Goal: Task Accomplishment & Management: Complete application form

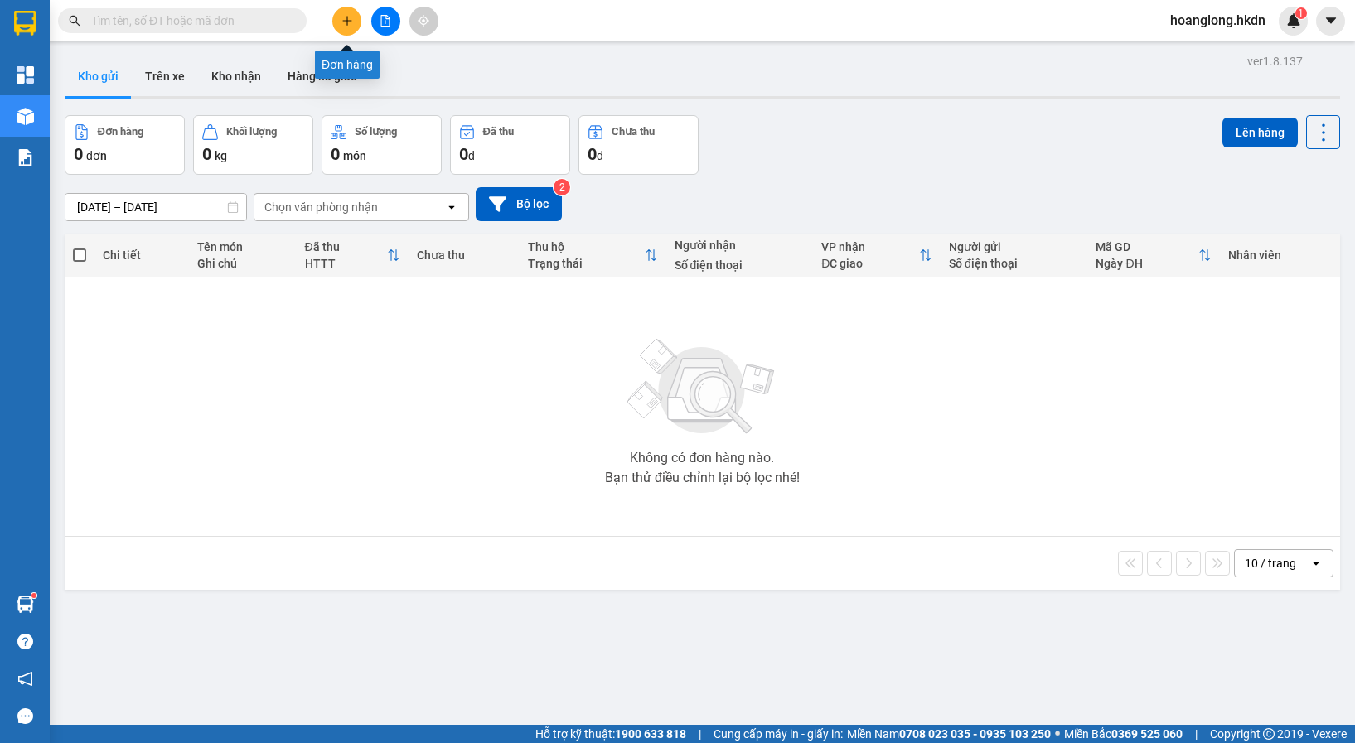
click at [351, 20] on icon "plus" at bounding box center [347, 21] width 12 height 12
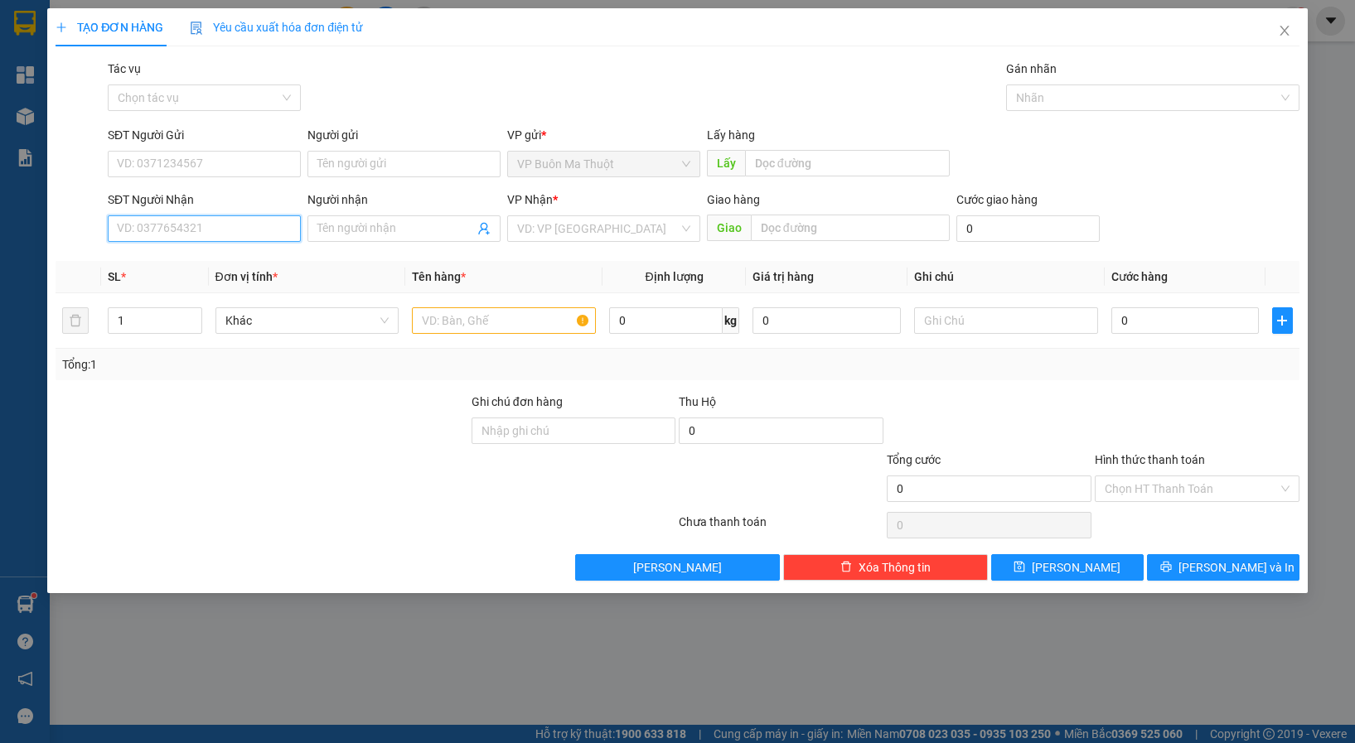
click at [147, 239] on input "SĐT Người Nhận" at bounding box center [204, 228] width 193 height 27
type input "0946525707"
click at [197, 251] on div "0946525707" at bounding box center [204, 262] width 193 height 27
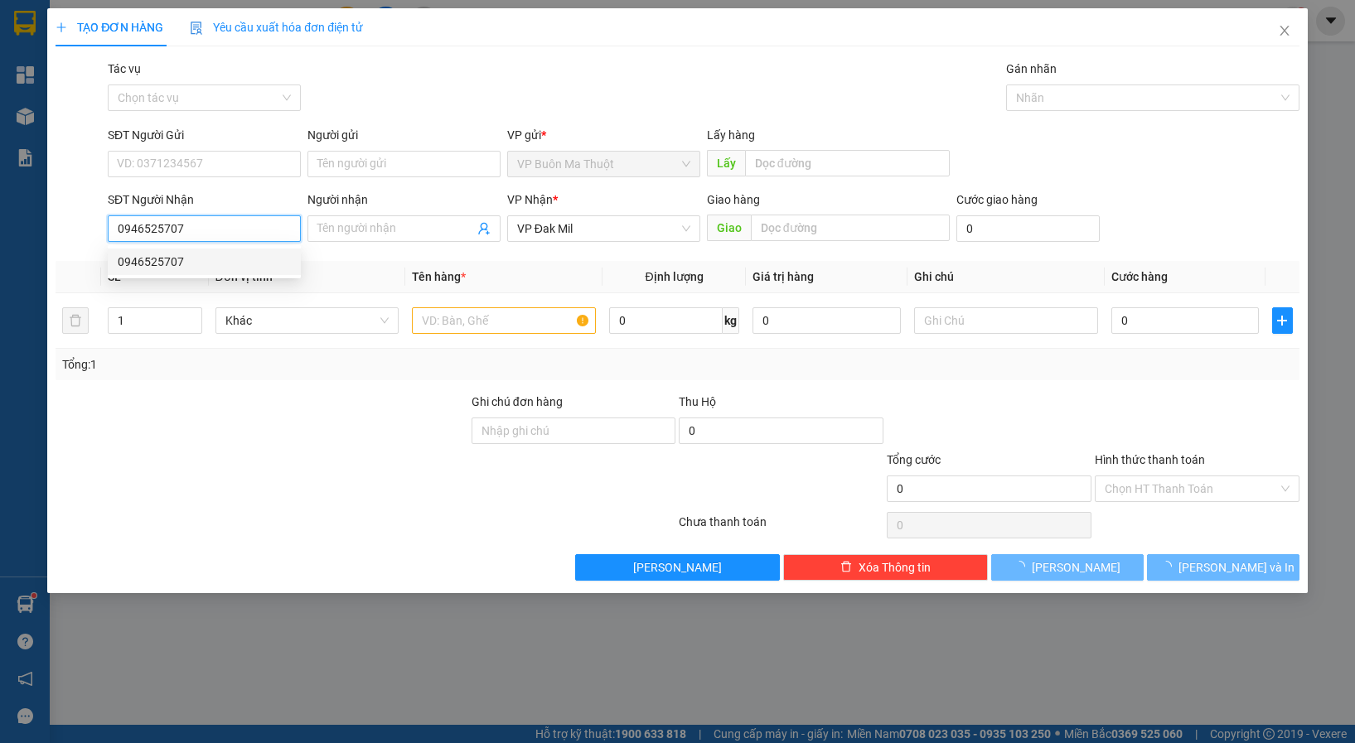
type input "30.000"
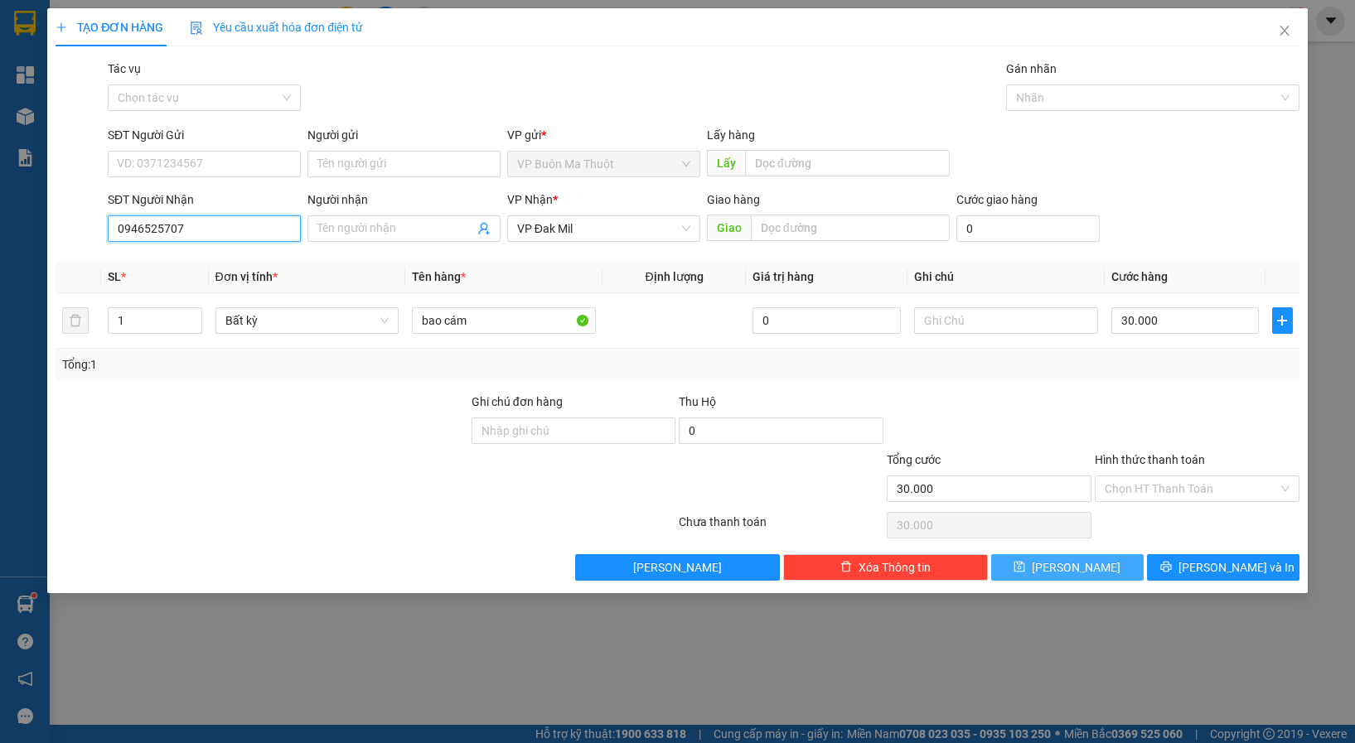
type input "0946525707"
click at [1025, 572] on icon "save" at bounding box center [1019, 567] width 12 height 12
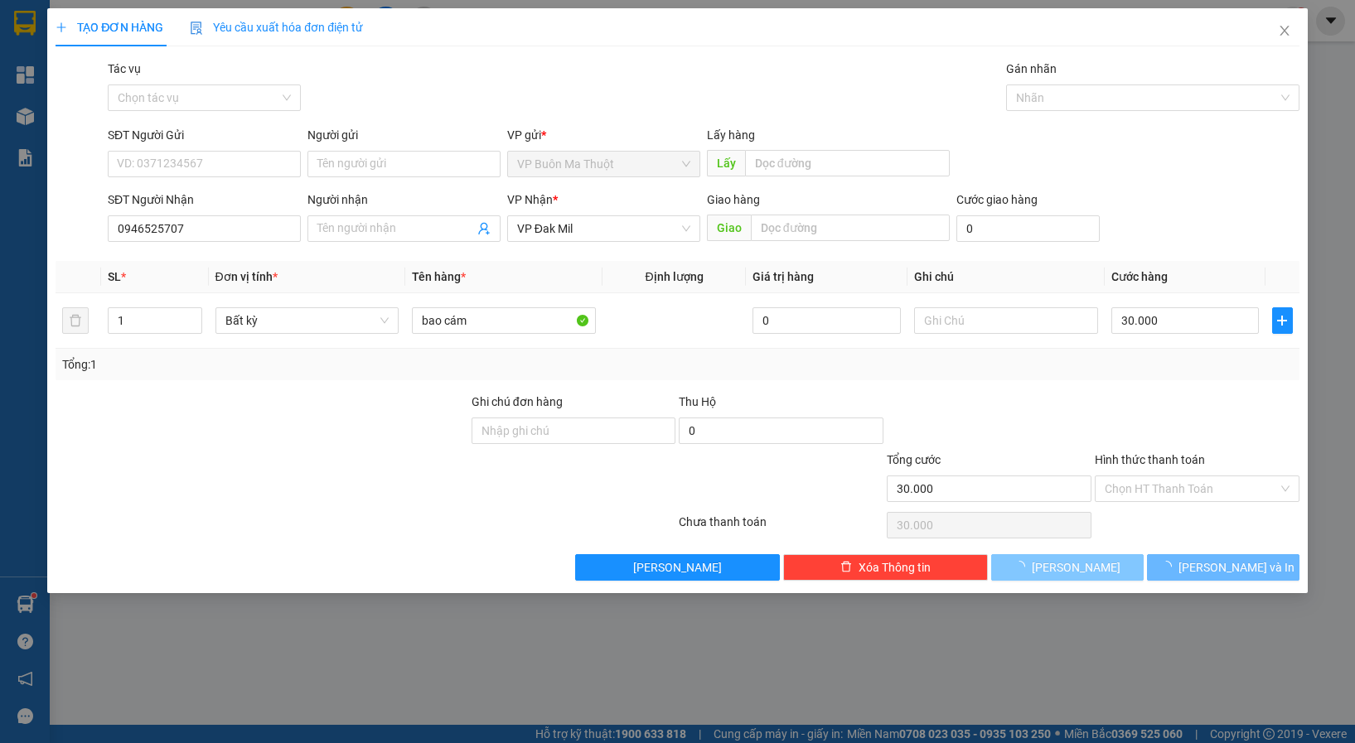
type input "0"
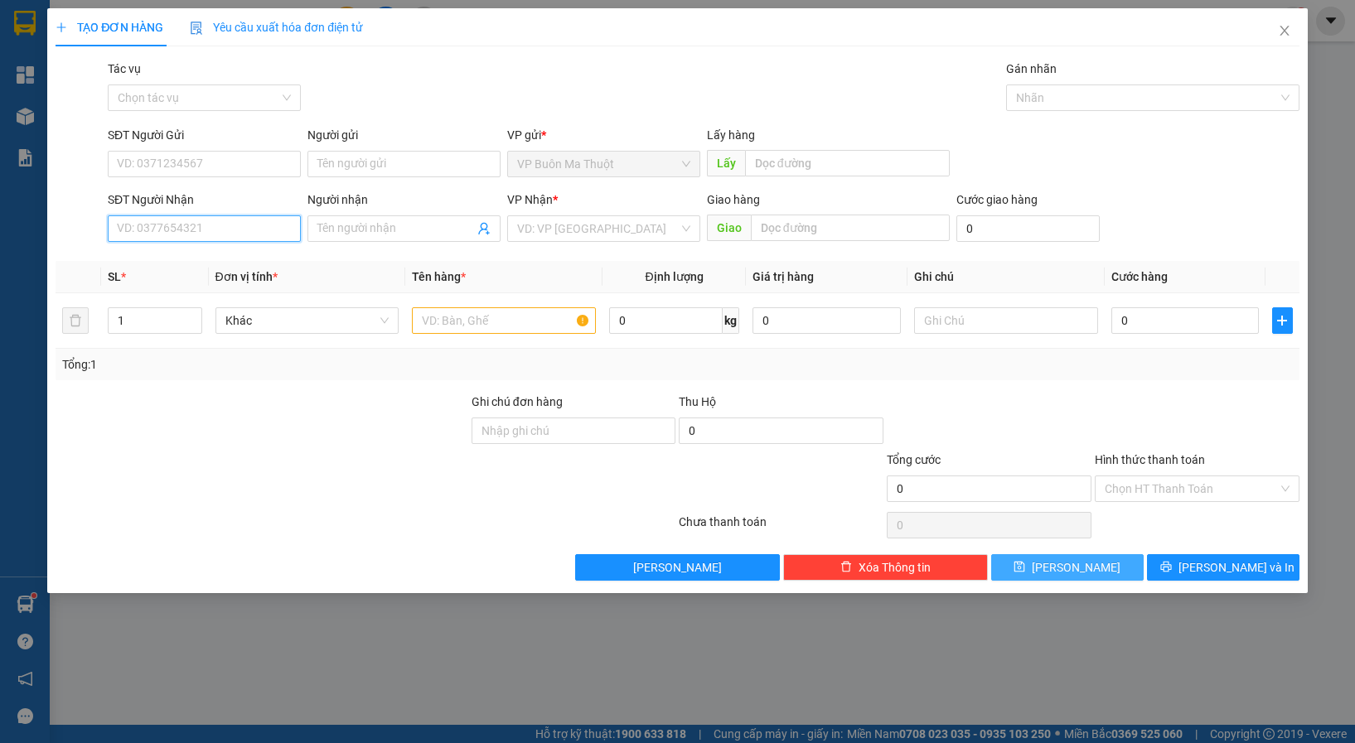
click at [167, 229] on input "SĐT Người Nhận" at bounding box center [204, 228] width 193 height 27
type input "0975838326"
click at [138, 267] on div "0975838326" at bounding box center [204, 262] width 173 height 18
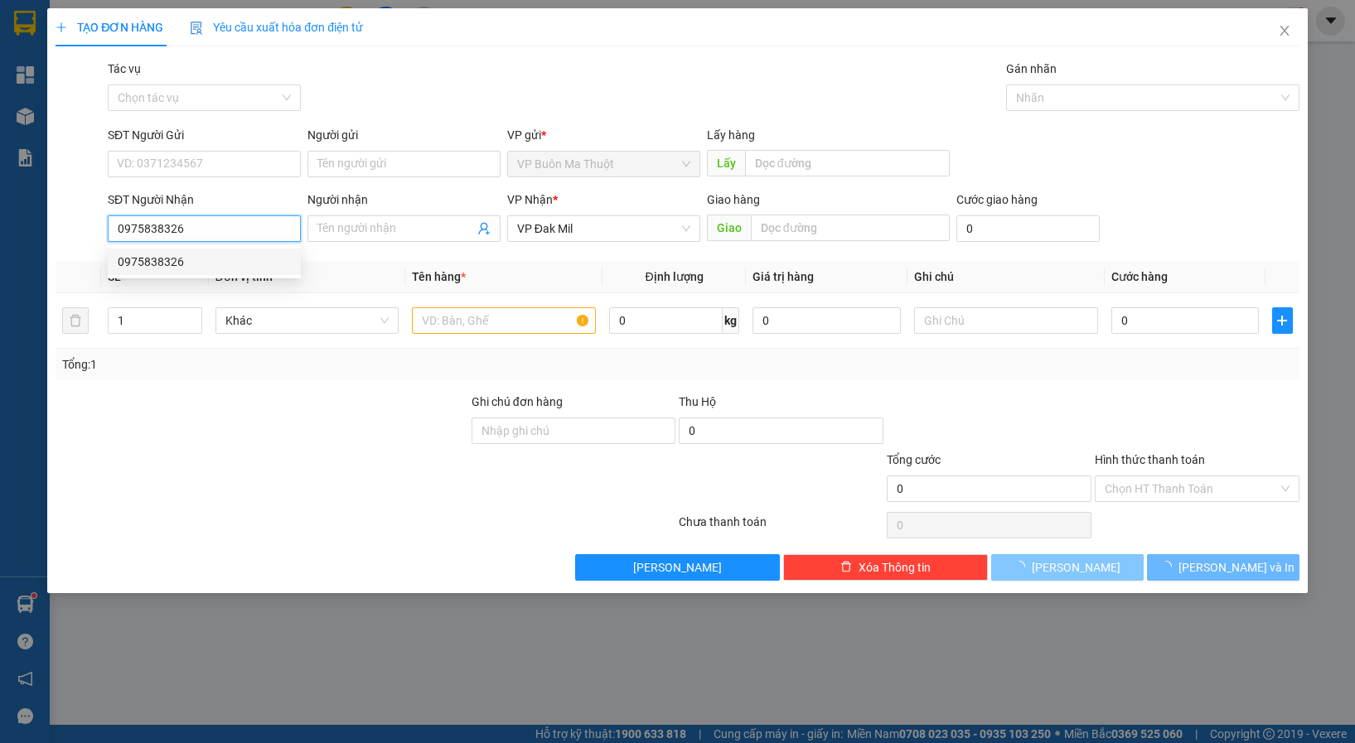
type input "30.000"
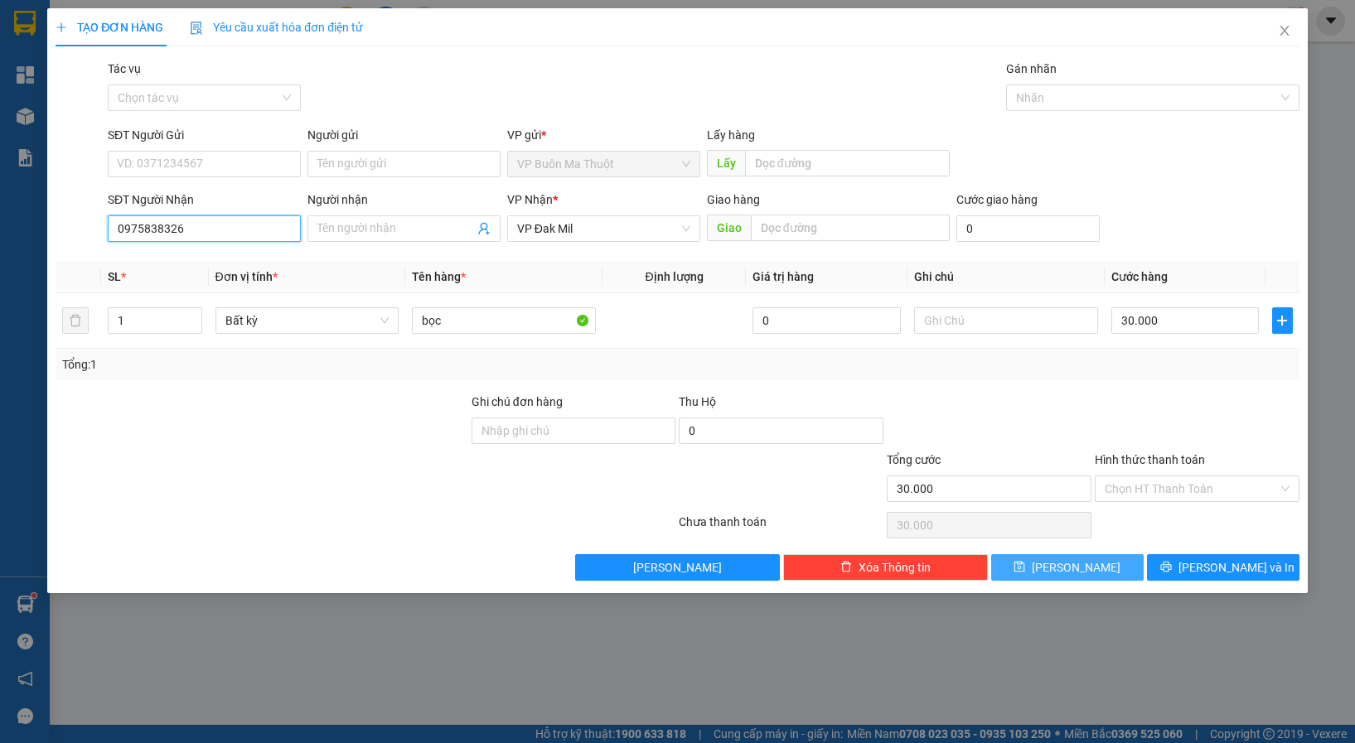
type input "0975838326"
click at [1144, 503] on div "Hình thức thanh toán Chọn HT Thanh Toán" at bounding box center [1196, 480] width 205 height 58
click at [1138, 491] on input "Hình thức thanh toán" at bounding box center [1190, 488] width 173 height 25
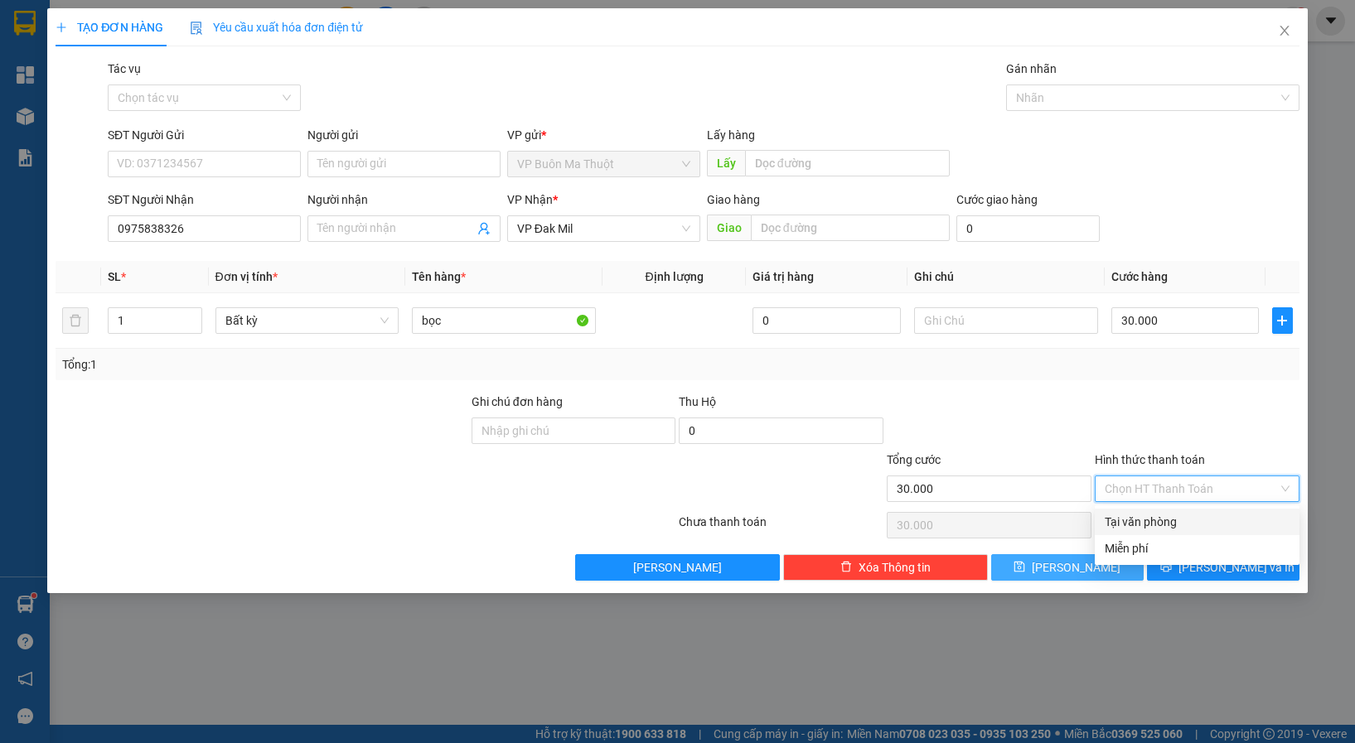
click at [1123, 524] on div "Tại văn phòng" at bounding box center [1196, 522] width 185 height 18
type input "0"
click at [1113, 572] on button "[PERSON_NAME]" at bounding box center [1067, 567] width 152 height 27
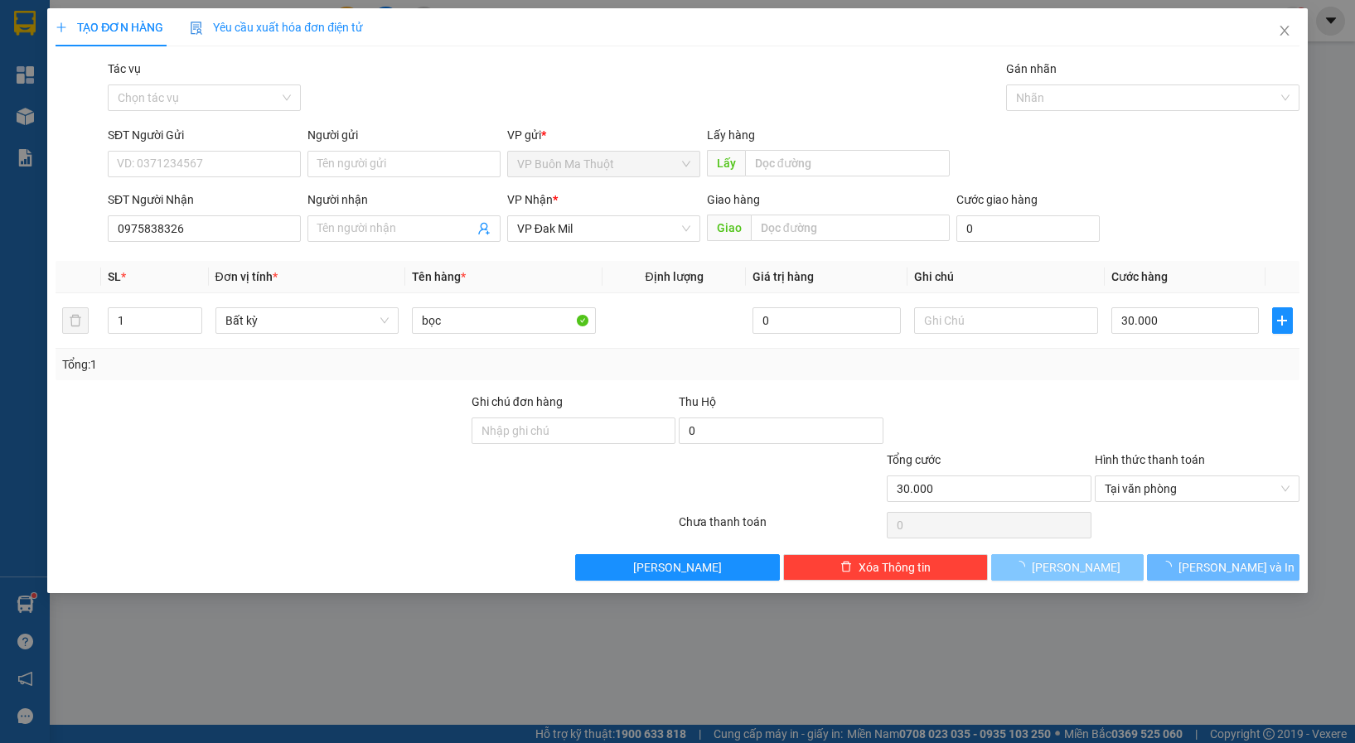
type input "0"
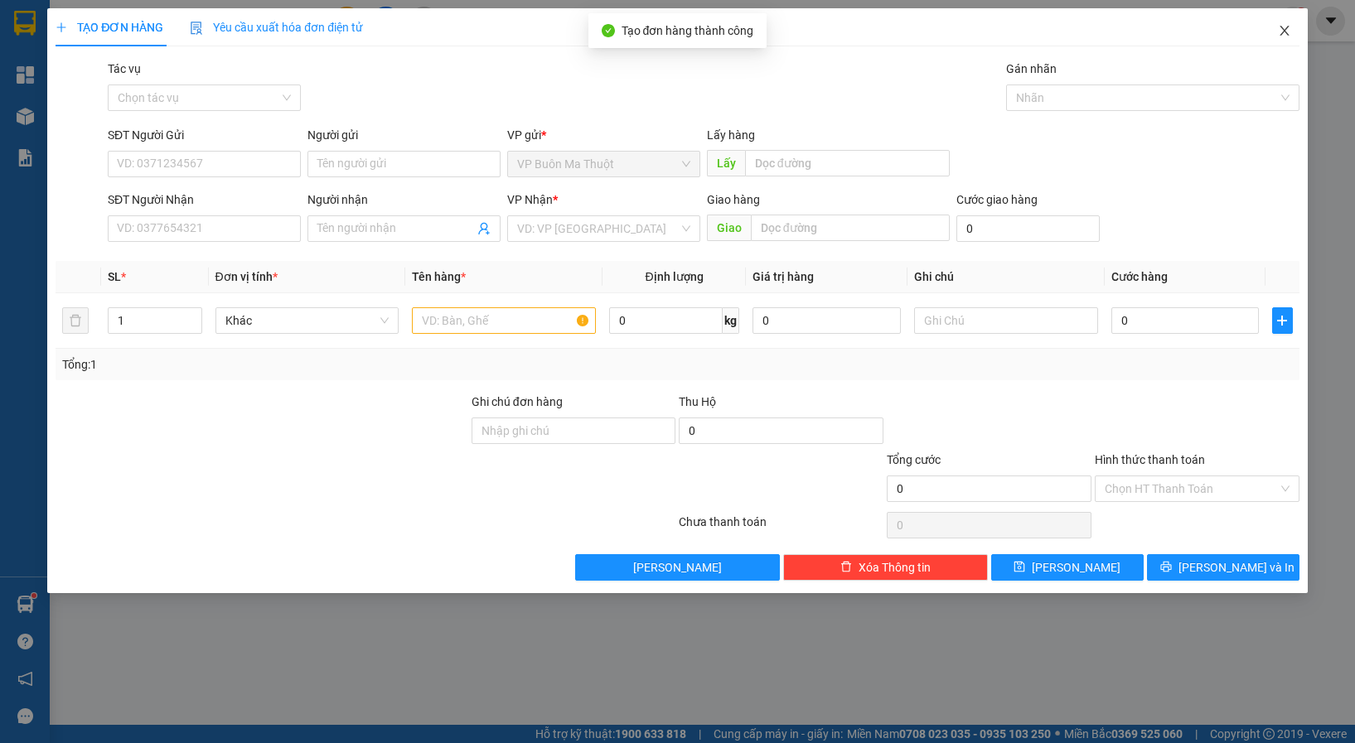
click at [1282, 31] on icon "close" at bounding box center [1283, 31] width 9 height 10
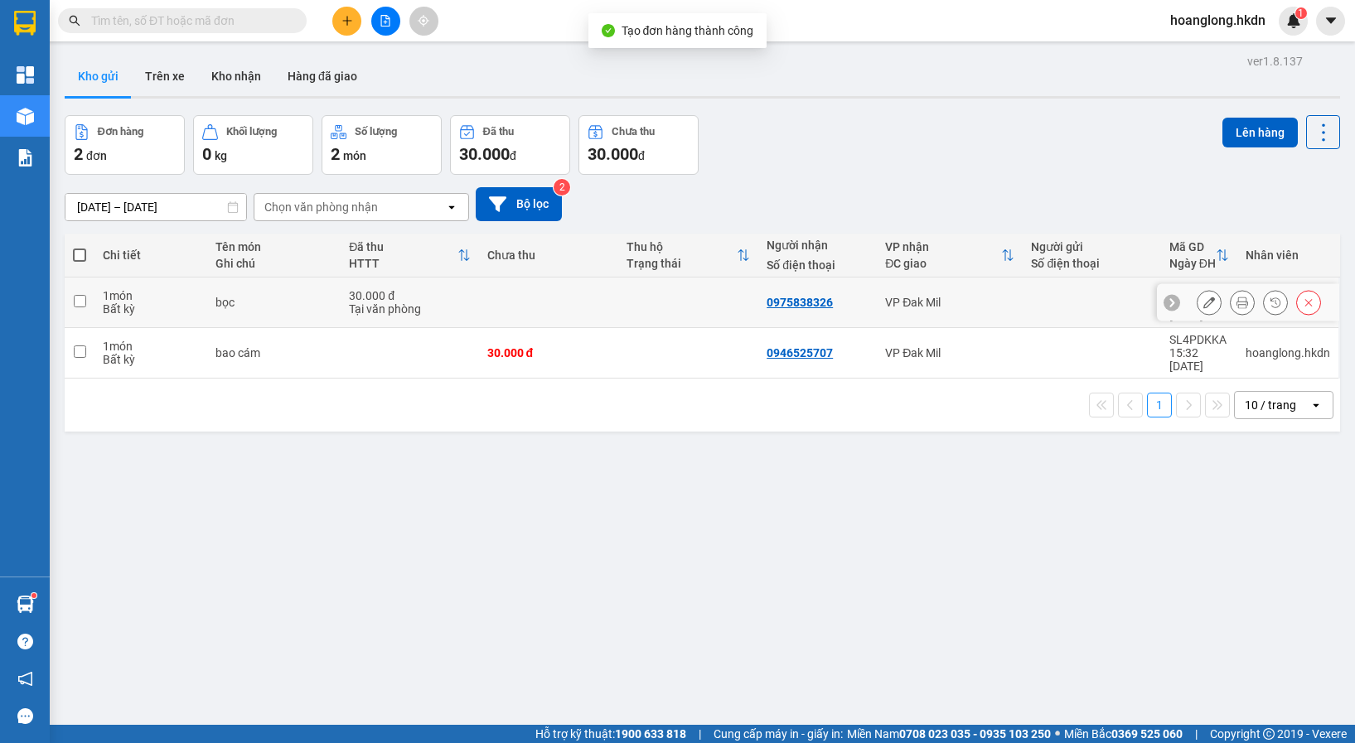
click at [261, 296] on div "bọc" at bounding box center [273, 302] width 117 height 13
checkbox input "true"
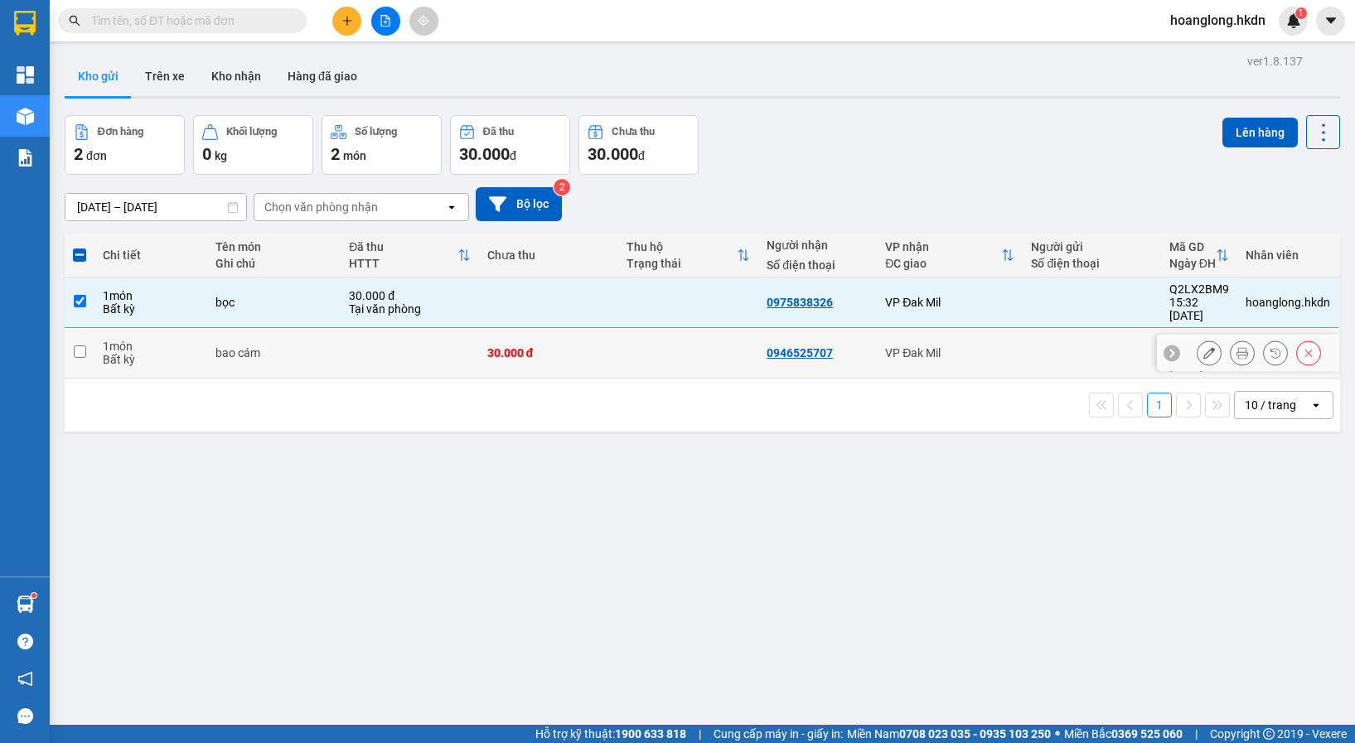
click at [295, 346] on div "bao cám" at bounding box center [273, 352] width 117 height 13
checkbox input "true"
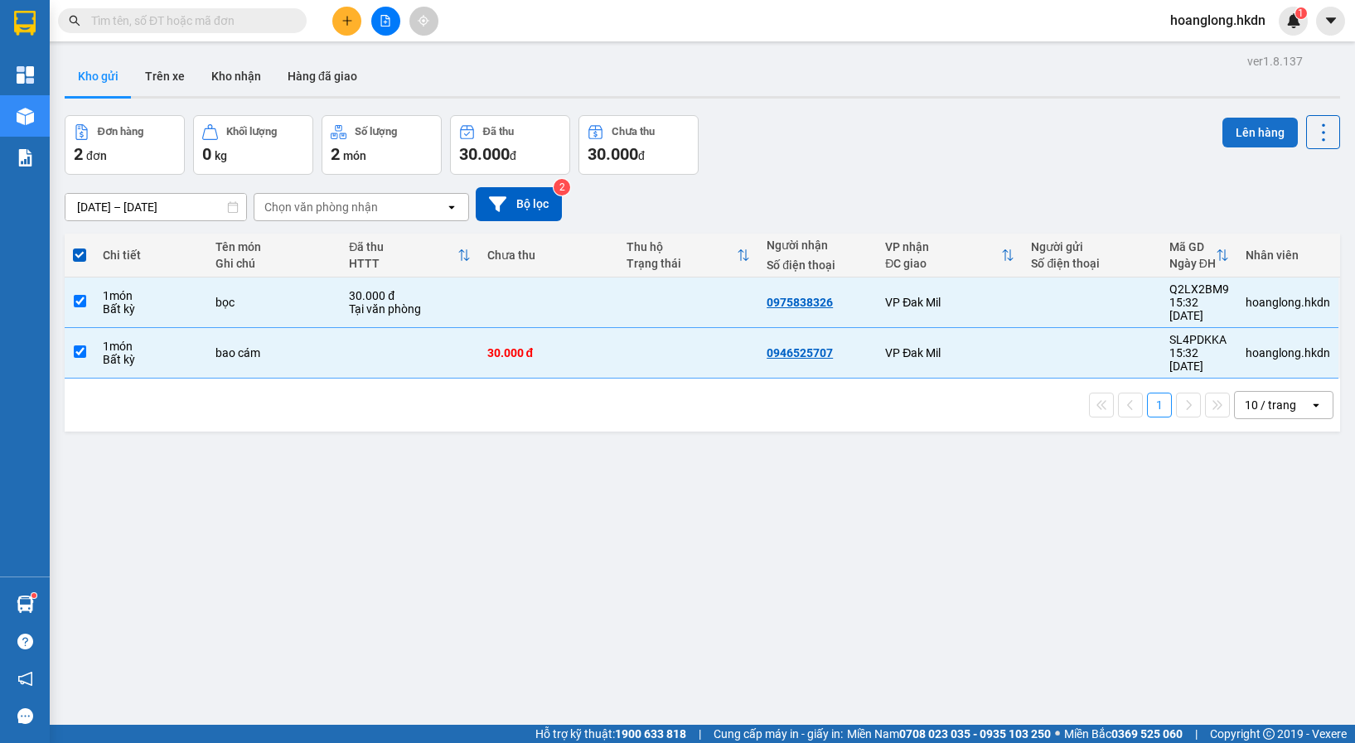
click at [1262, 138] on button "Lên hàng" at bounding box center [1259, 133] width 75 height 30
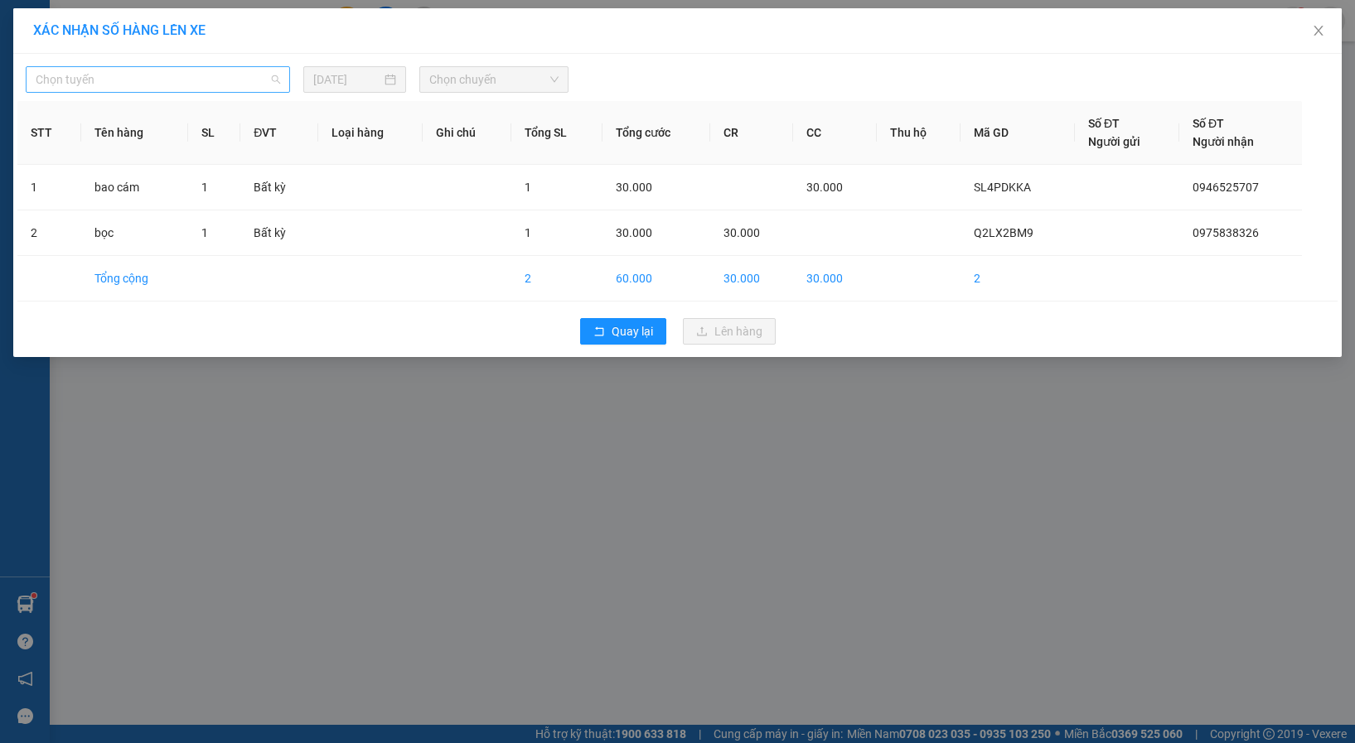
click at [187, 87] on span "Chọn tuyến" at bounding box center [158, 79] width 244 height 25
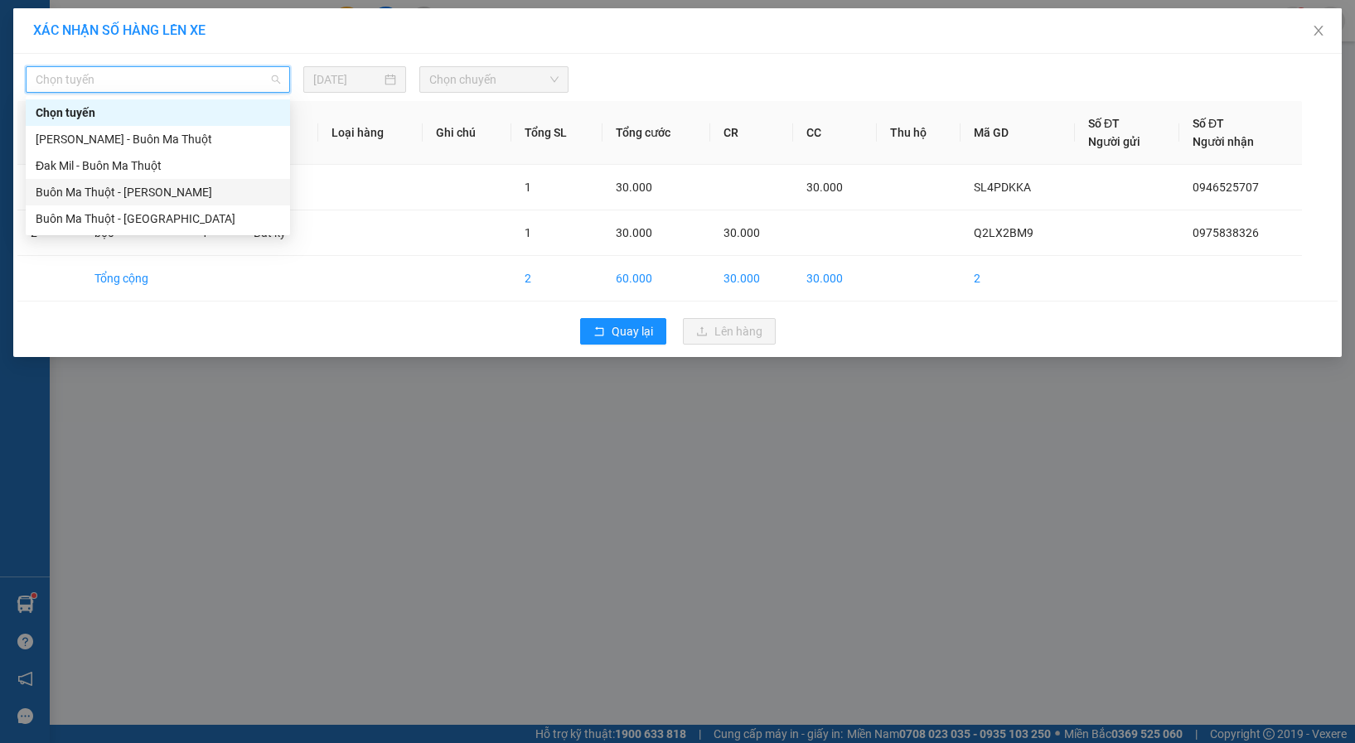
click at [118, 189] on div "Buôn Ma Thuột - [PERSON_NAME]" at bounding box center [158, 192] width 244 height 18
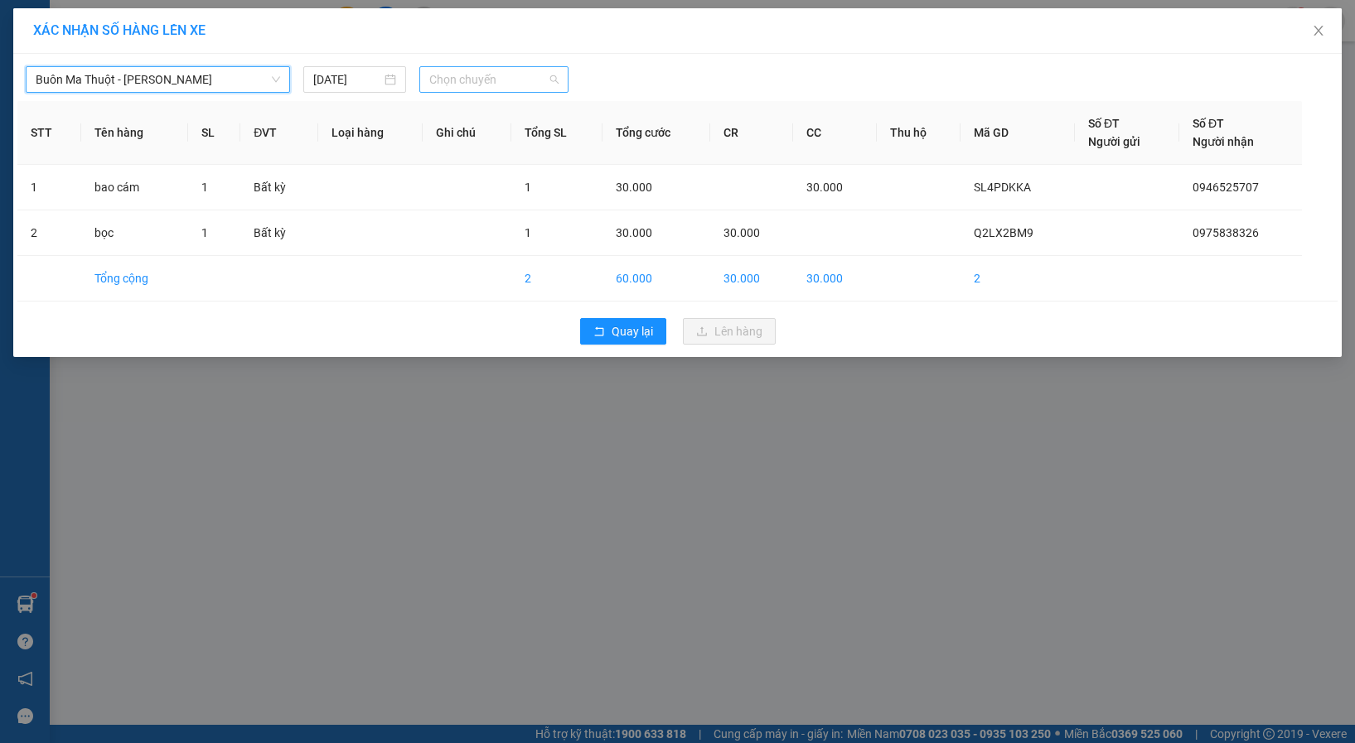
click at [521, 78] on span "Chọn chuyến" at bounding box center [493, 79] width 129 height 25
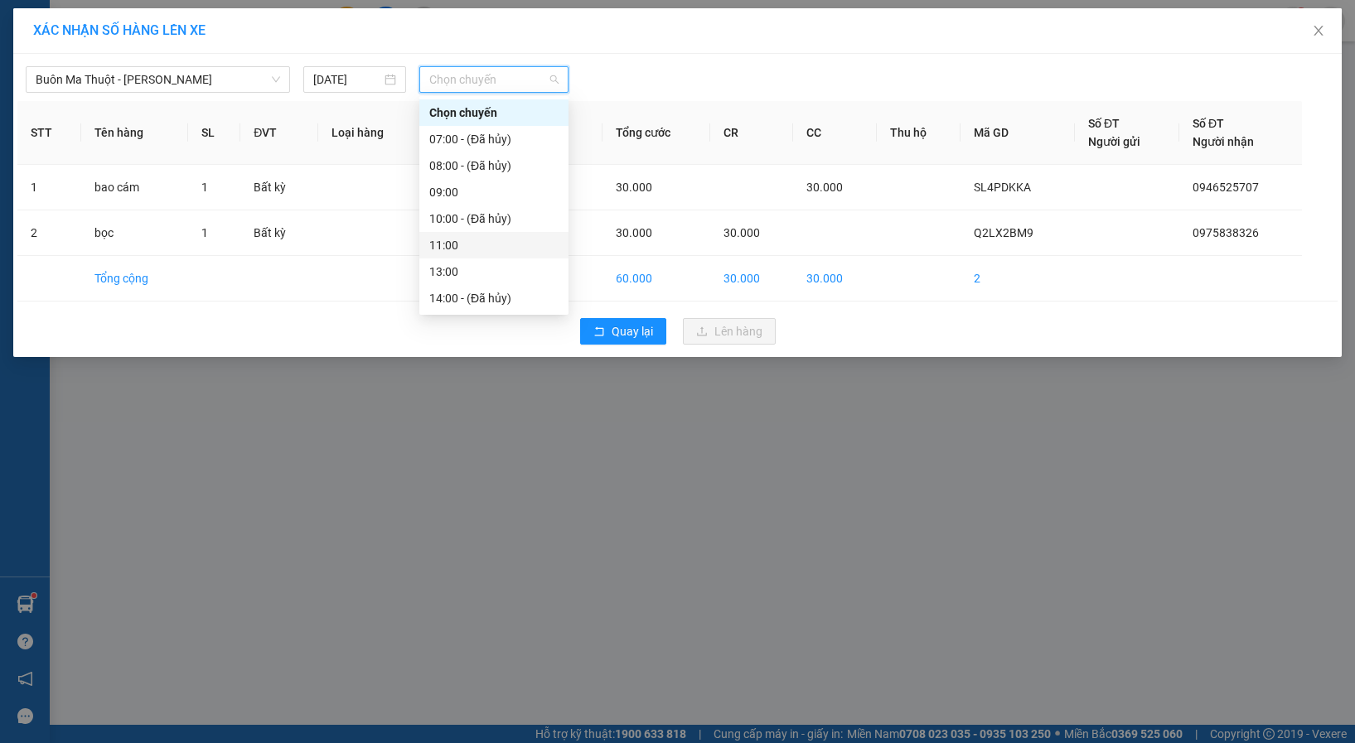
scroll to position [133, 0]
click at [456, 208] on div "15:00" at bounding box center [493, 218] width 149 height 27
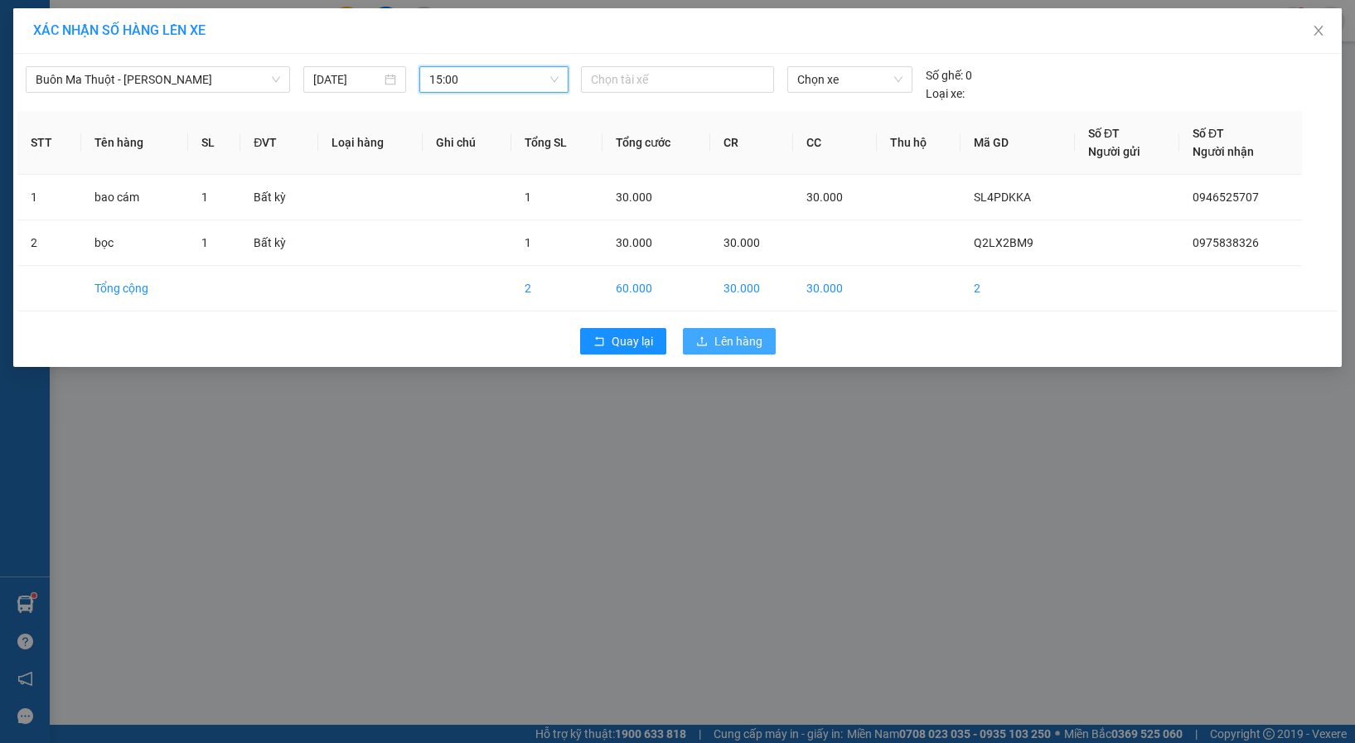
click at [756, 338] on span "Lên hàng" at bounding box center [738, 341] width 48 height 18
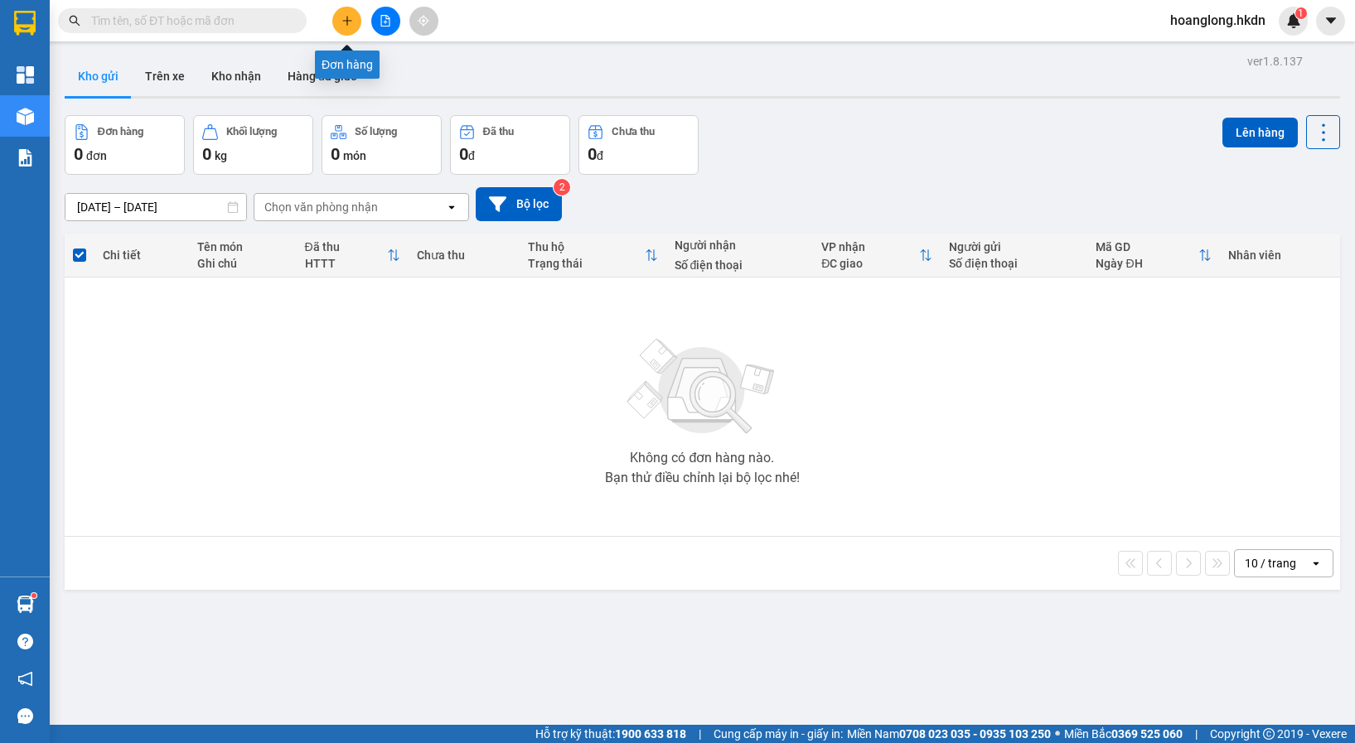
click at [350, 23] on icon "plus" at bounding box center [347, 21] width 12 height 12
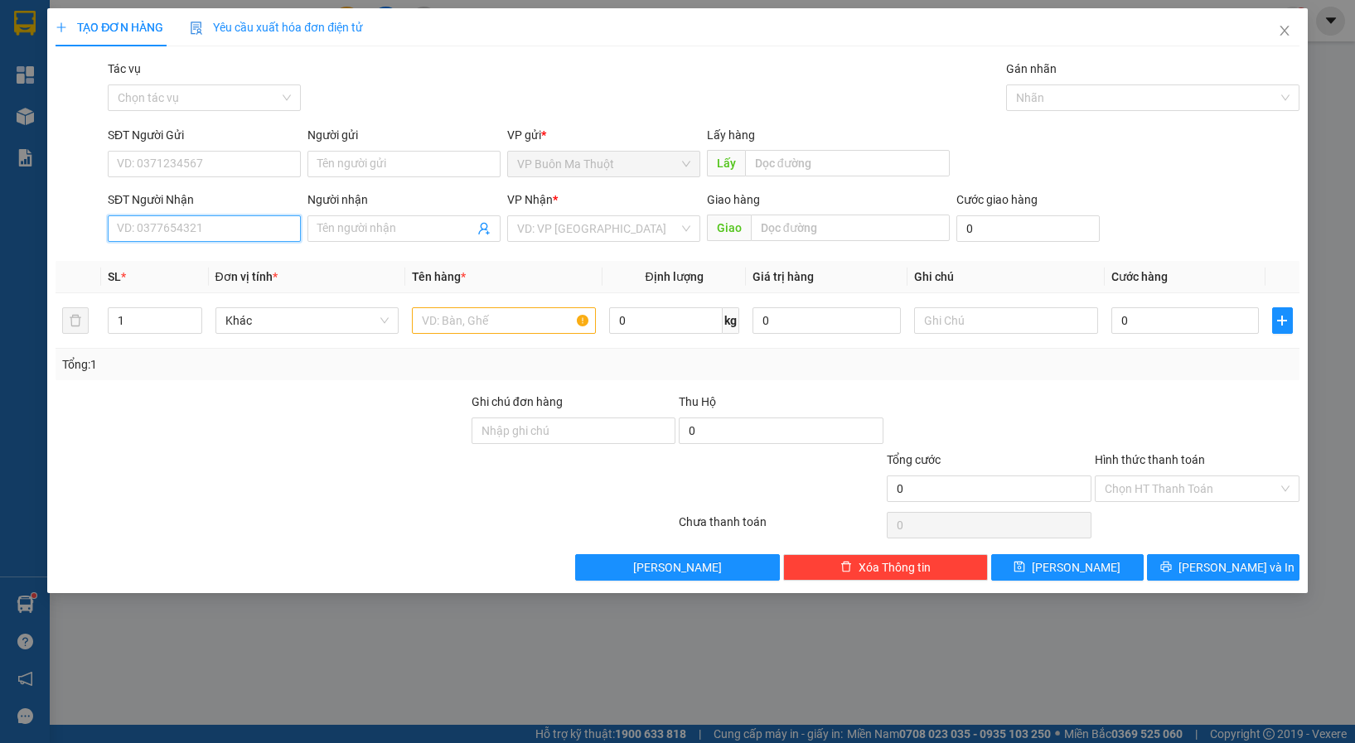
click at [170, 230] on input "SĐT Người Nhận" at bounding box center [204, 228] width 193 height 27
type input "0814983979"
click at [557, 217] on input "search" at bounding box center [598, 228] width 162 height 25
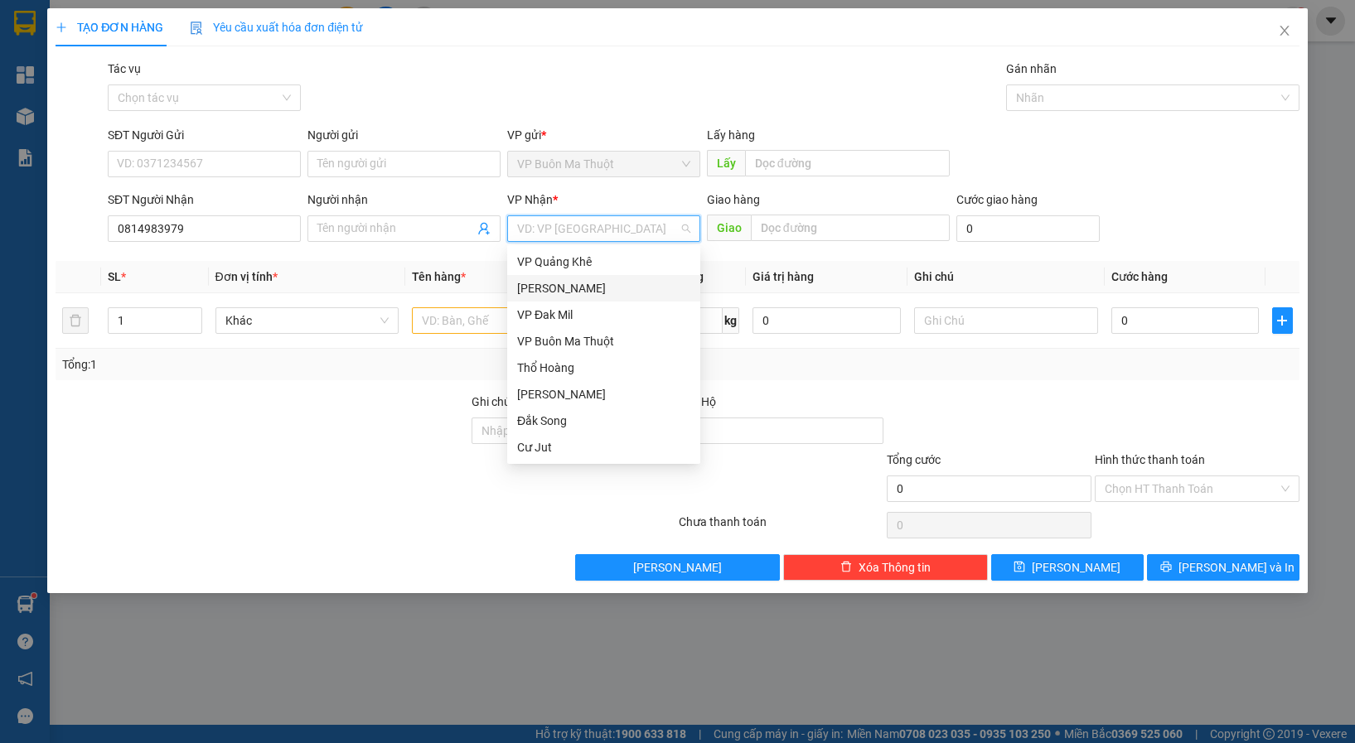
click at [577, 287] on div "[PERSON_NAME]" at bounding box center [603, 288] width 173 height 18
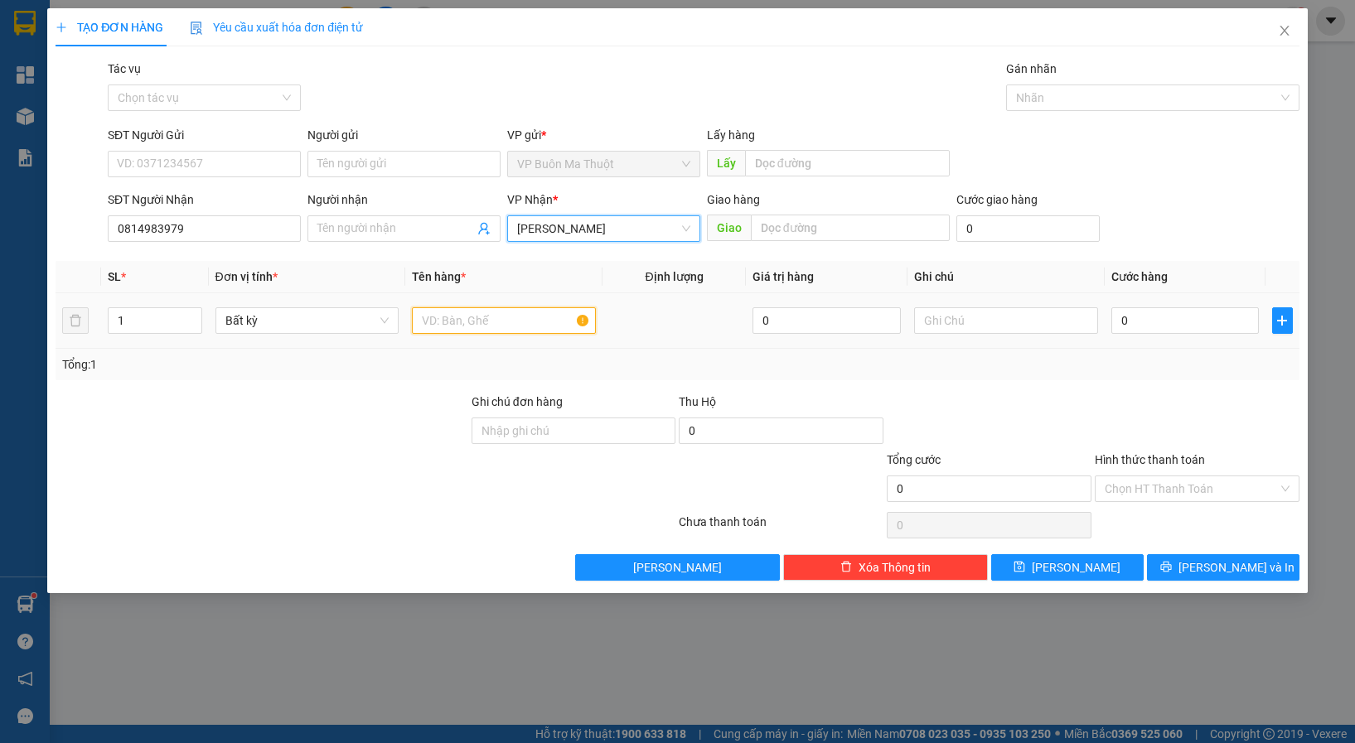
click at [494, 325] on input "text" at bounding box center [504, 320] width 184 height 27
paste input "ô"
paste input "ộp"
type input "hộp"
click at [1149, 318] on input "0" at bounding box center [1185, 320] width 148 height 27
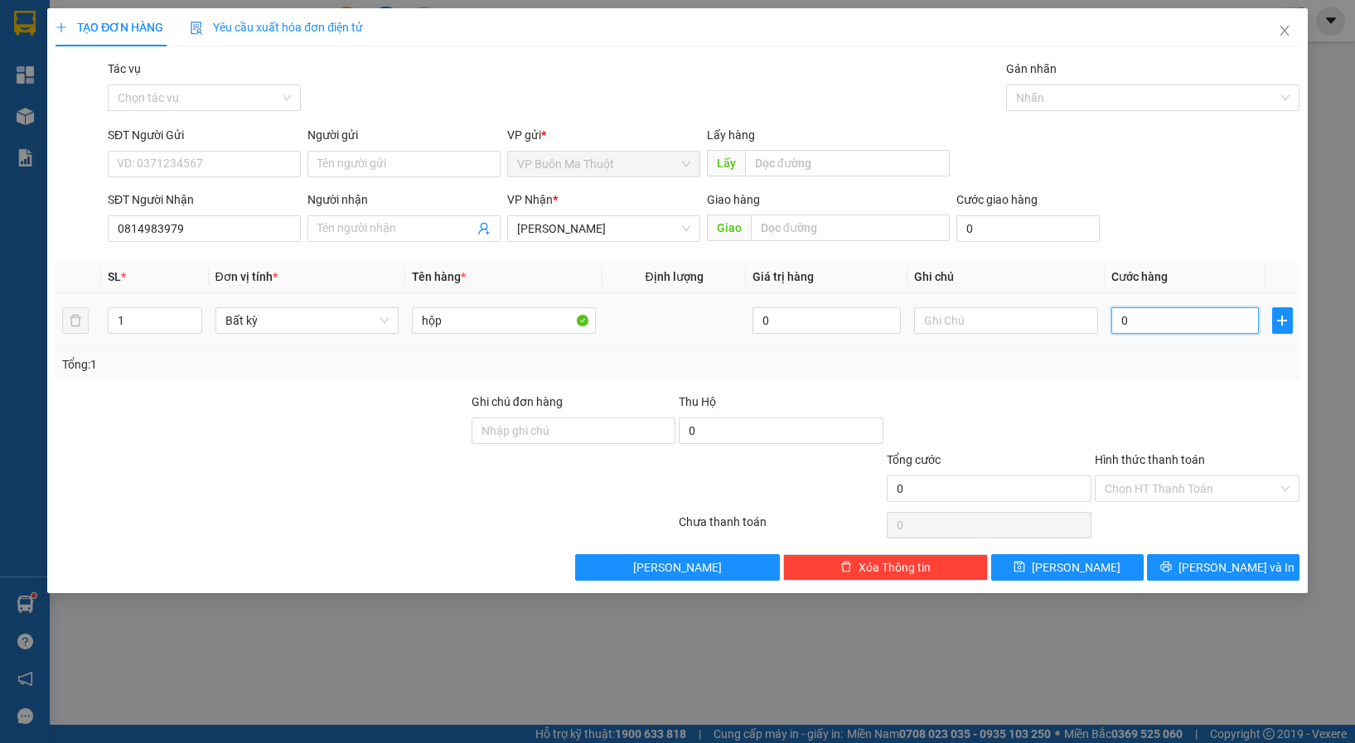
type input "3"
type input "30"
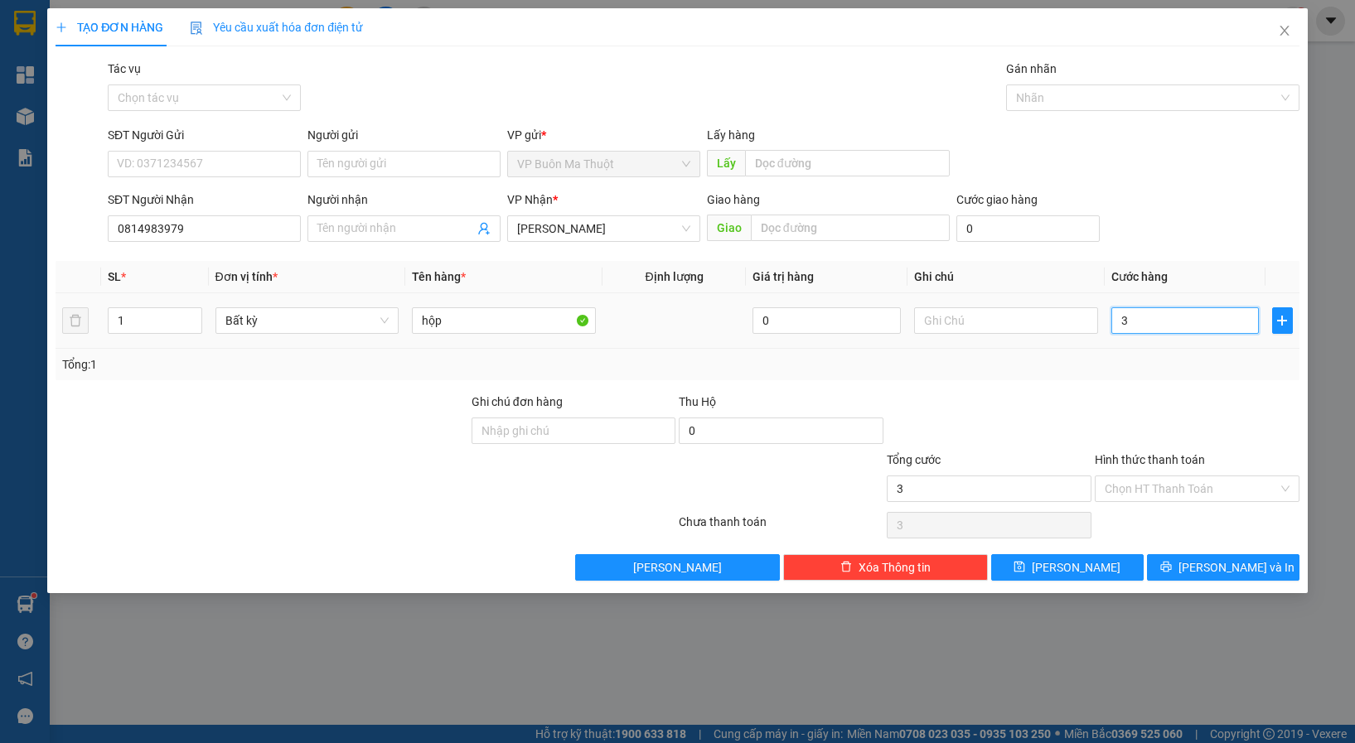
type input "30"
type input "300"
type input "3.000"
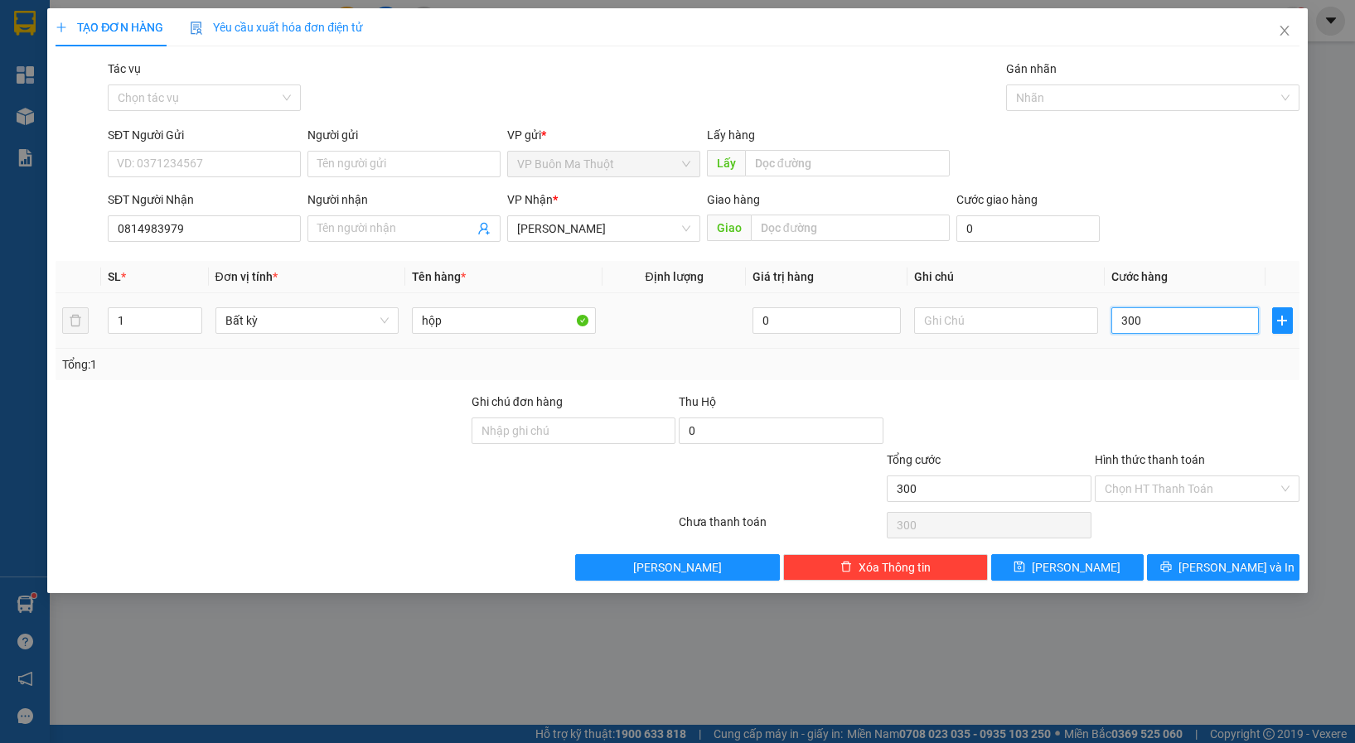
type input "3.000"
type input "300.001"
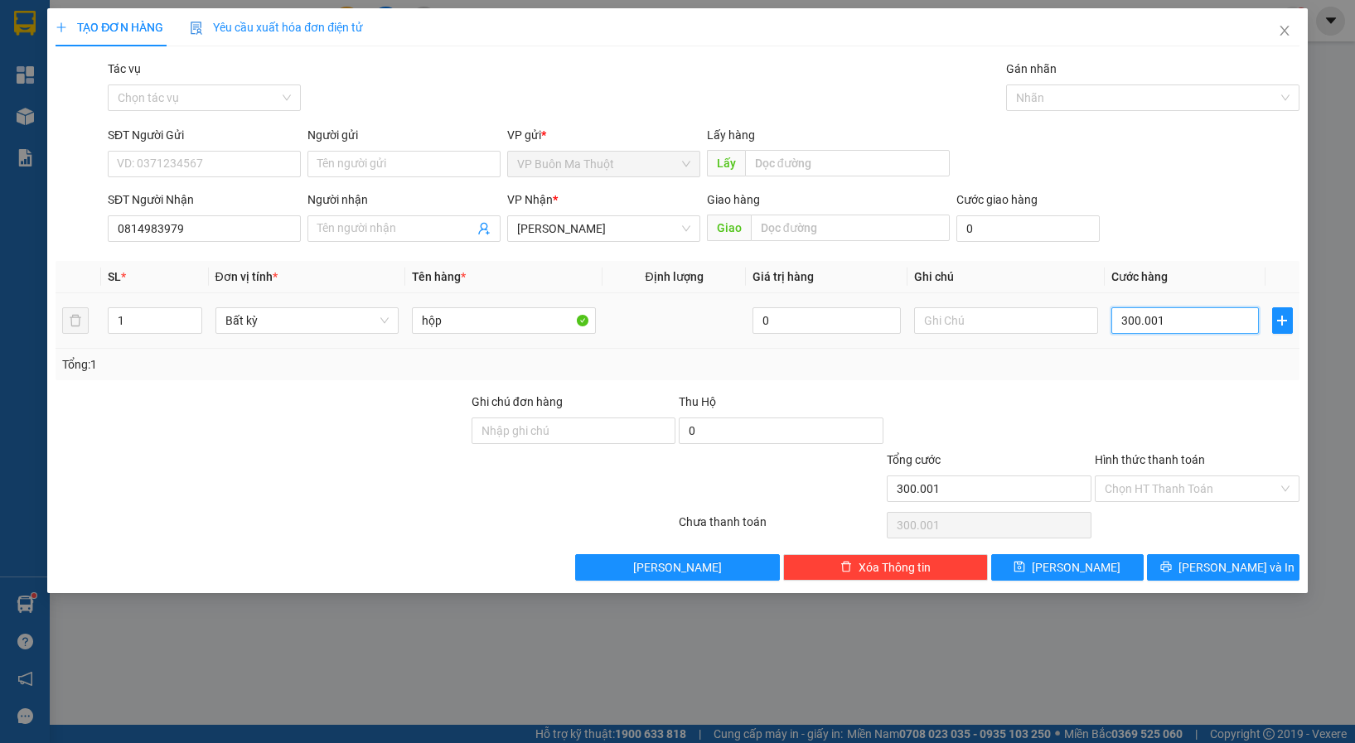
type input "30.000"
click at [1066, 567] on span "[PERSON_NAME]" at bounding box center [1075, 567] width 89 height 18
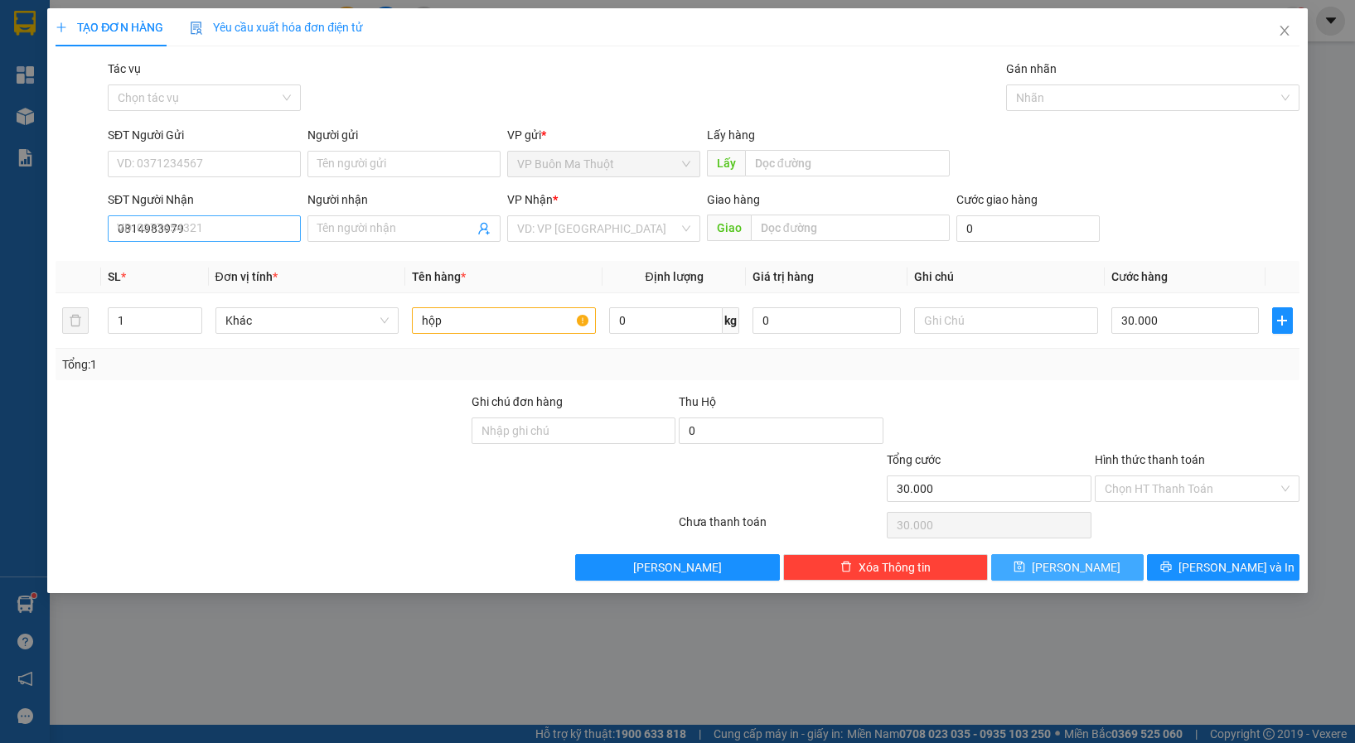
type input "0"
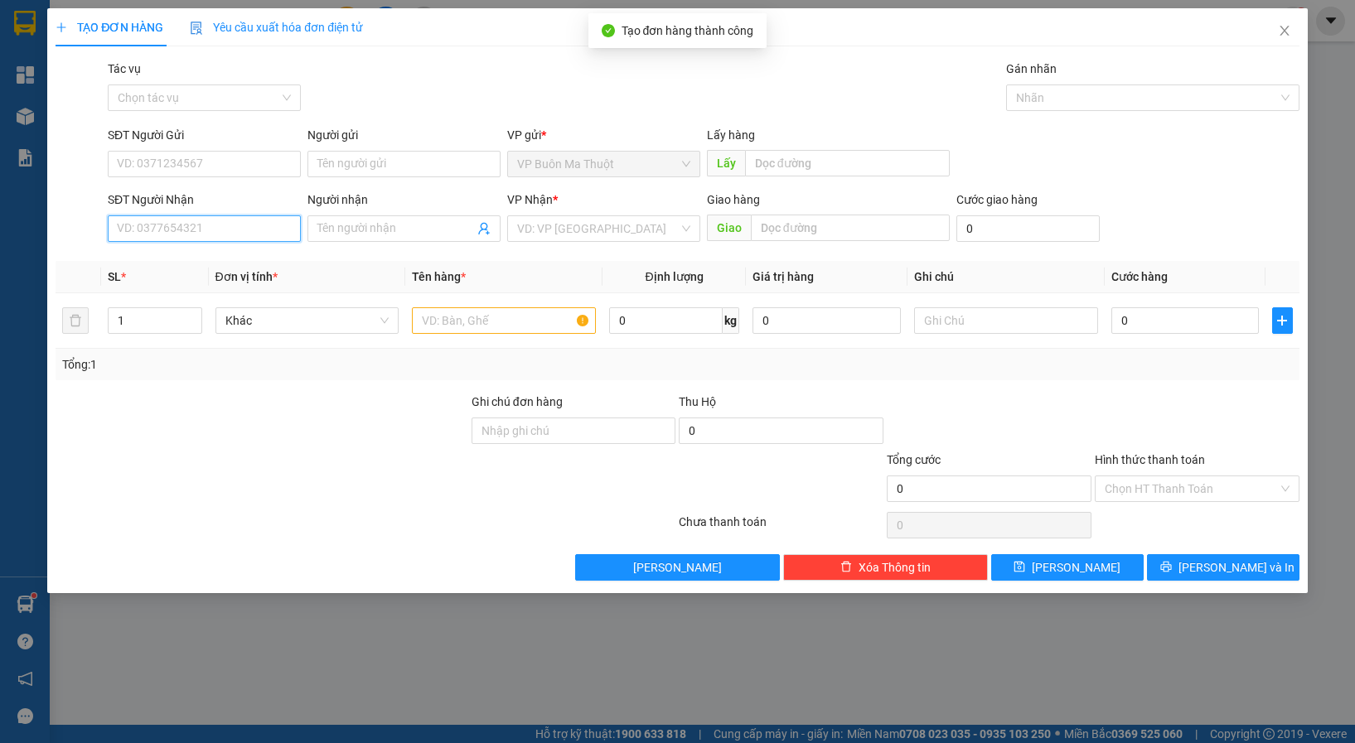
click at [175, 230] on input "SĐT Người Nhận" at bounding box center [204, 228] width 193 height 27
type input "0396611532"
click at [600, 234] on input "search" at bounding box center [598, 228] width 162 height 25
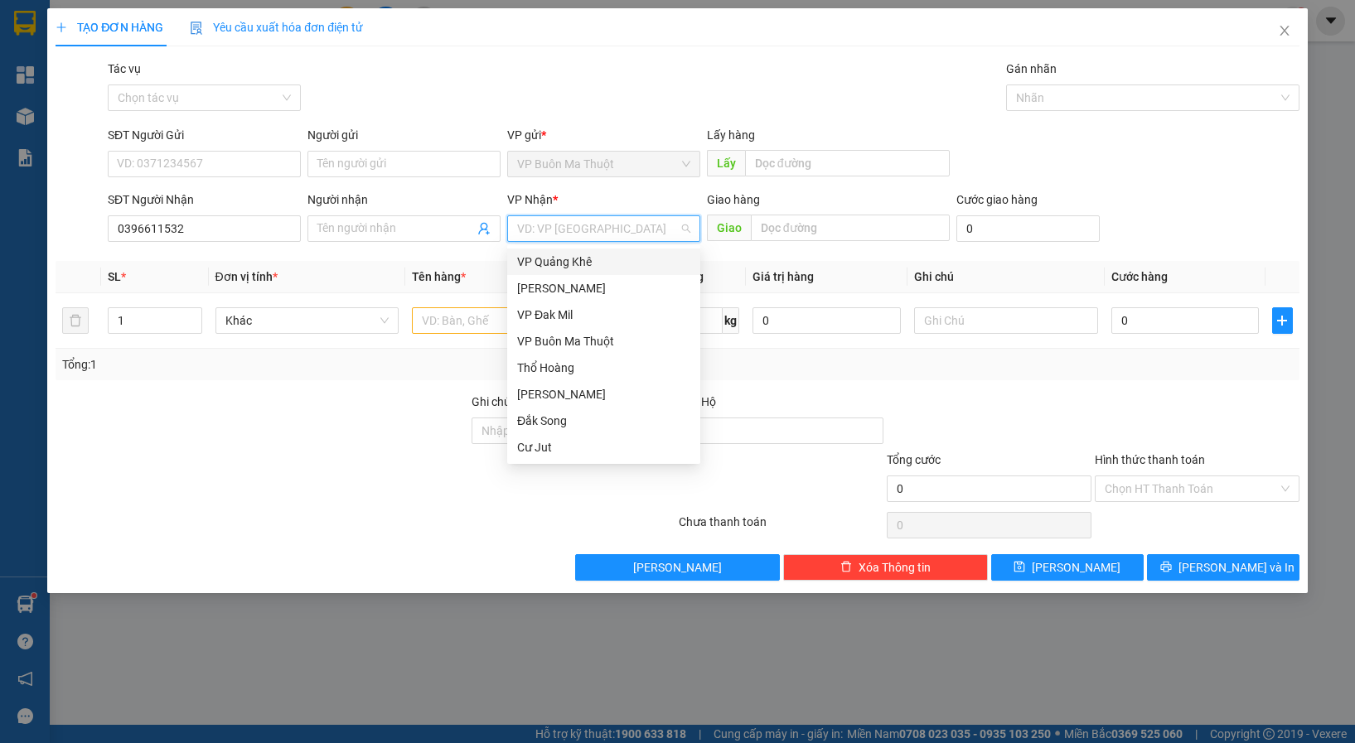
click at [567, 257] on div "VP Quảng Khê" at bounding box center [603, 262] width 173 height 18
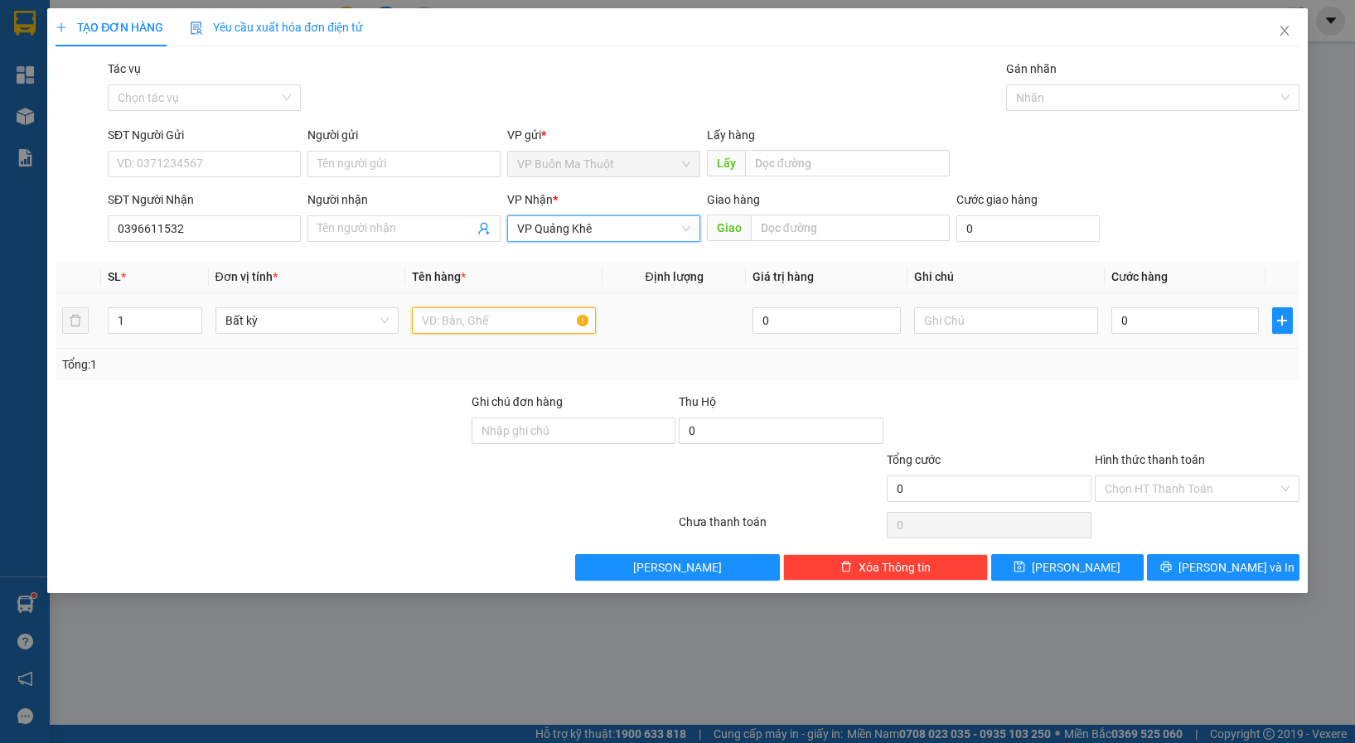
click at [448, 330] on input "text" at bounding box center [504, 320] width 184 height 27
type input "hs cr"
type input "3"
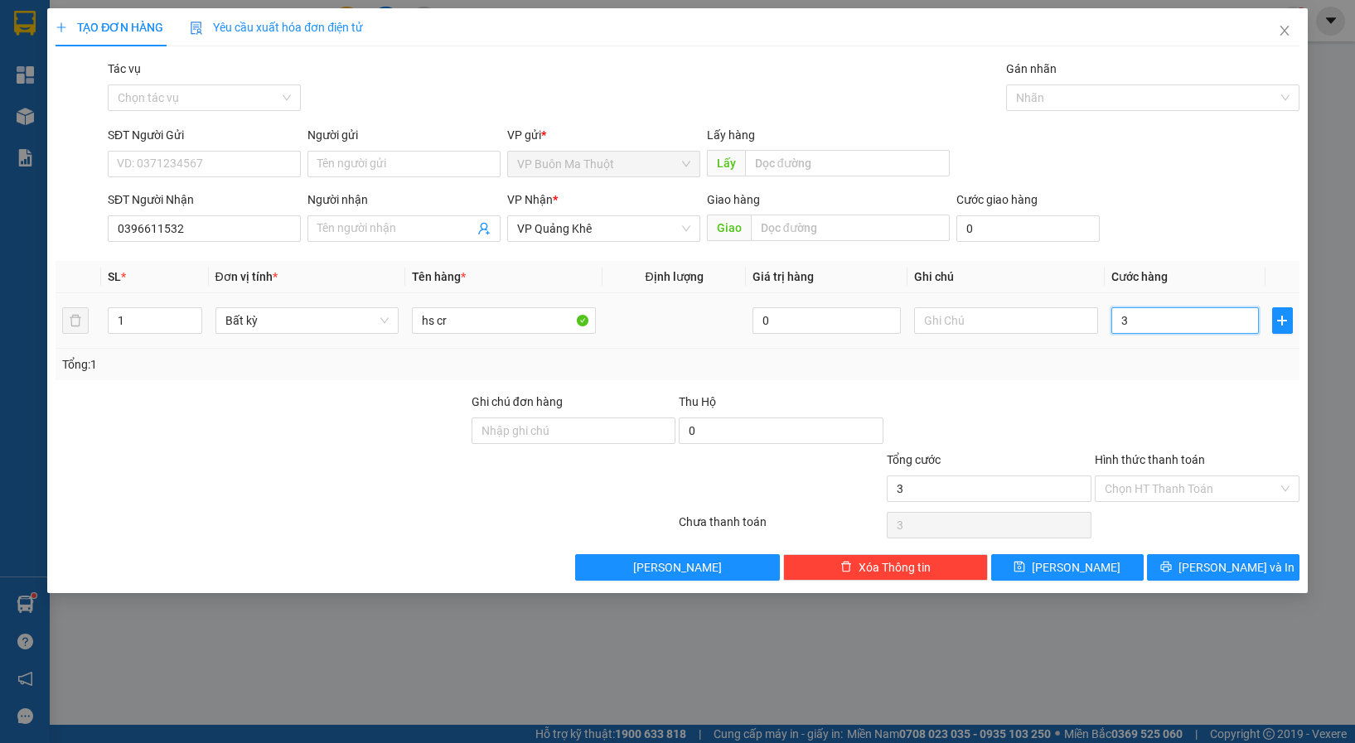
type input "30"
type input "300"
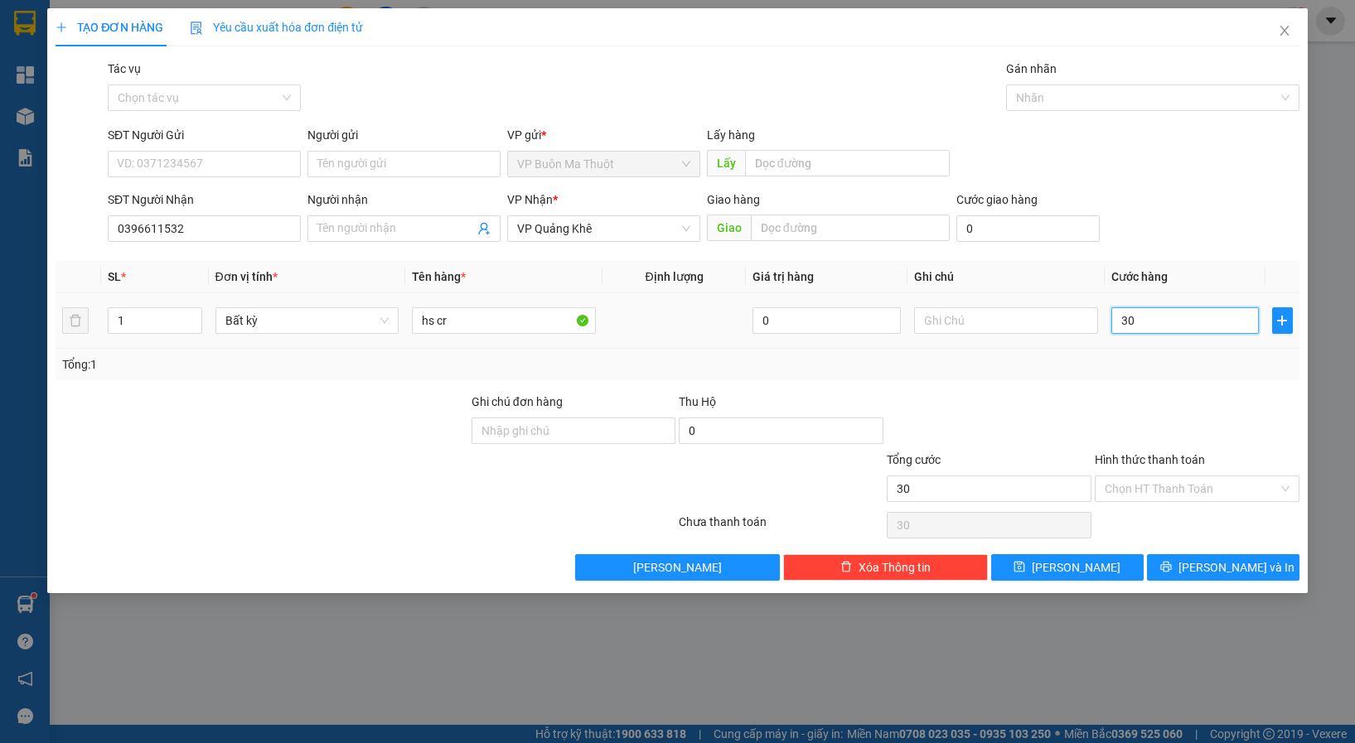
type input "300"
type input "3.000"
type input "30.000"
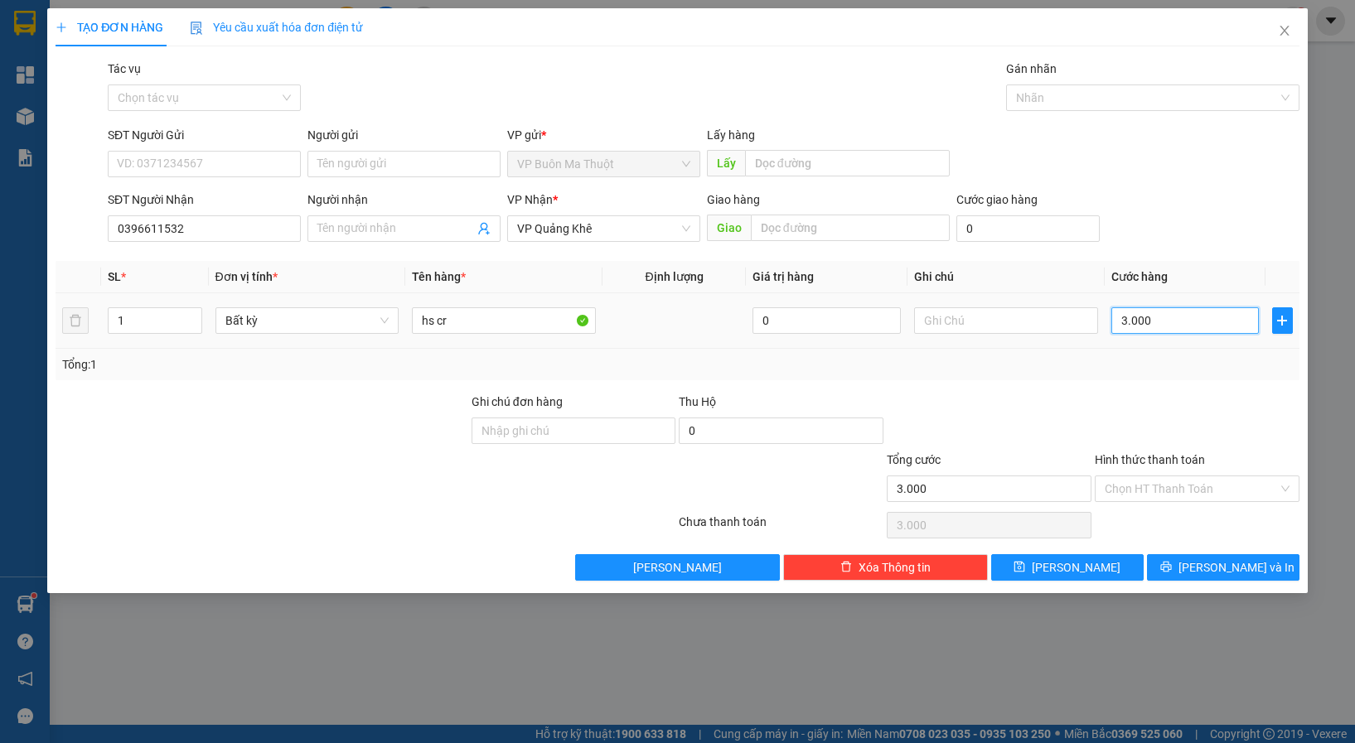
type input "30.000"
drag, startPoint x: 1143, startPoint y: 490, endPoint x: 1140, endPoint y: 500, distance: 10.5
click at [1143, 490] on input "Hình thức thanh toán" at bounding box center [1190, 488] width 173 height 25
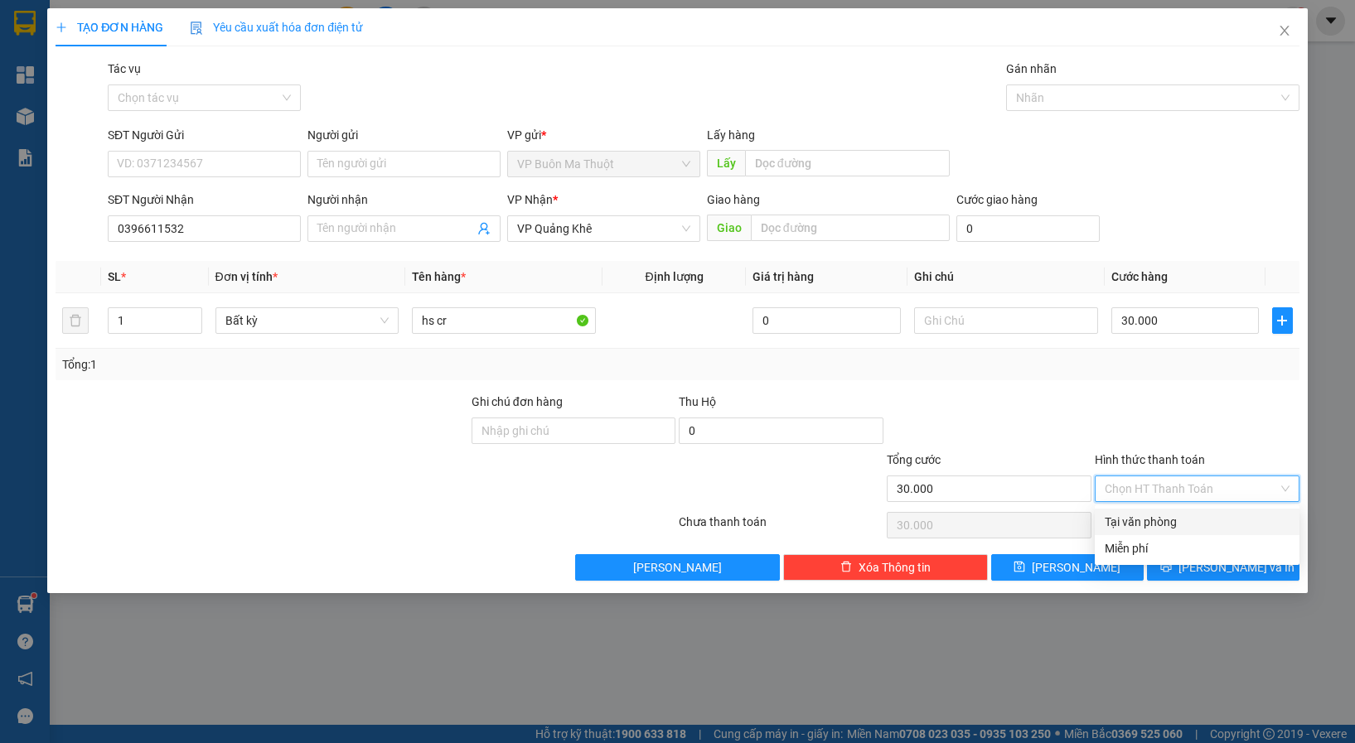
click at [1134, 528] on div "Tại văn phòng" at bounding box center [1196, 522] width 185 height 18
type input "0"
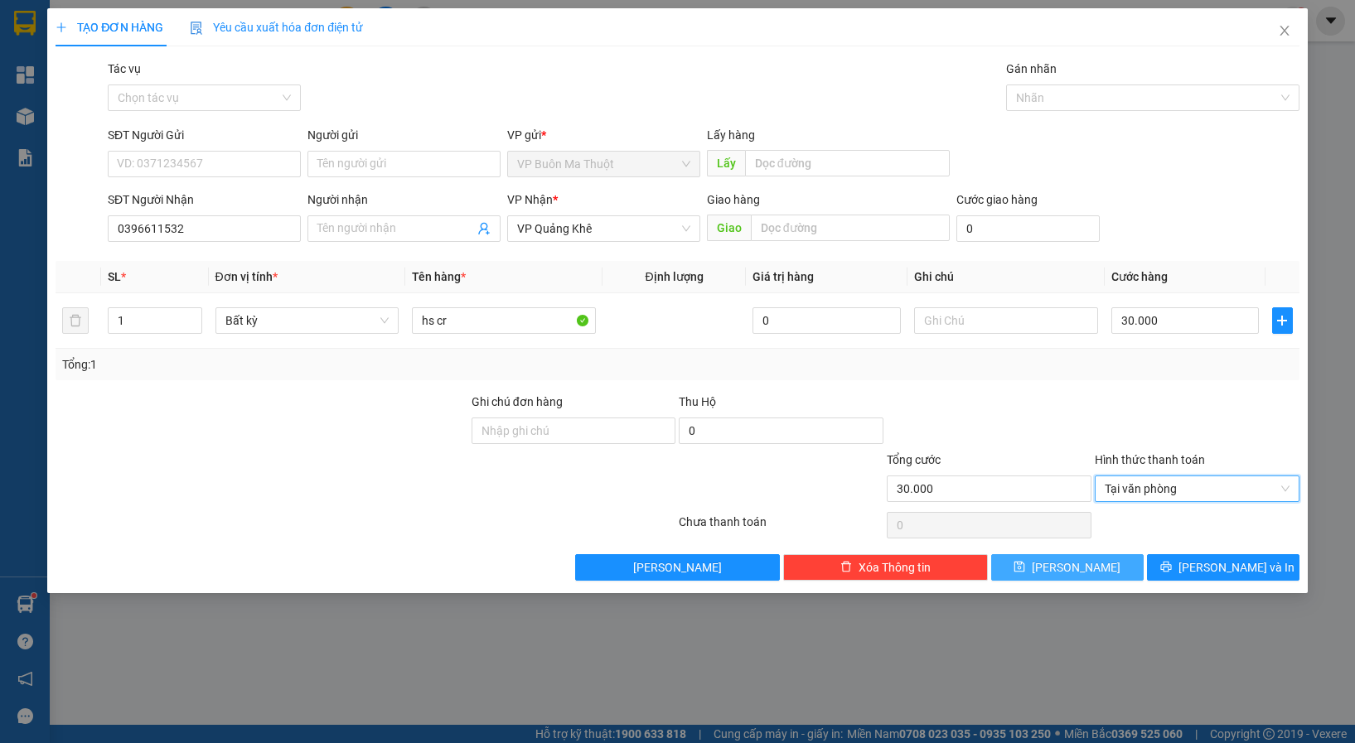
drag, startPoint x: 1097, startPoint y: 557, endPoint x: 1094, endPoint y: 548, distance: 8.9
click at [1097, 556] on button "[PERSON_NAME]" at bounding box center [1067, 567] width 152 height 27
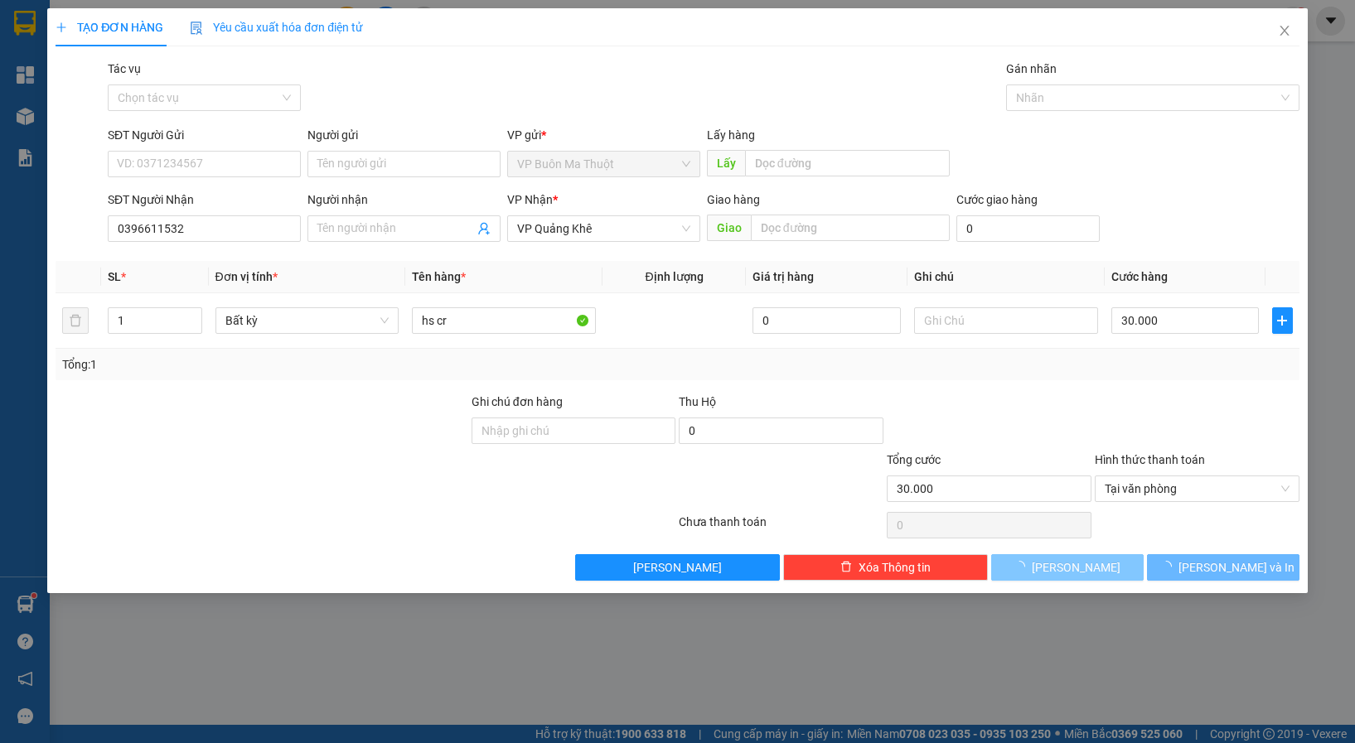
type input "0"
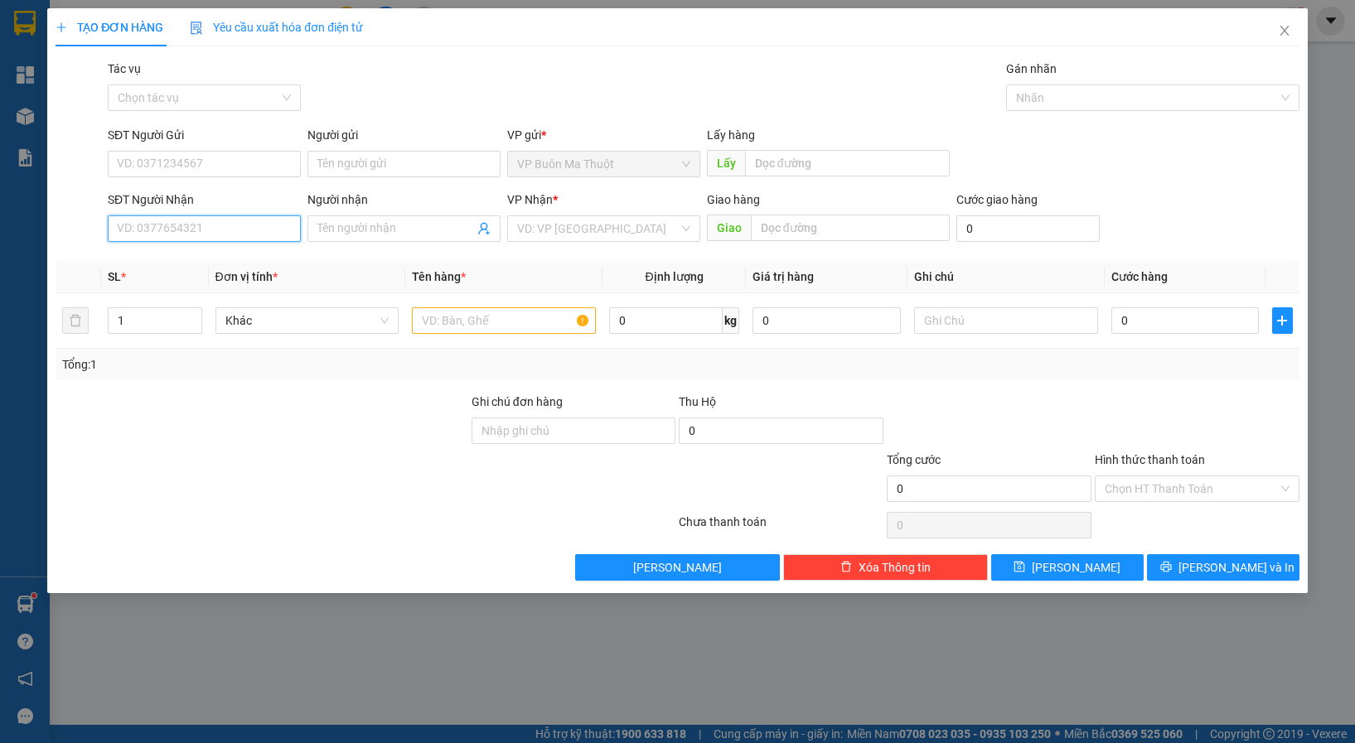
click at [184, 227] on input "SĐT Người Nhận" at bounding box center [204, 228] width 193 height 27
type input "0334411444"
click at [560, 216] on input "search" at bounding box center [598, 228] width 162 height 25
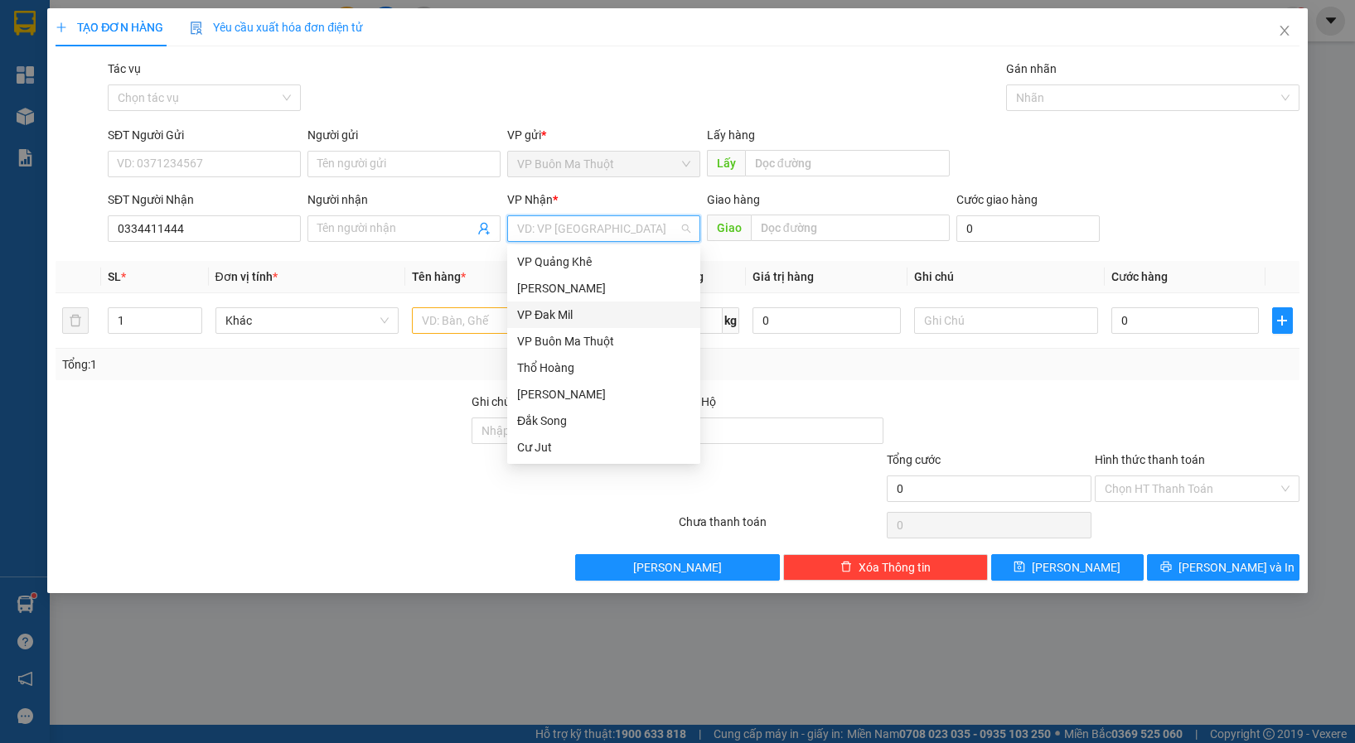
click at [562, 321] on div "VP Đak Mil" at bounding box center [603, 315] width 173 height 18
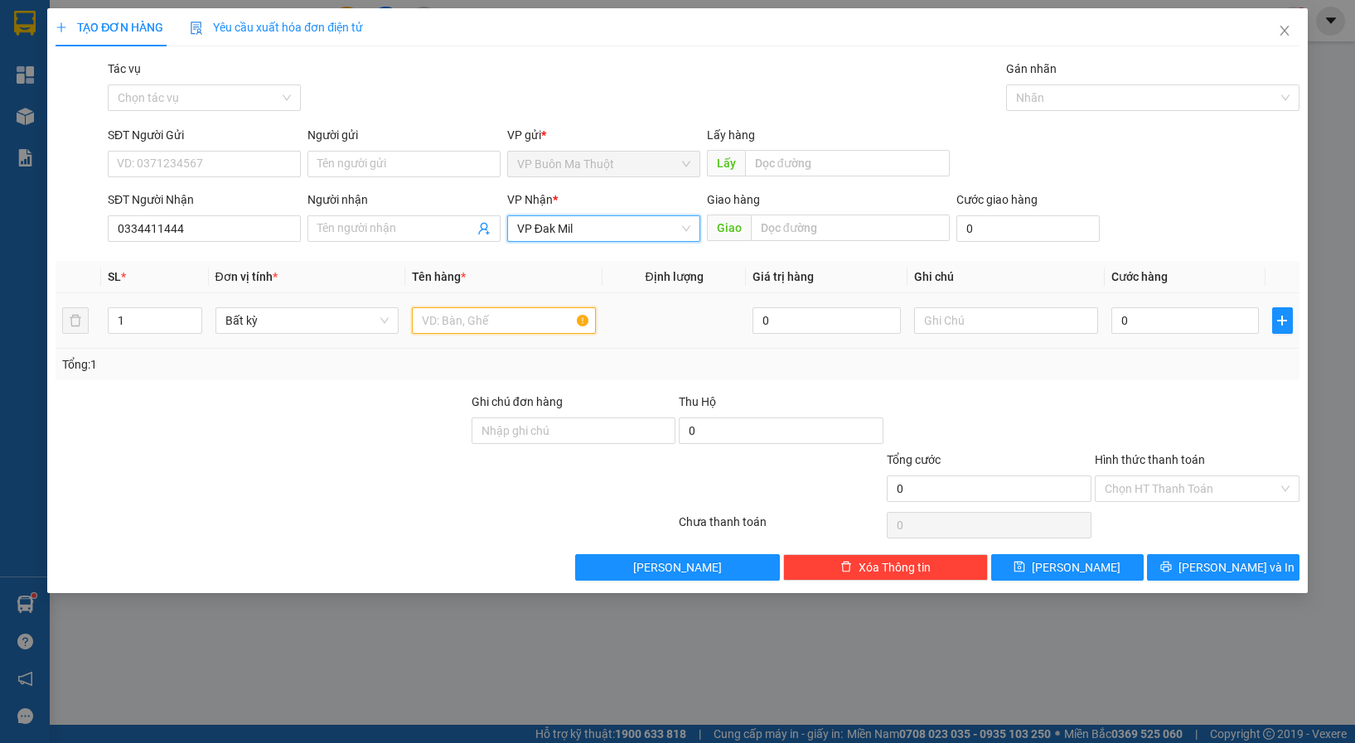
click at [480, 326] on input "text" at bounding box center [504, 320] width 184 height 27
type input "dmanh"
click at [1136, 320] on input "0" at bounding box center [1185, 320] width 148 height 27
type input "3"
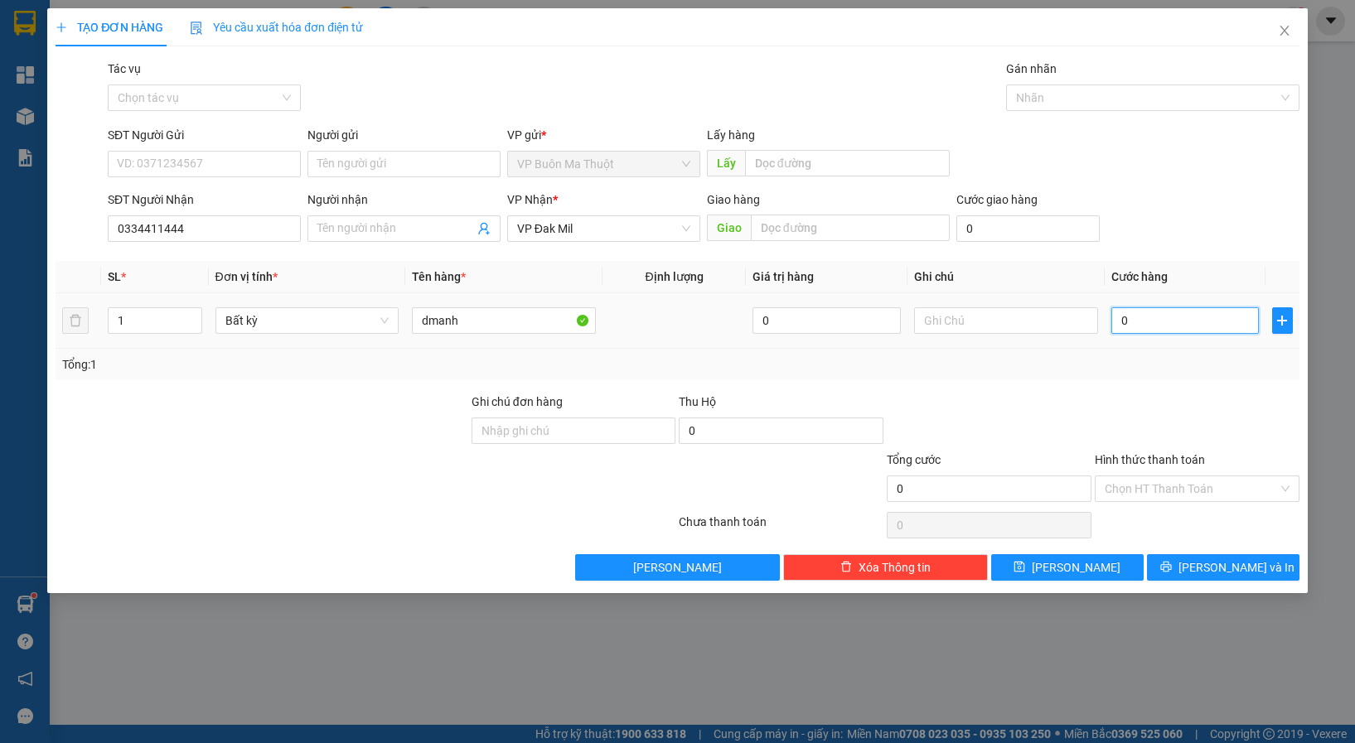
type input "3"
type input "30"
type input "300"
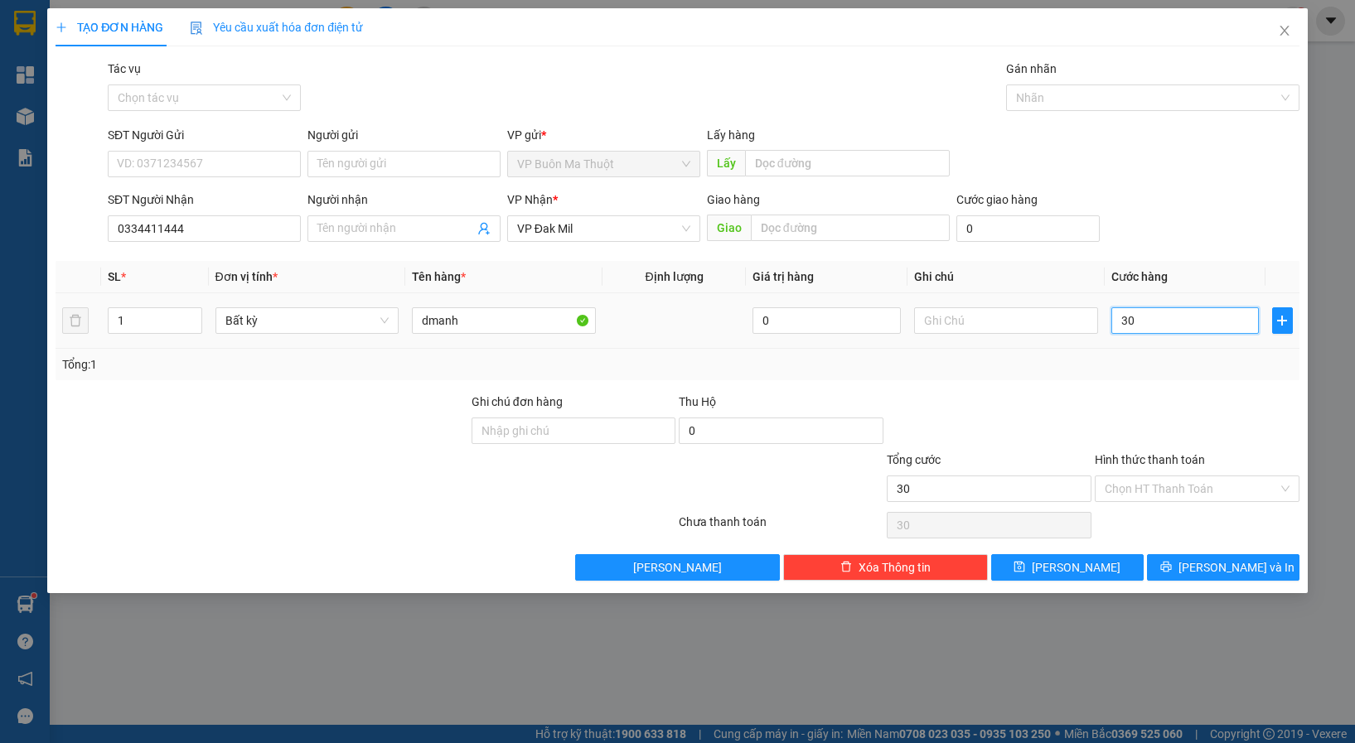
type input "300"
type input "3.000"
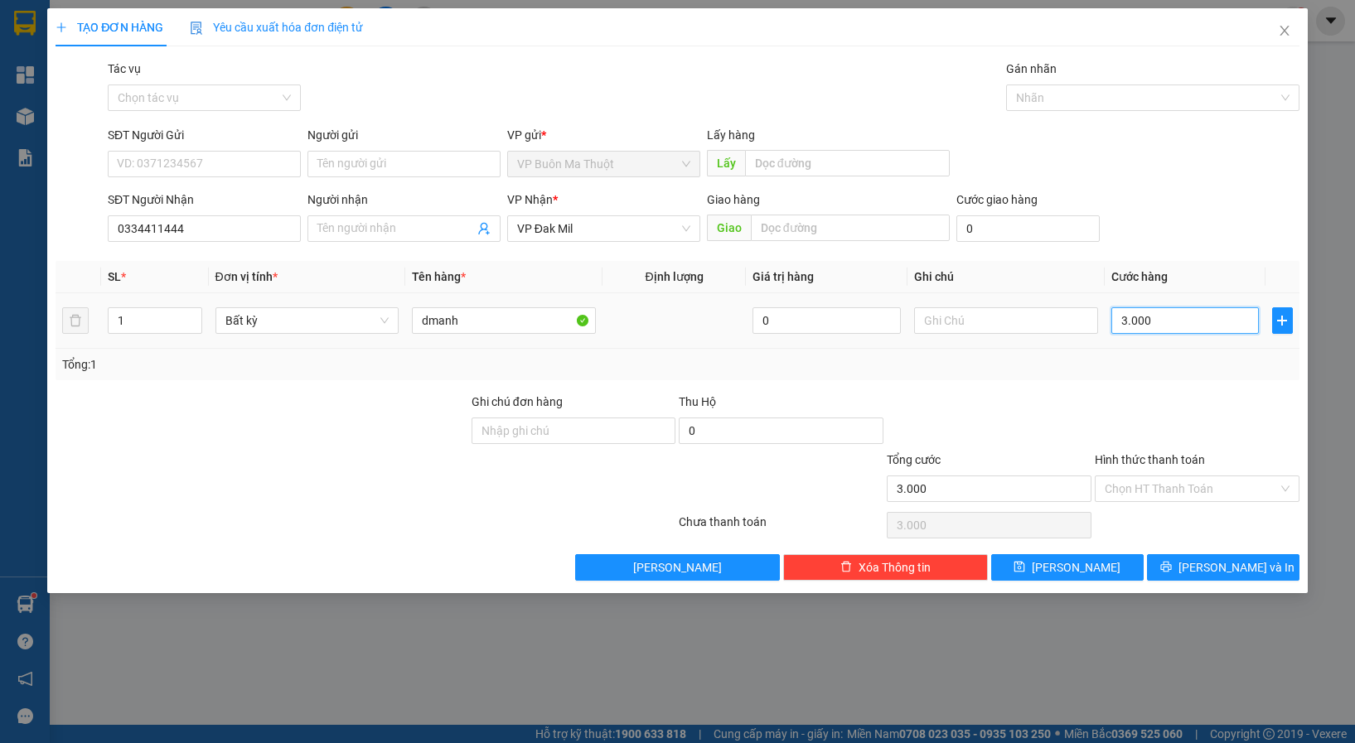
type input "30.000"
click at [1166, 496] on input "Hình thức thanh toán" at bounding box center [1190, 488] width 173 height 25
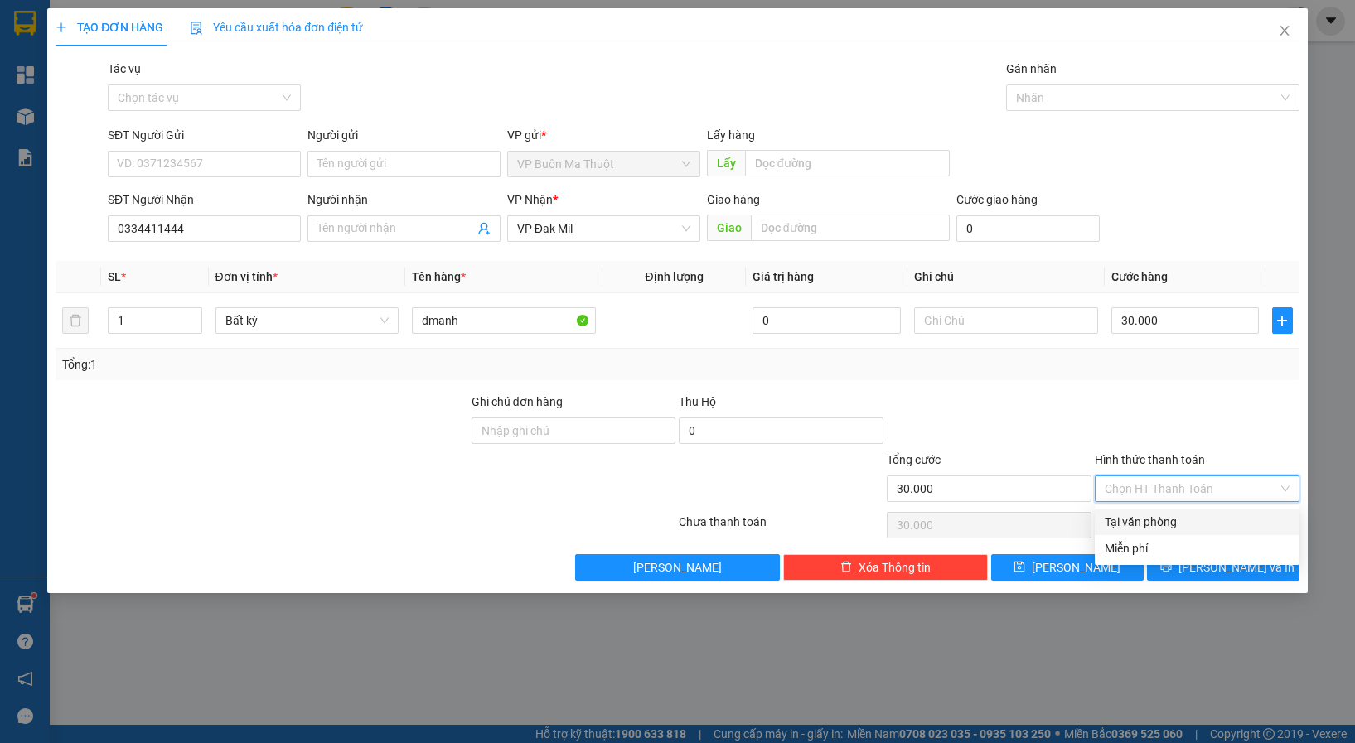
drag, startPoint x: 1162, startPoint y: 518, endPoint x: 1145, endPoint y: 531, distance: 21.9
click at [1161, 518] on div "Tại văn phòng" at bounding box center [1196, 522] width 185 height 18
type input "0"
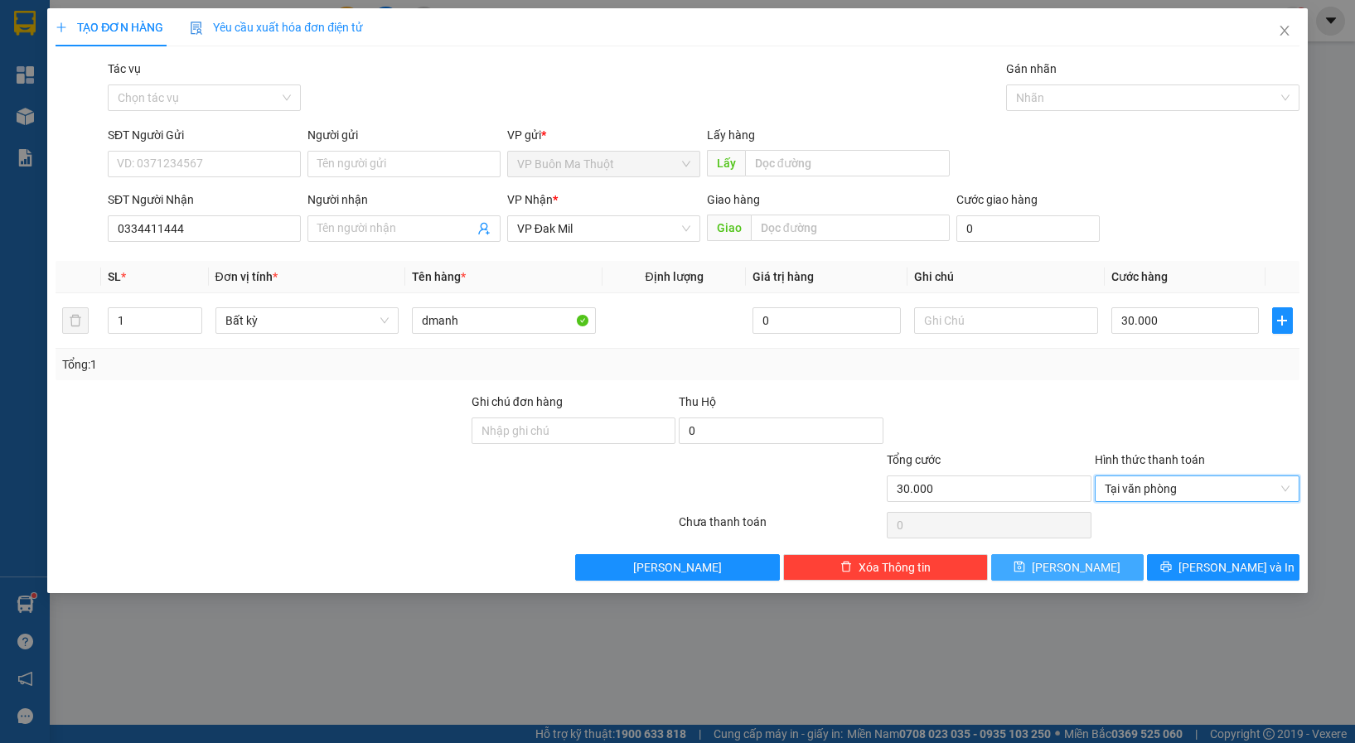
click at [1091, 564] on button "[PERSON_NAME]" at bounding box center [1067, 567] width 152 height 27
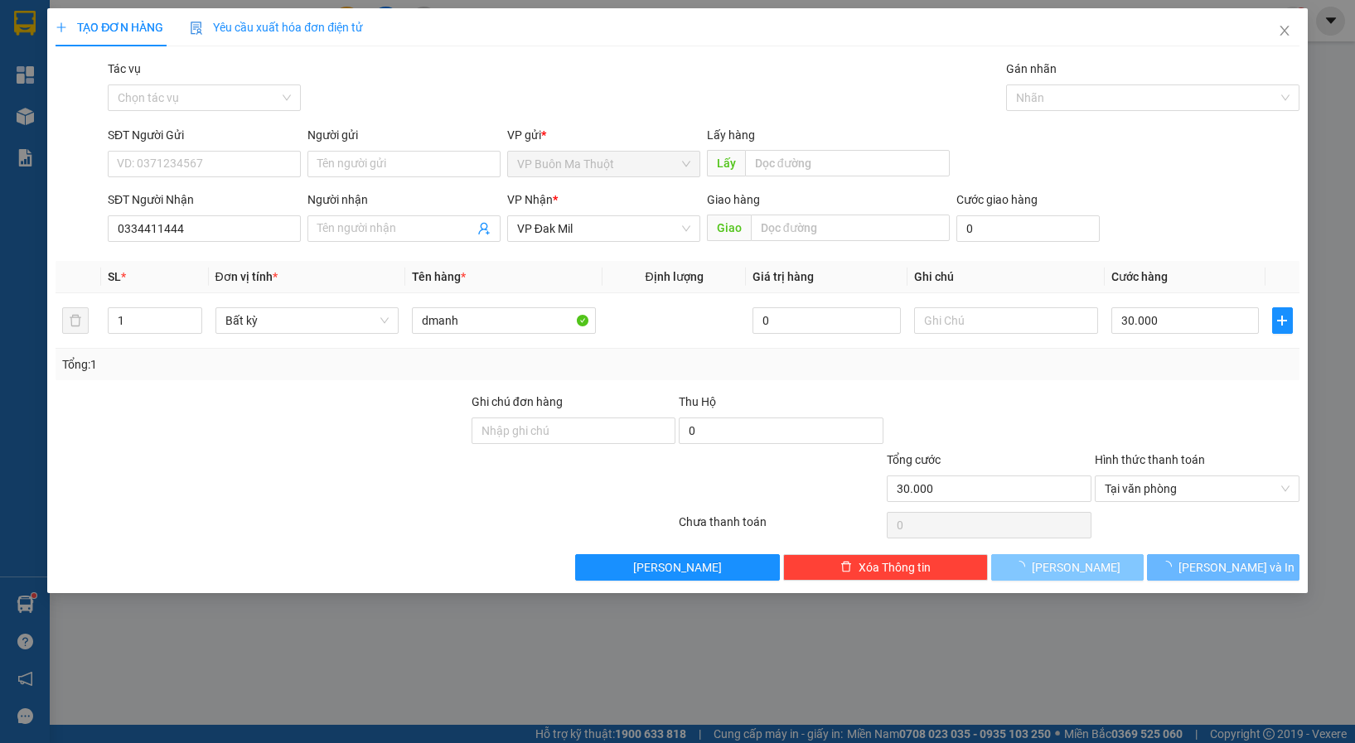
type input "0"
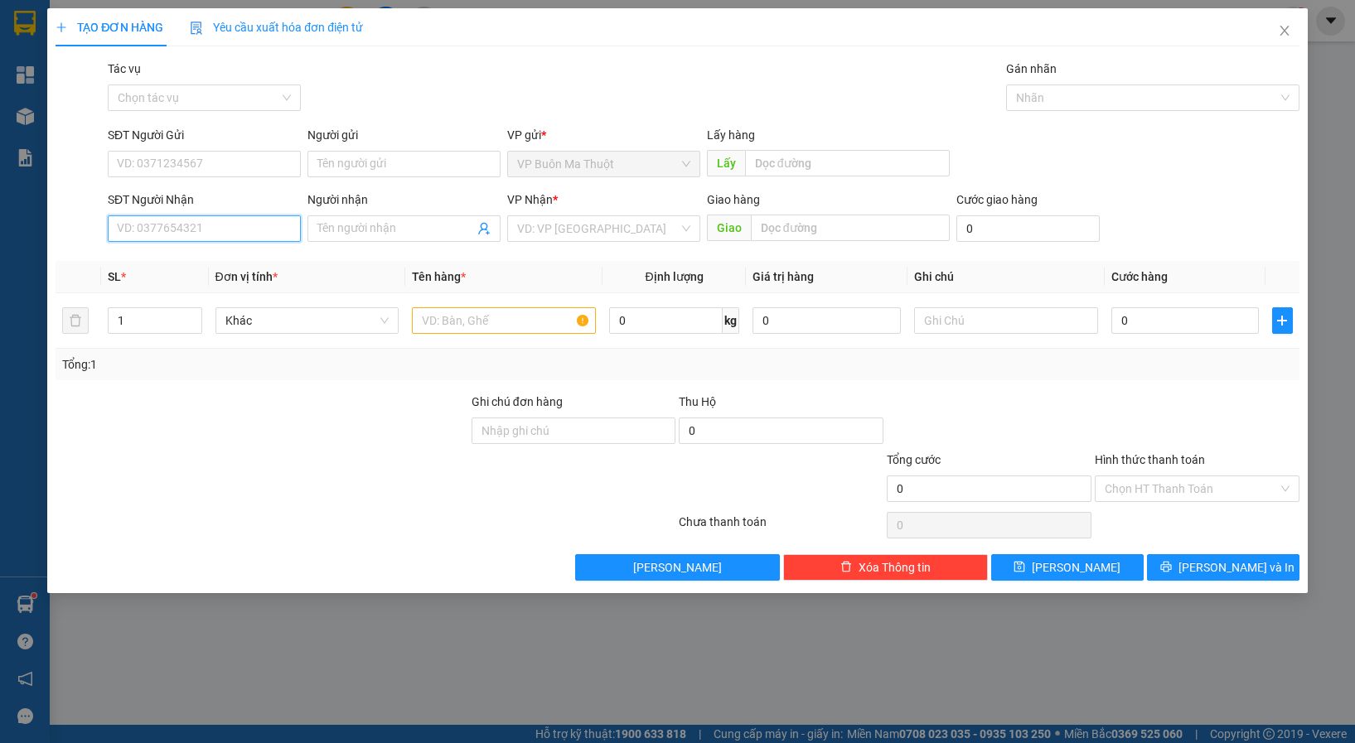
click at [234, 227] on input "SĐT Người Nhận" at bounding box center [204, 228] width 193 height 27
type input "0373076591"
click at [548, 232] on input "search" at bounding box center [598, 228] width 162 height 25
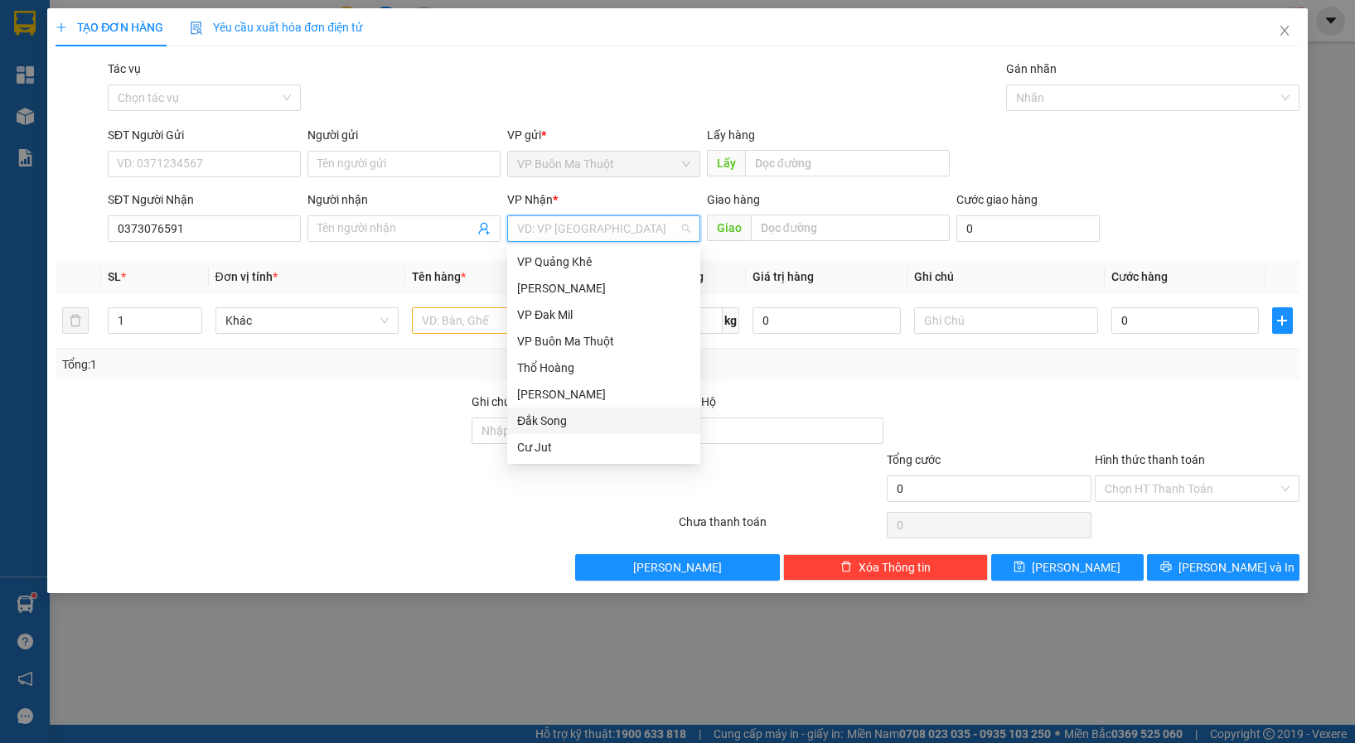
click at [569, 397] on div "[PERSON_NAME]" at bounding box center [603, 394] width 173 height 18
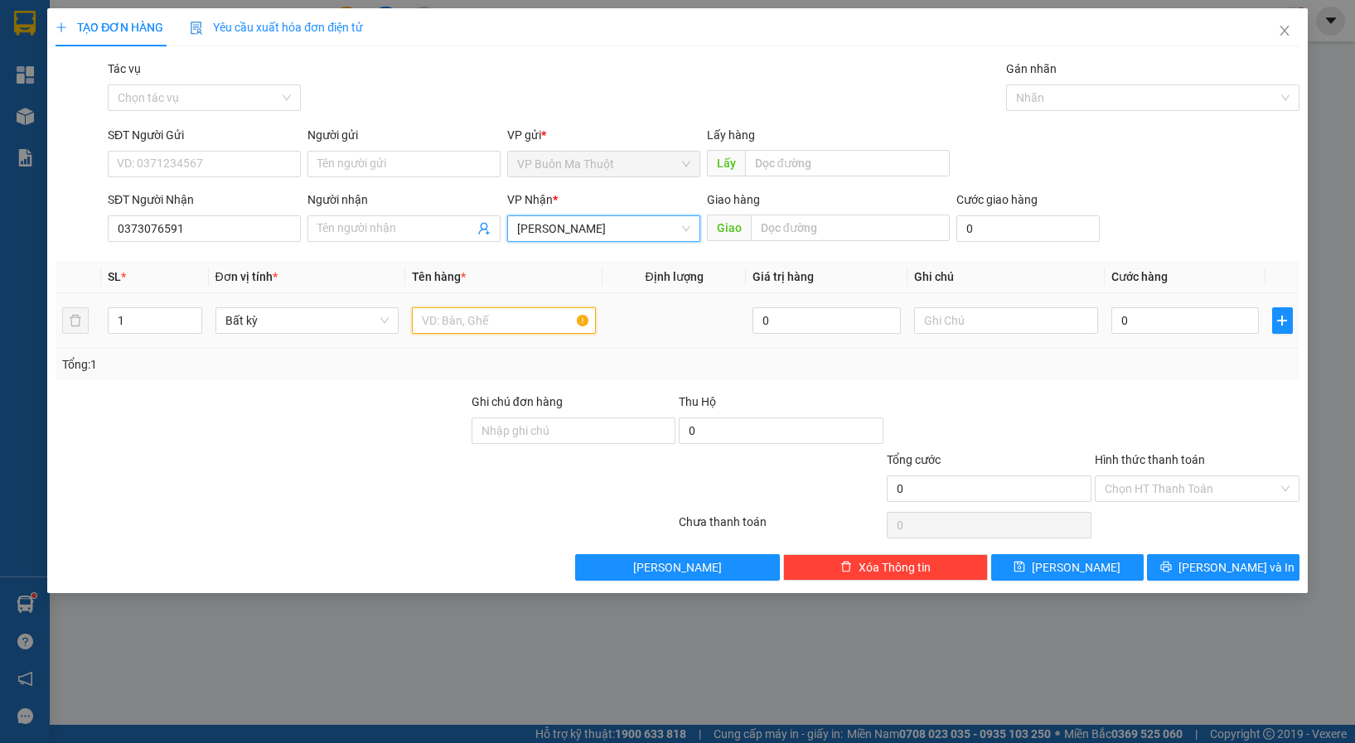
click at [439, 319] on input "text" at bounding box center [504, 320] width 184 height 27
paste input "ùng"
type input "thùng 312"
click at [1199, 323] on input "0" at bounding box center [1185, 320] width 148 height 27
type input "3"
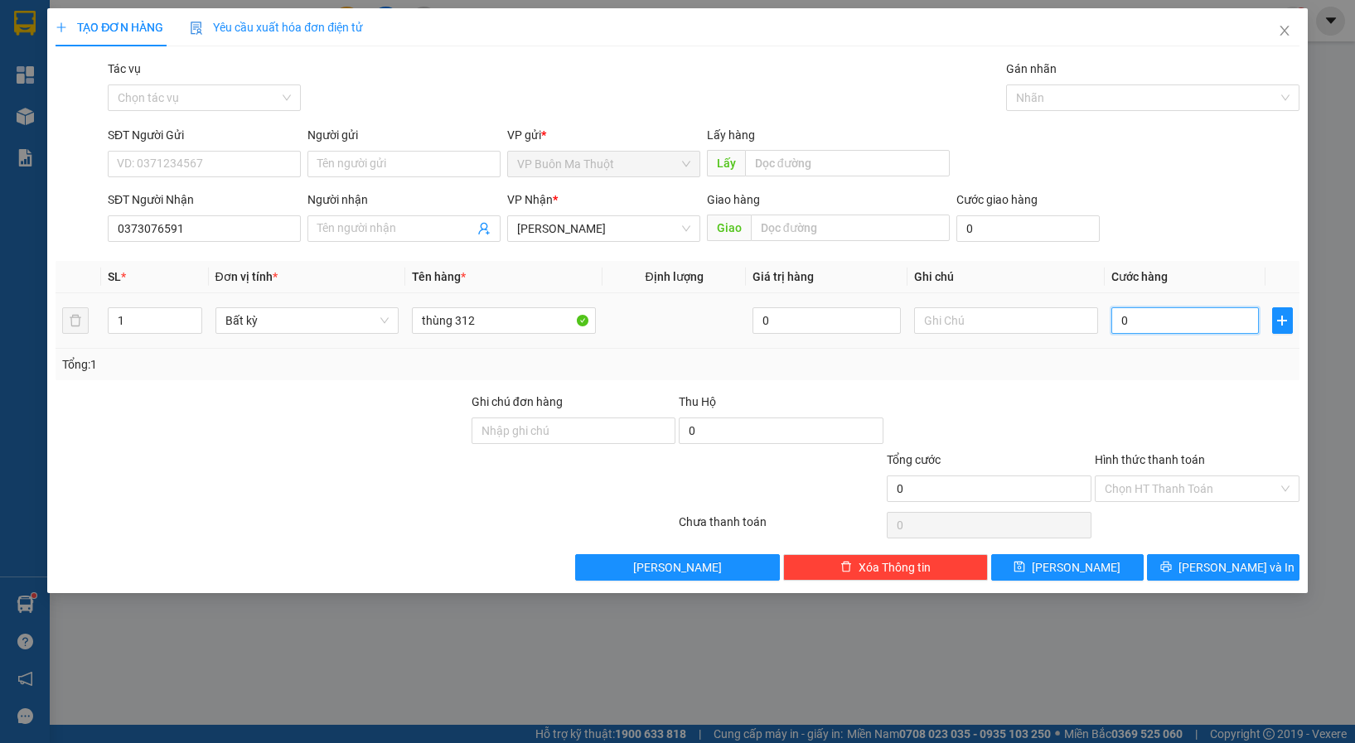
type input "3"
type input "30"
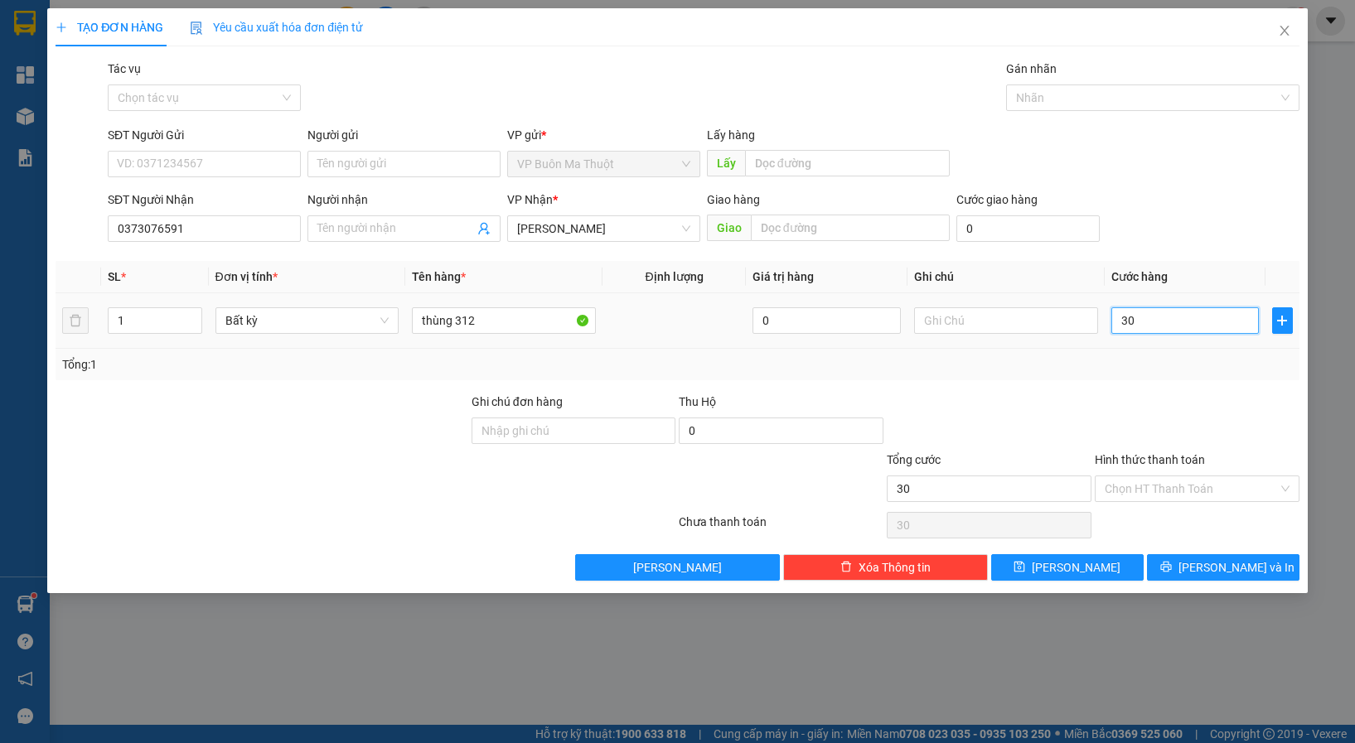
type input "300"
type input "3.000"
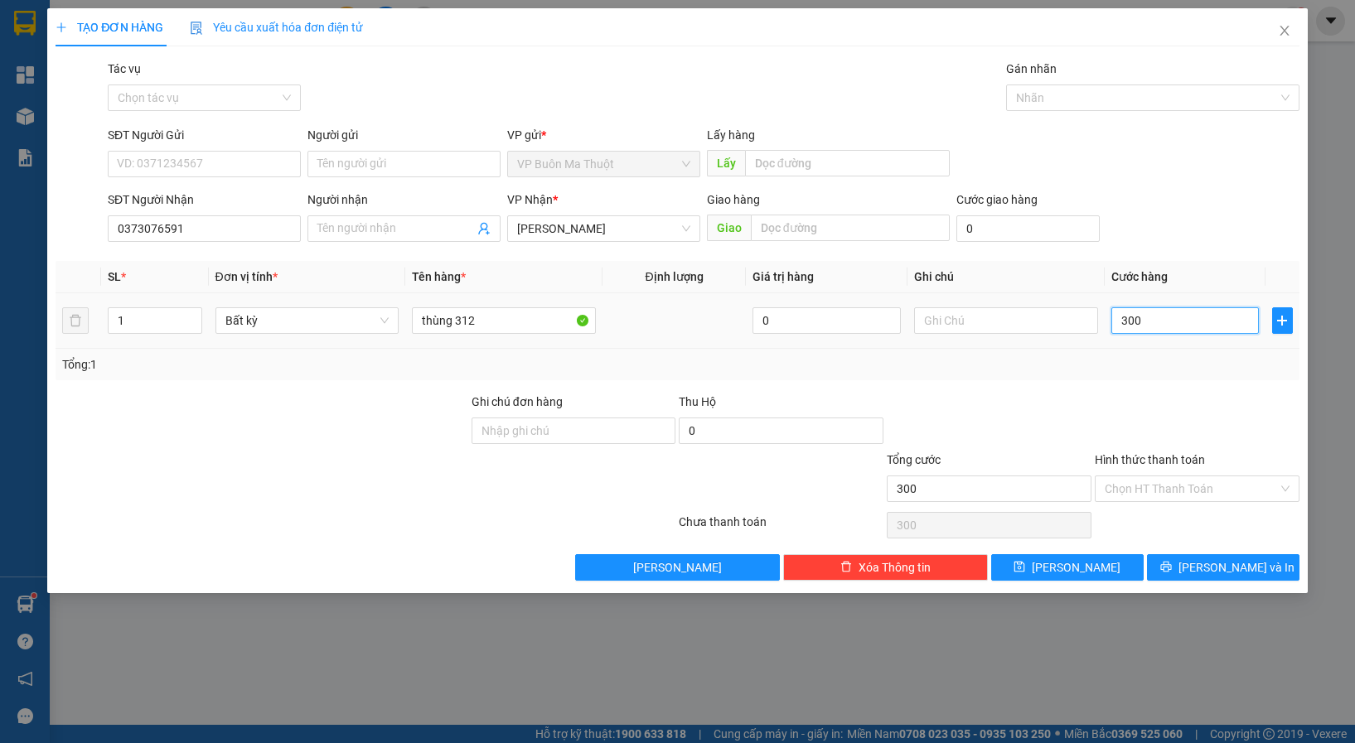
type input "3.000"
type input "30.000"
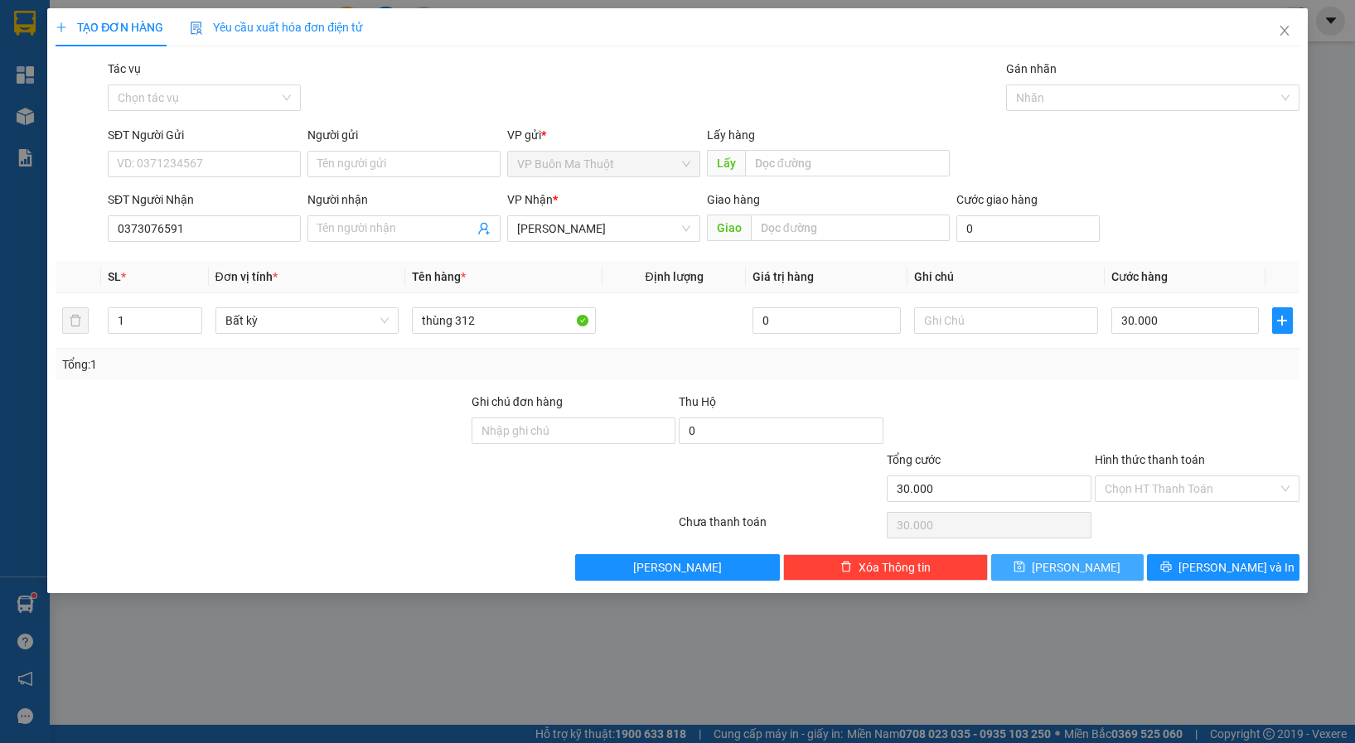
click at [1101, 573] on button "[PERSON_NAME]" at bounding box center [1067, 567] width 152 height 27
type input "0"
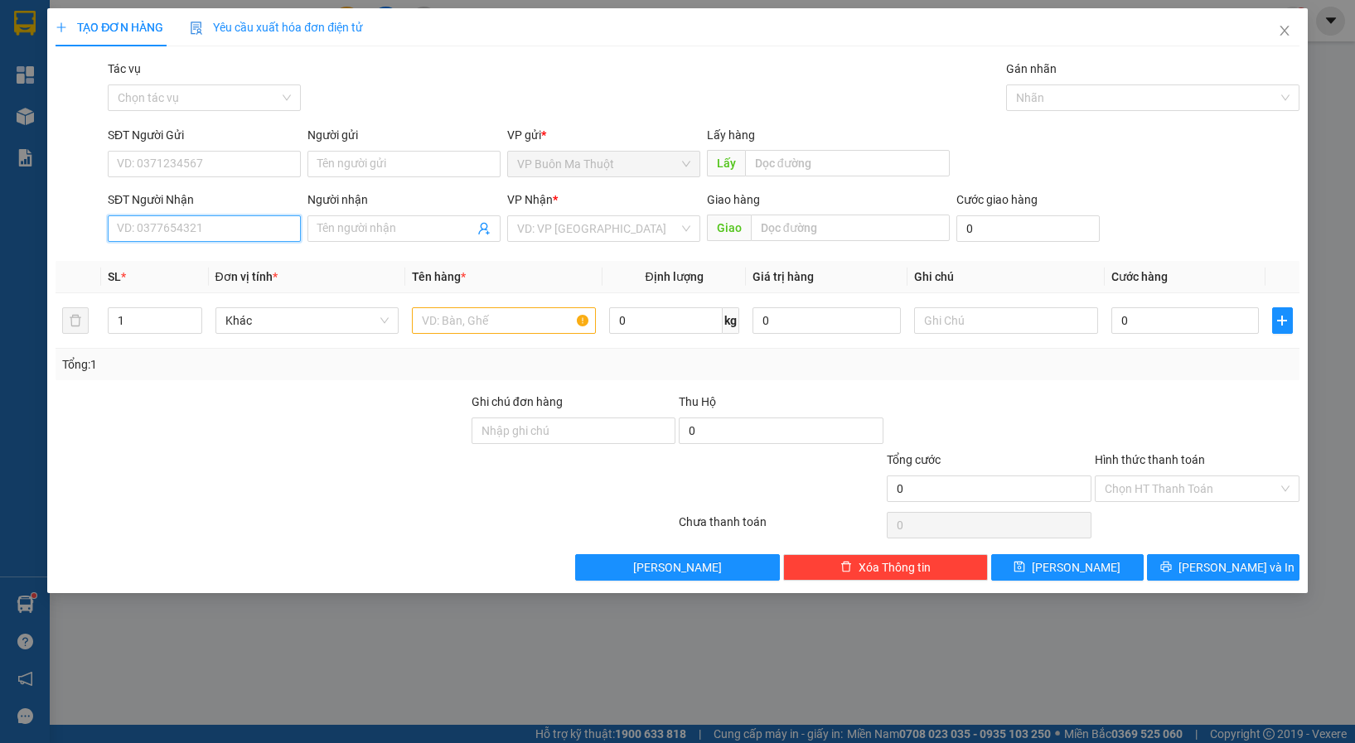
click at [211, 222] on input "SĐT Người Nhận" at bounding box center [204, 228] width 193 height 27
type input "0914767575"
click at [556, 224] on input "search" at bounding box center [598, 228] width 162 height 25
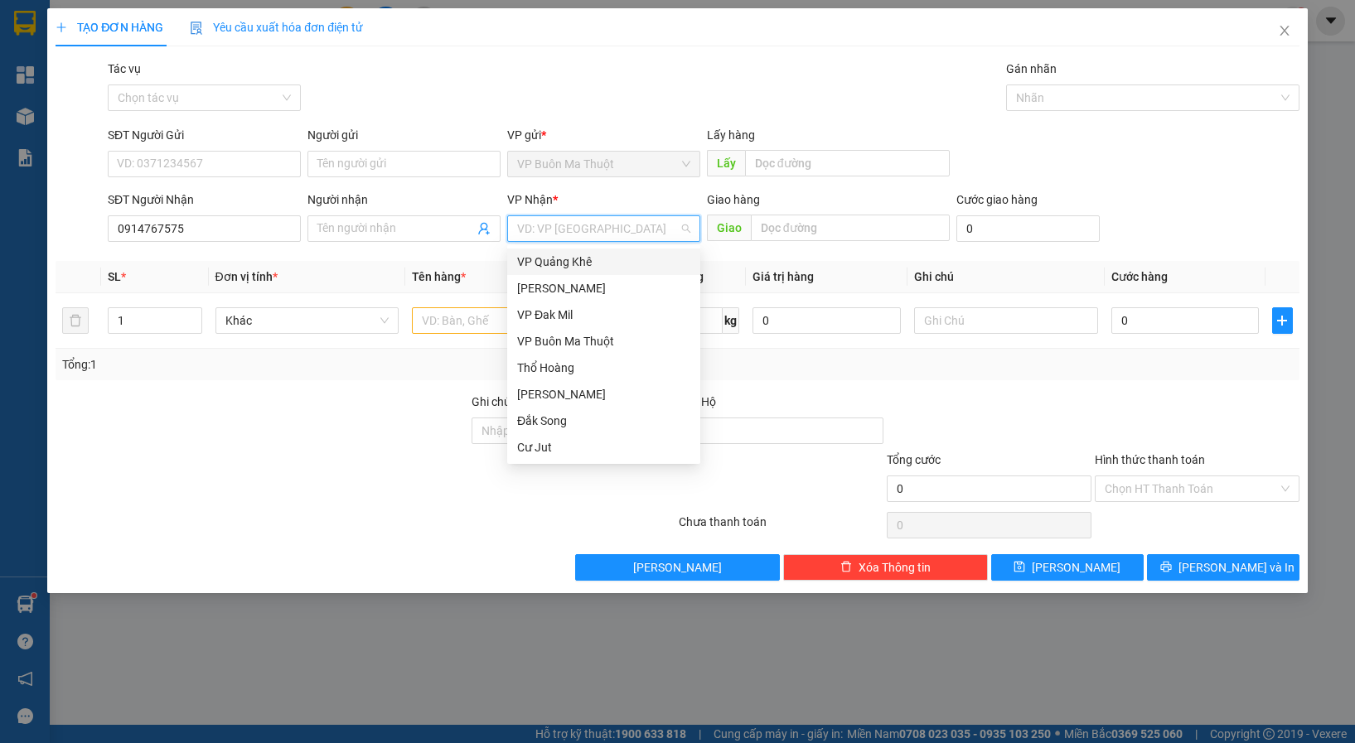
click at [548, 258] on div "VP Quảng Khê" at bounding box center [603, 262] width 173 height 18
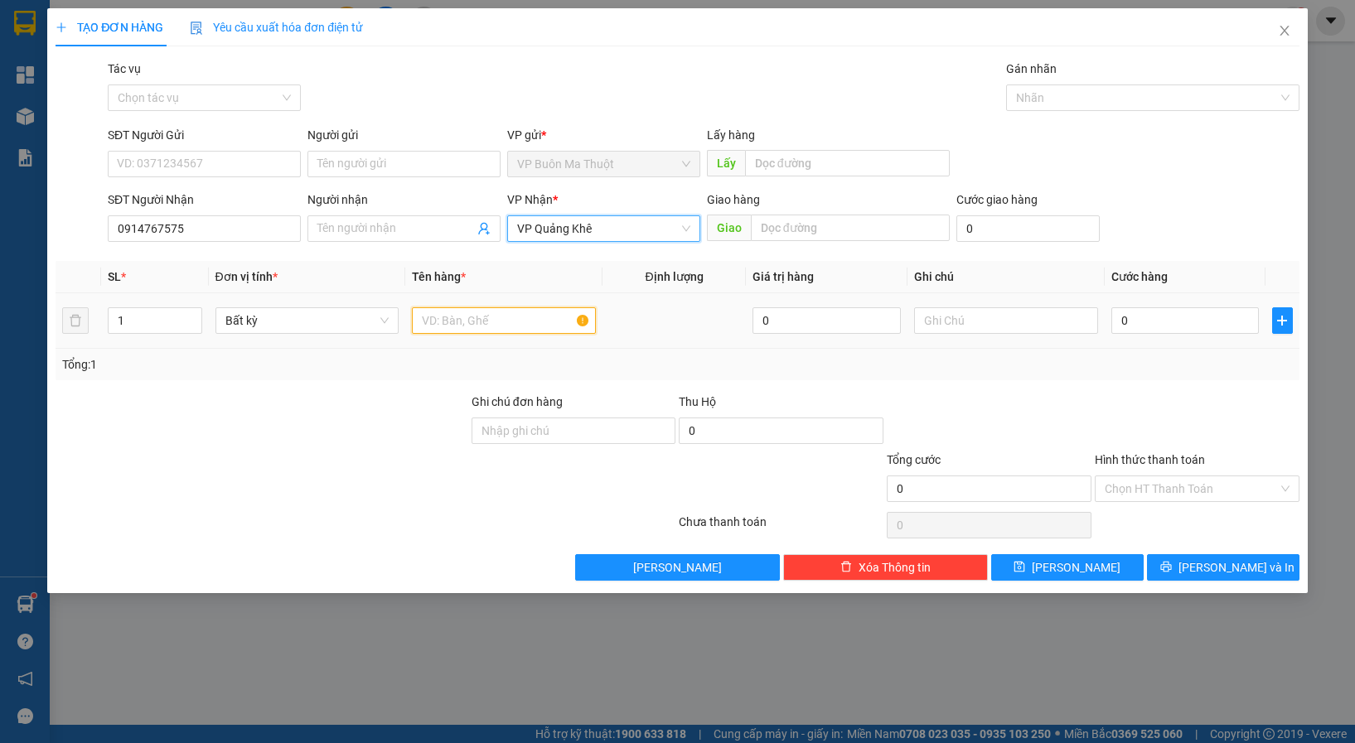
click at [464, 330] on input "text" at bounding box center [504, 320] width 184 height 27
paste input "ùng"
type input "thùng"
click at [1205, 319] on input "0" at bounding box center [1185, 320] width 148 height 27
type input "3"
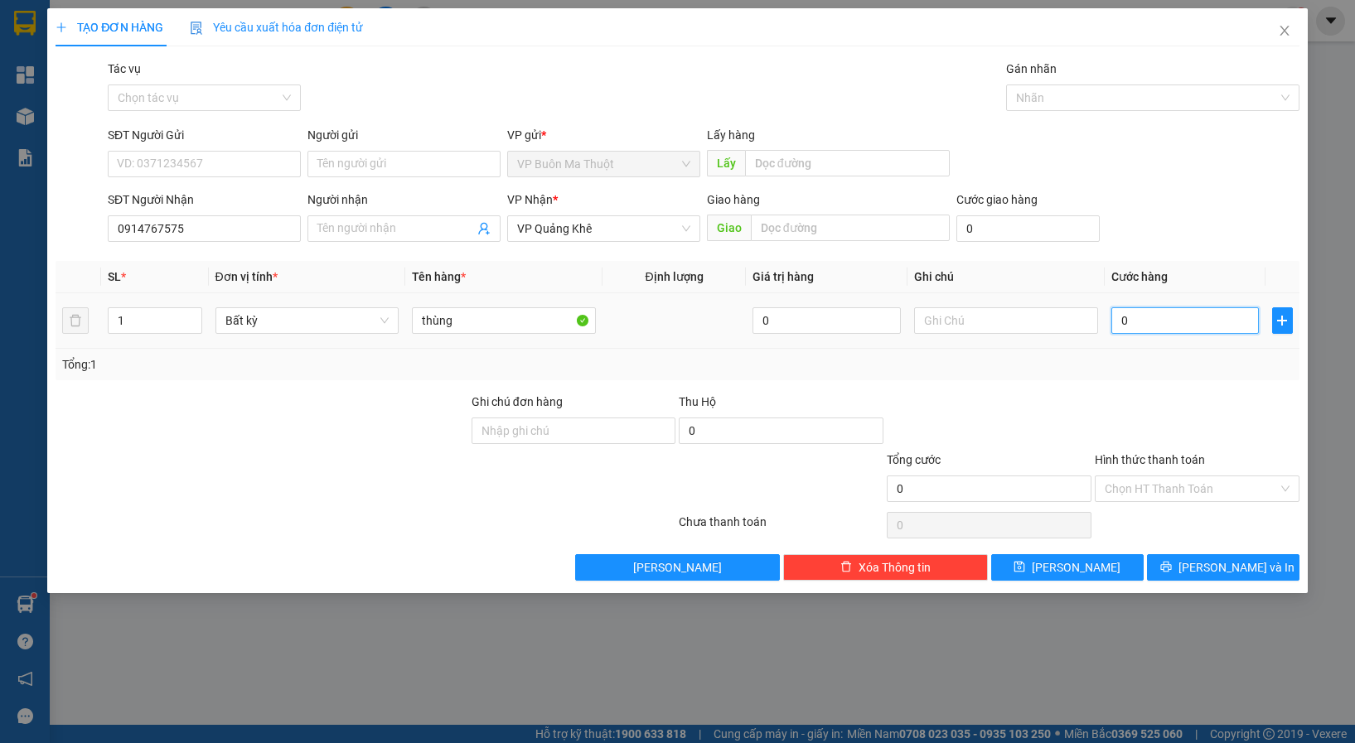
type input "3"
type input "30"
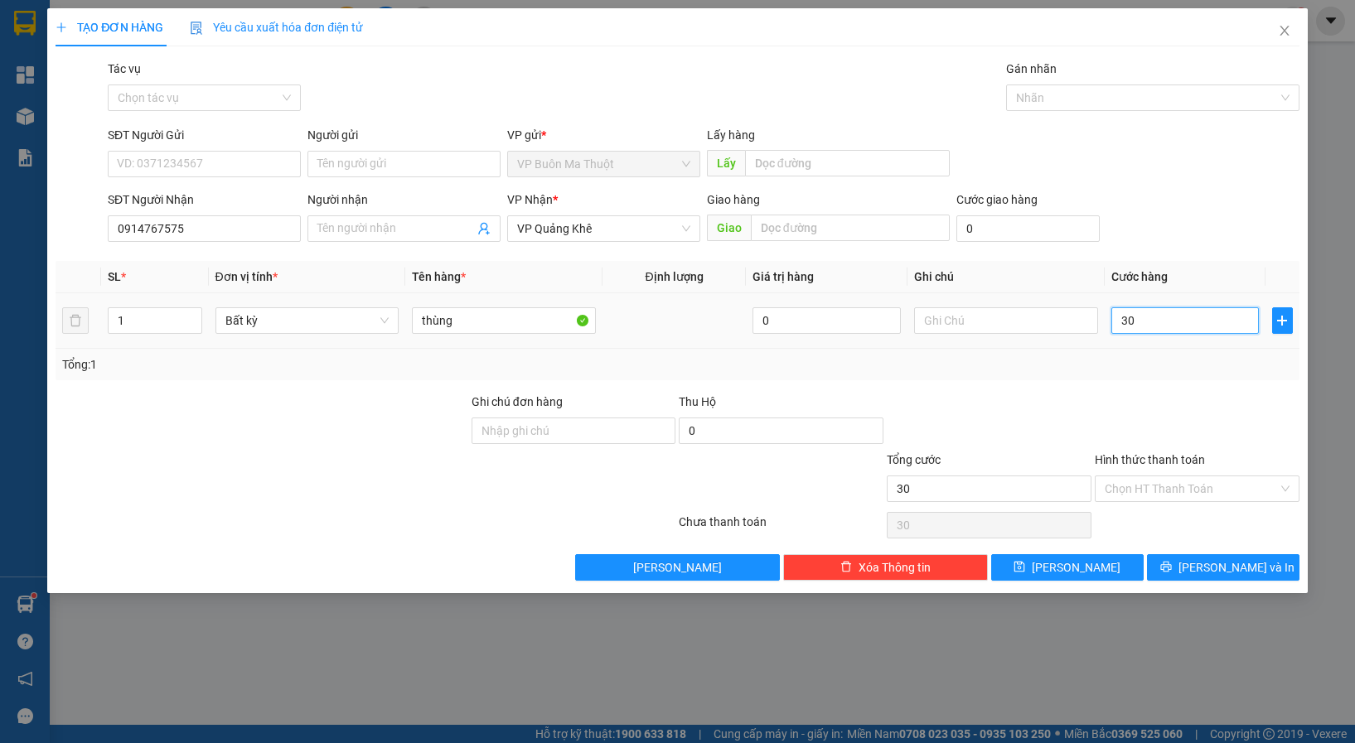
type input "300"
type input "3.000"
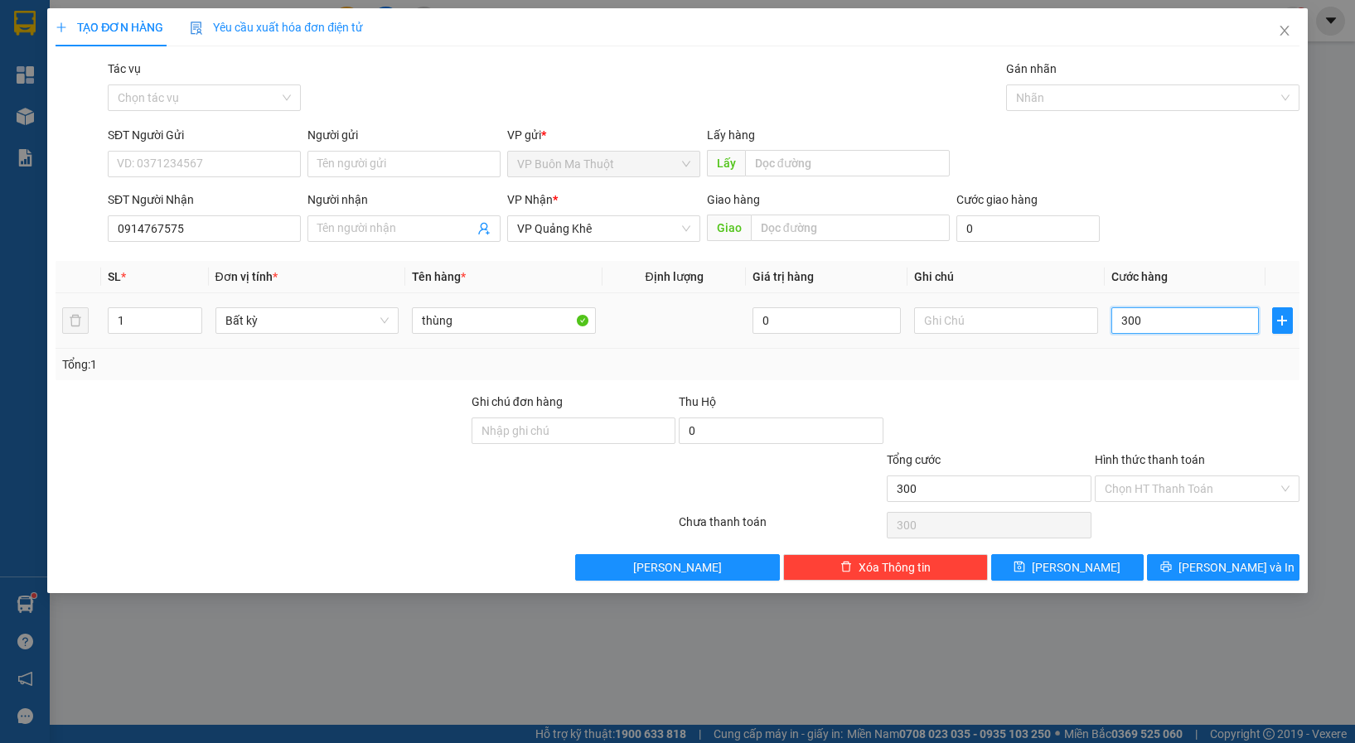
type input "3.000"
type input "30.000"
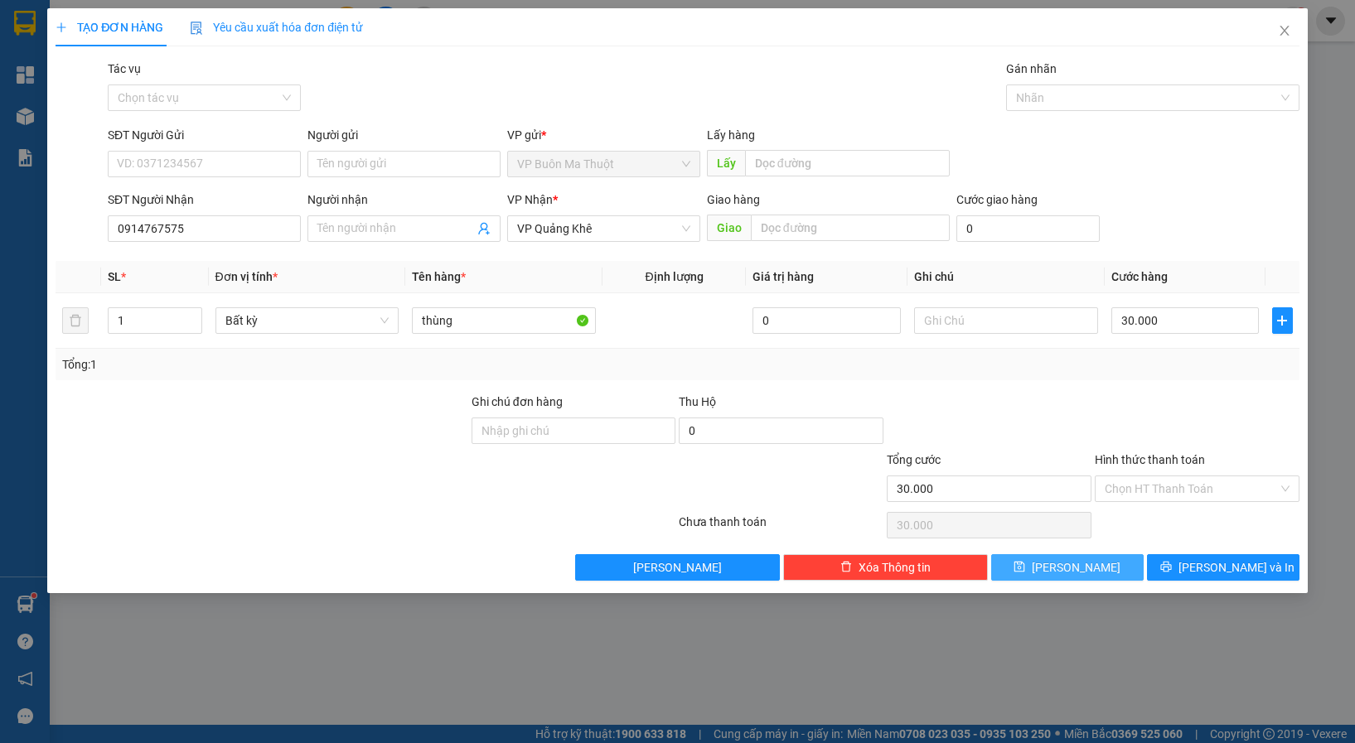
click at [1095, 566] on button "[PERSON_NAME]" at bounding box center [1067, 567] width 152 height 27
type input "0"
click at [1287, 30] on icon "close" at bounding box center [1283, 30] width 13 height 13
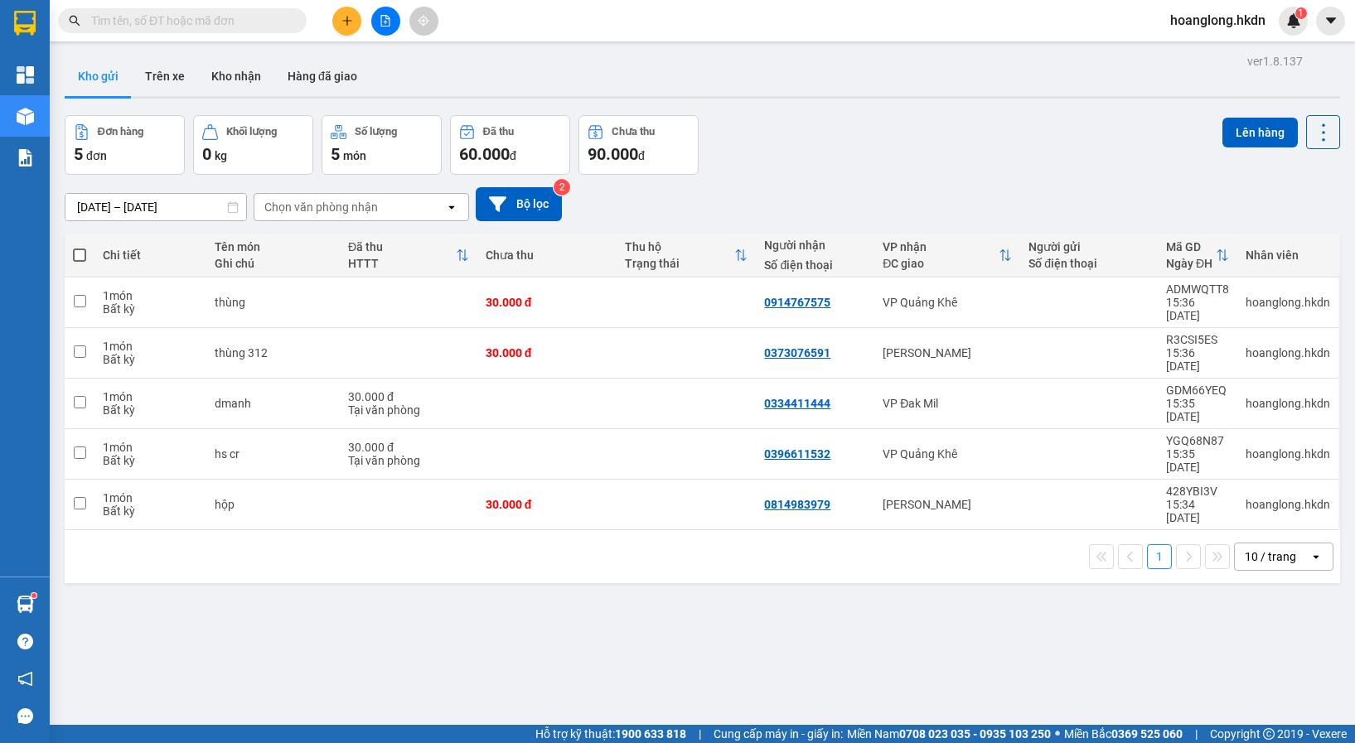
click at [82, 258] on span at bounding box center [79, 255] width 13 height 13
click at [80, 247] on input "checkbox" at bounding box center [80, 247] width 0 height 0
checkbox input "true"
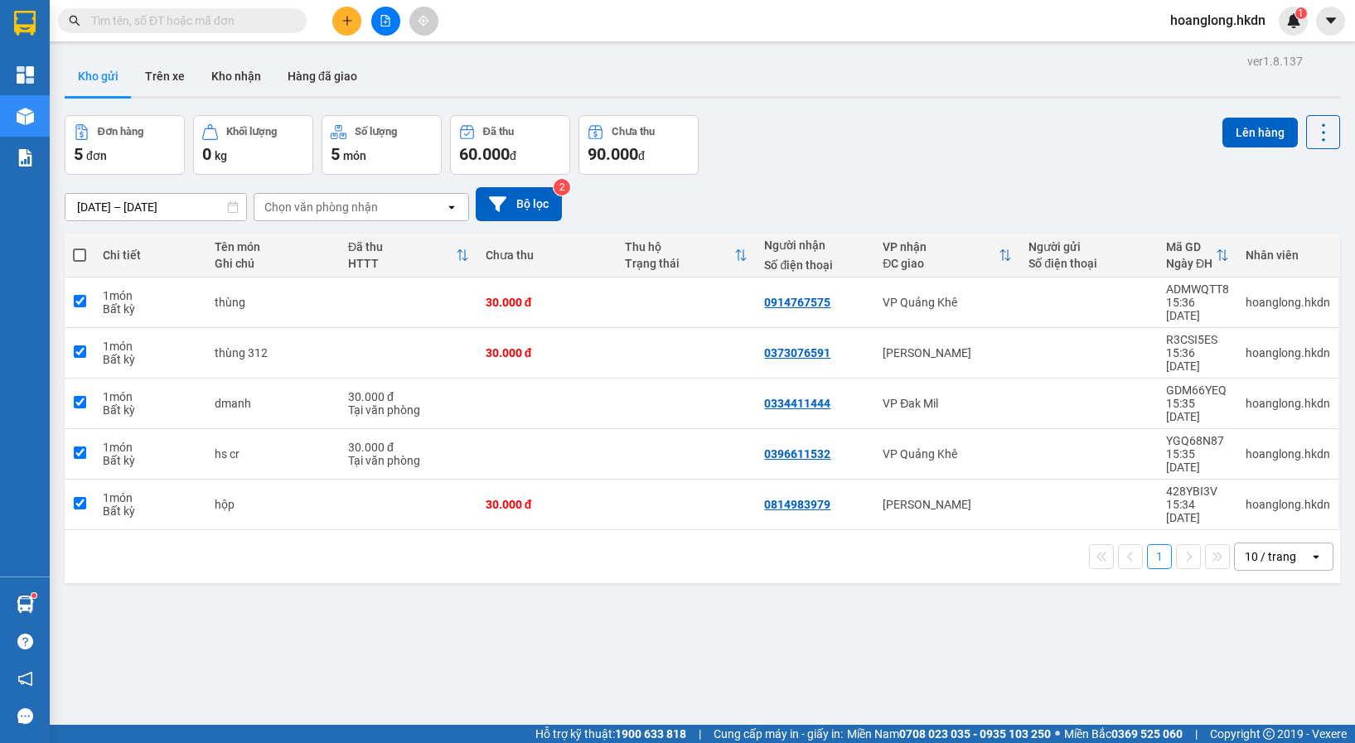
checkbox input "true"
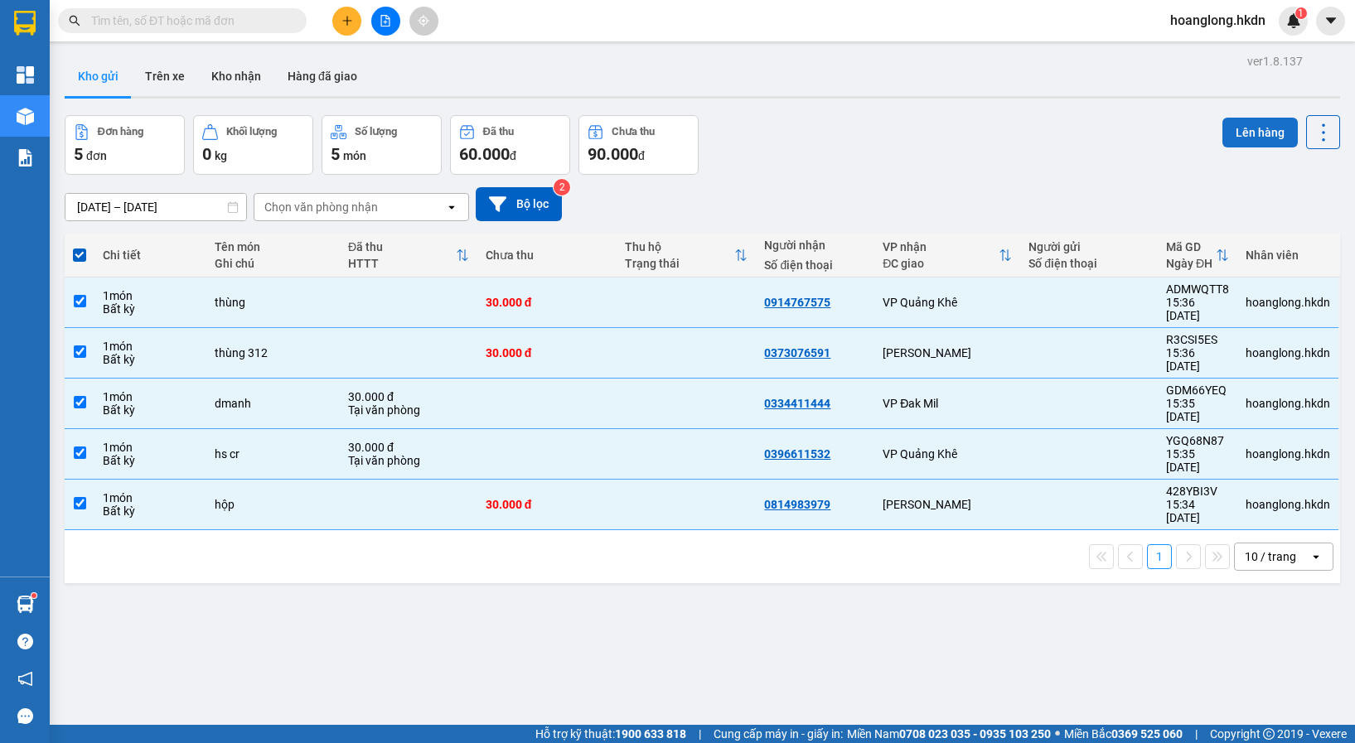
click at [1230, 138] on button "Lên hàng" at bounding box center [1259, 133] width 75 height 30
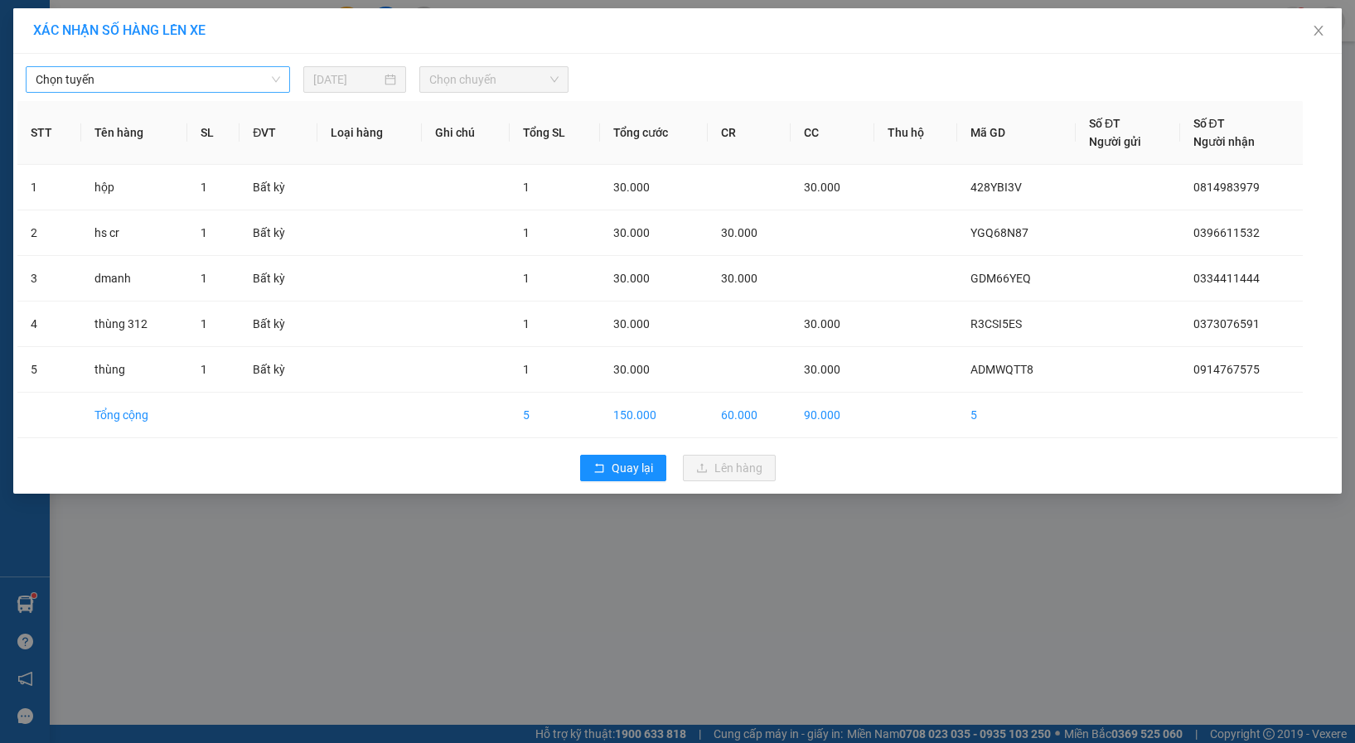
click at [60, 87] on span "Chọn tuyến" at bounding box center [158, 79] width 244 height 25
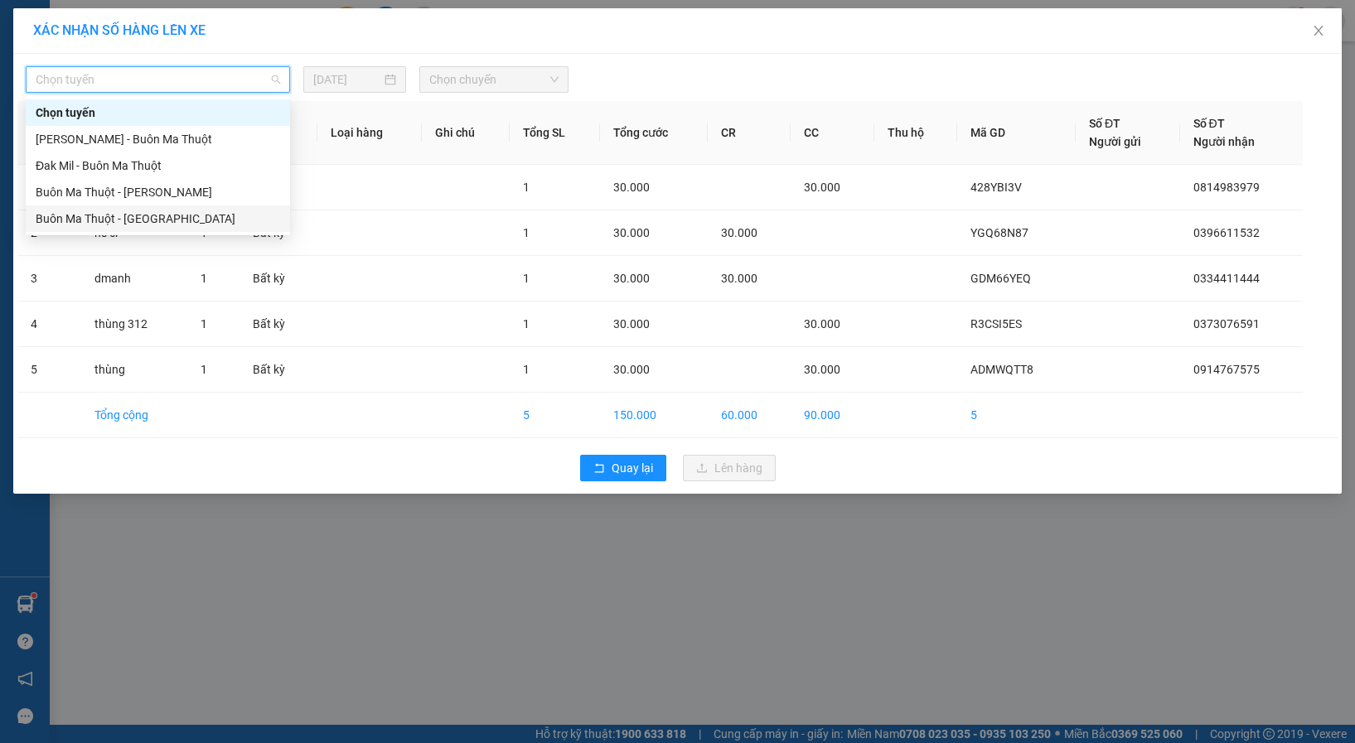
click at [135, 218] on div "Buôn Ma Thuột - [GEOGRAPHIC_DATA]" at bounding box center [158, 219] width 244 height 18
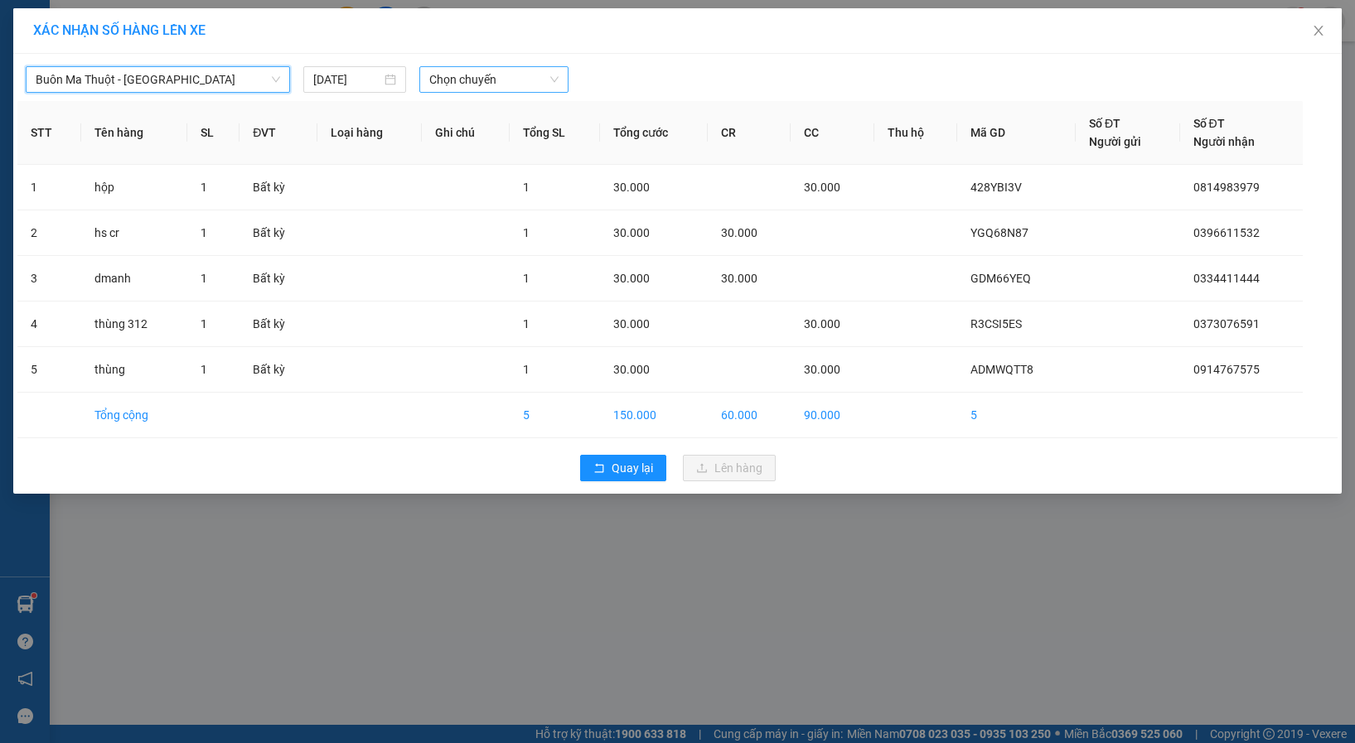
click at [496, 81] on span "Chọn chuyến" at bounding box center [493, 79] width 129 height 25
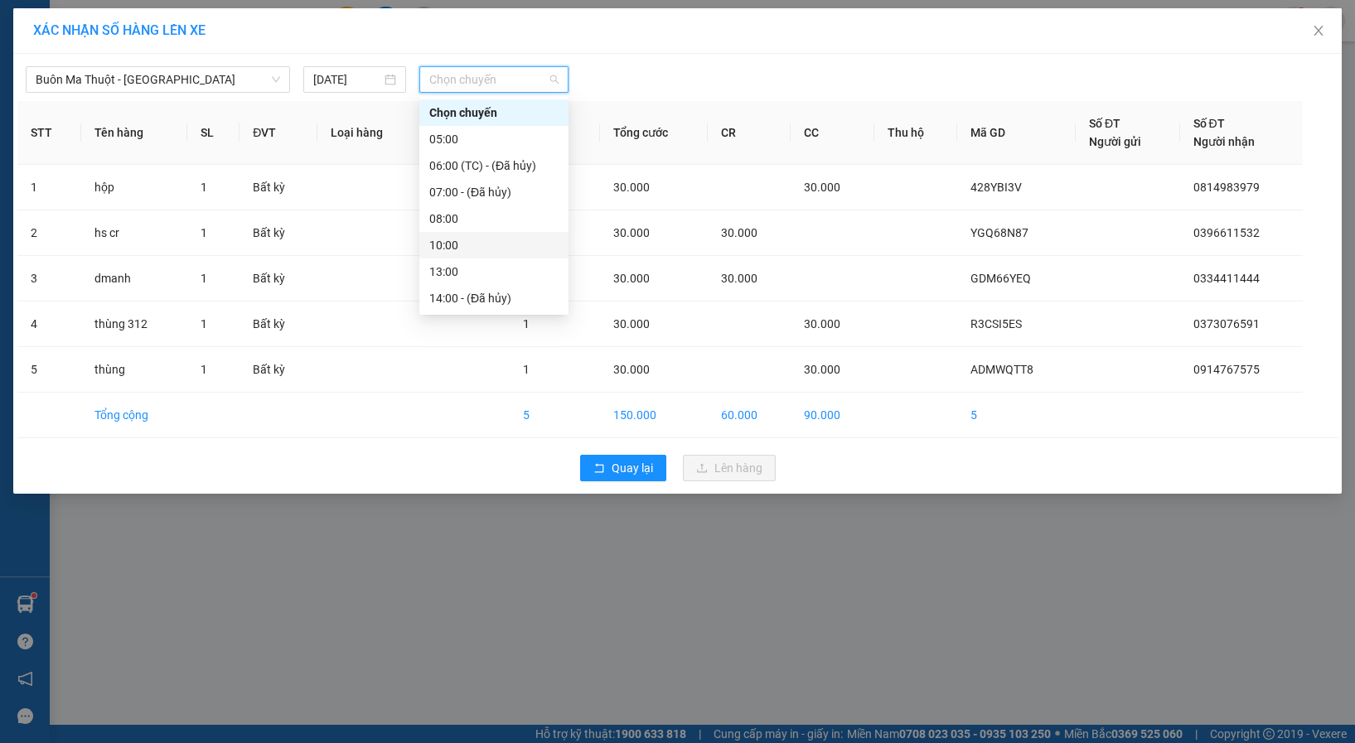
scroll to position [80, 0]
click at [460, 243] on div "15:02 (TC)" at bounding box center [493, 245] width 129 height 18
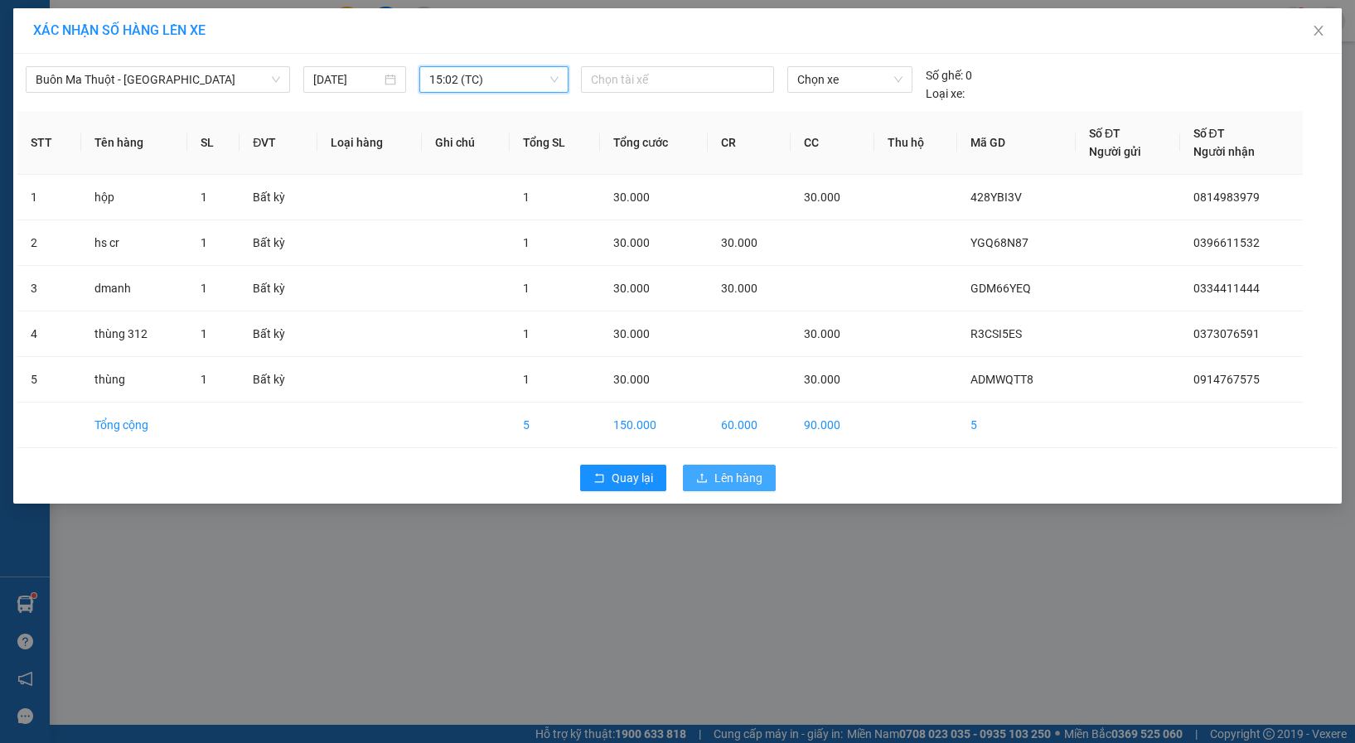
click at [707, 476] on icon "upload" at bounding box center [702, 478] width 12 height 12
